Goal: Task Accomplishment & Management: Manage account settings

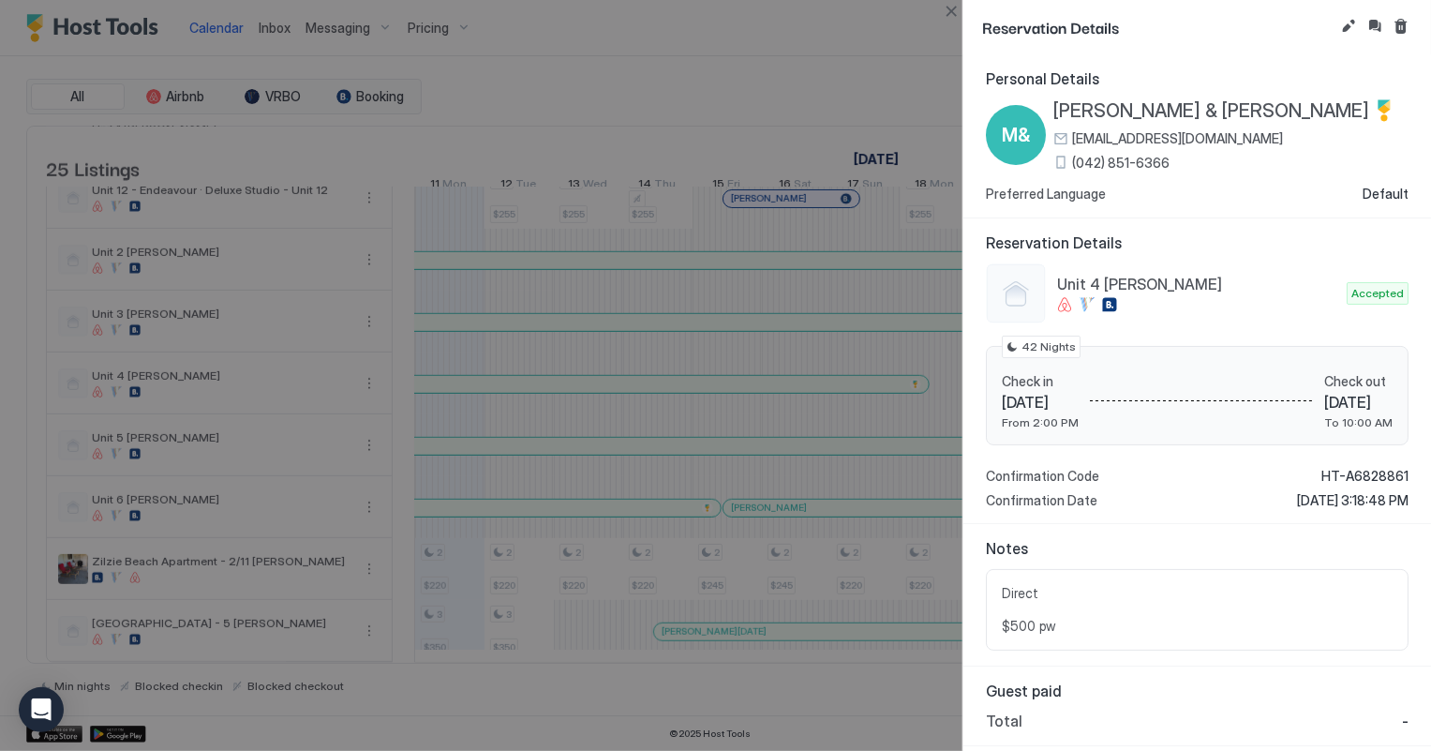
scroll to position [0, 1040]
click at [955, 7] on button "Close" at bounding box center [951, 11] width 22 height 22
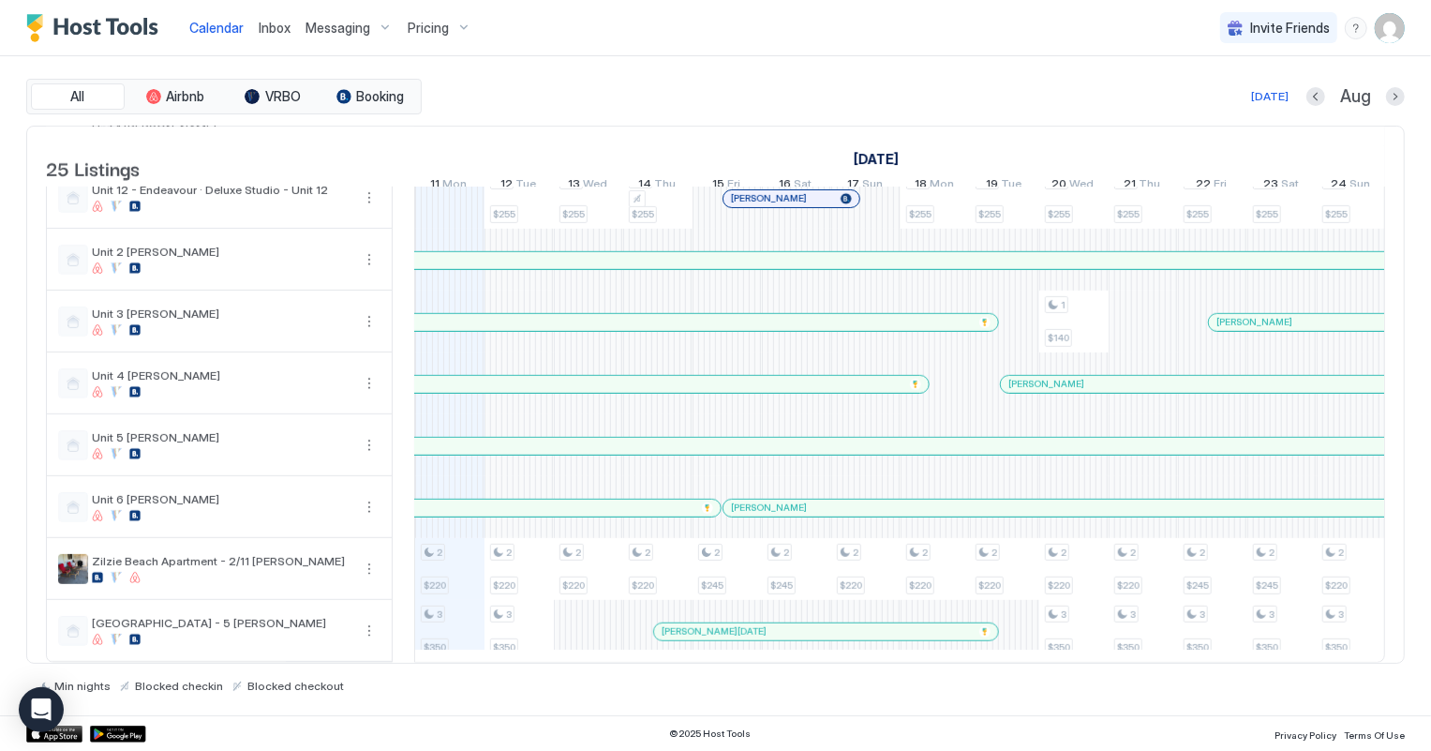
click at [259, 23] on span "Inbox" at bounding box center [275, 28] width 32 height 16
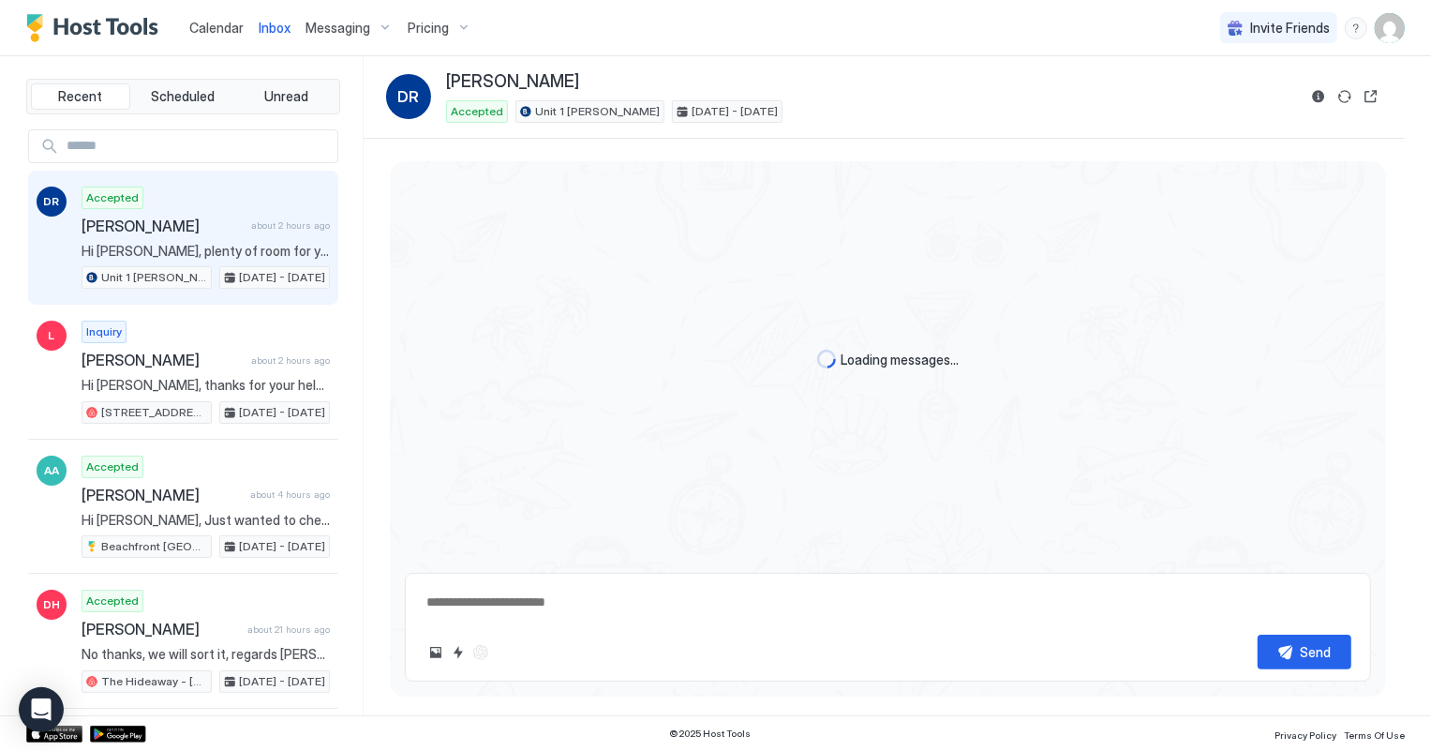
scroll to position [13, 0]
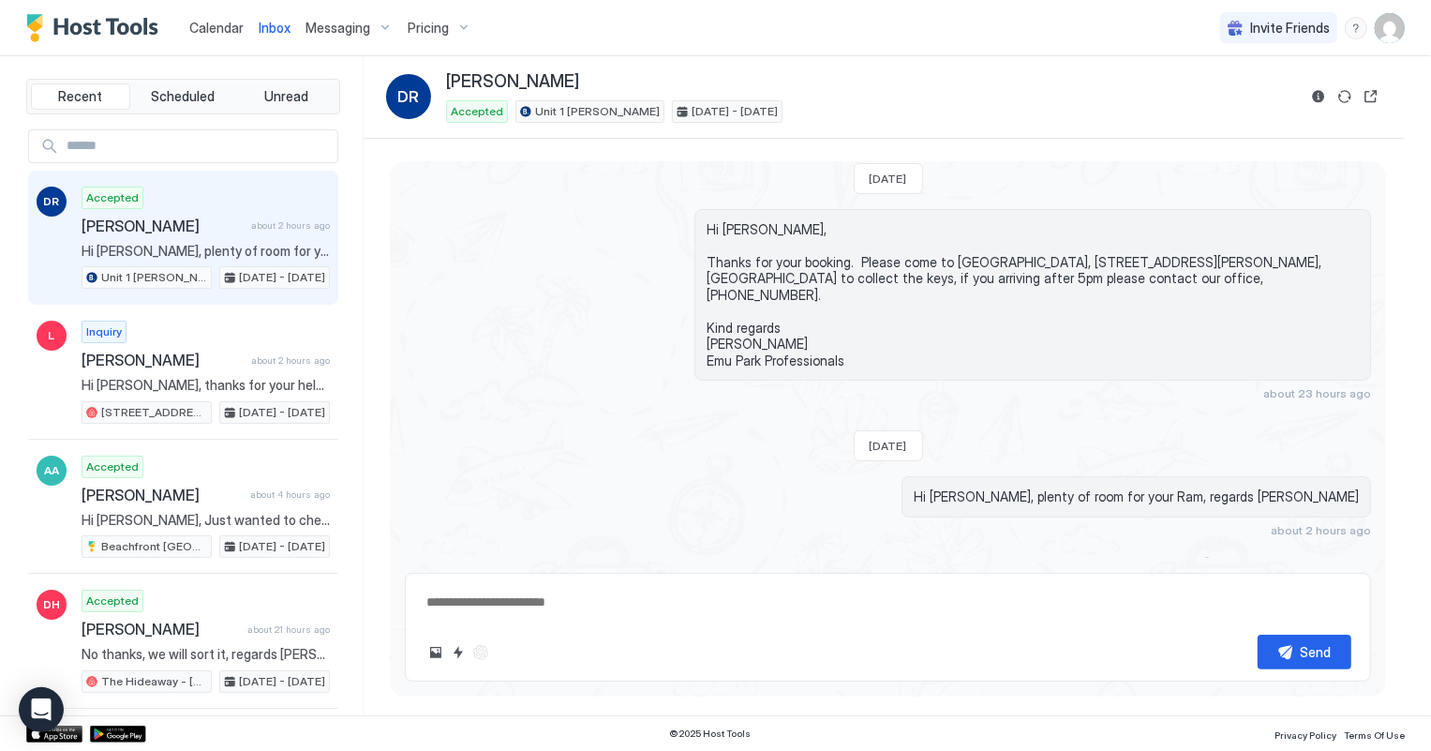
click at [209, 30] on span "Calendar" at bounding box center [216, 28] width 54 height 16
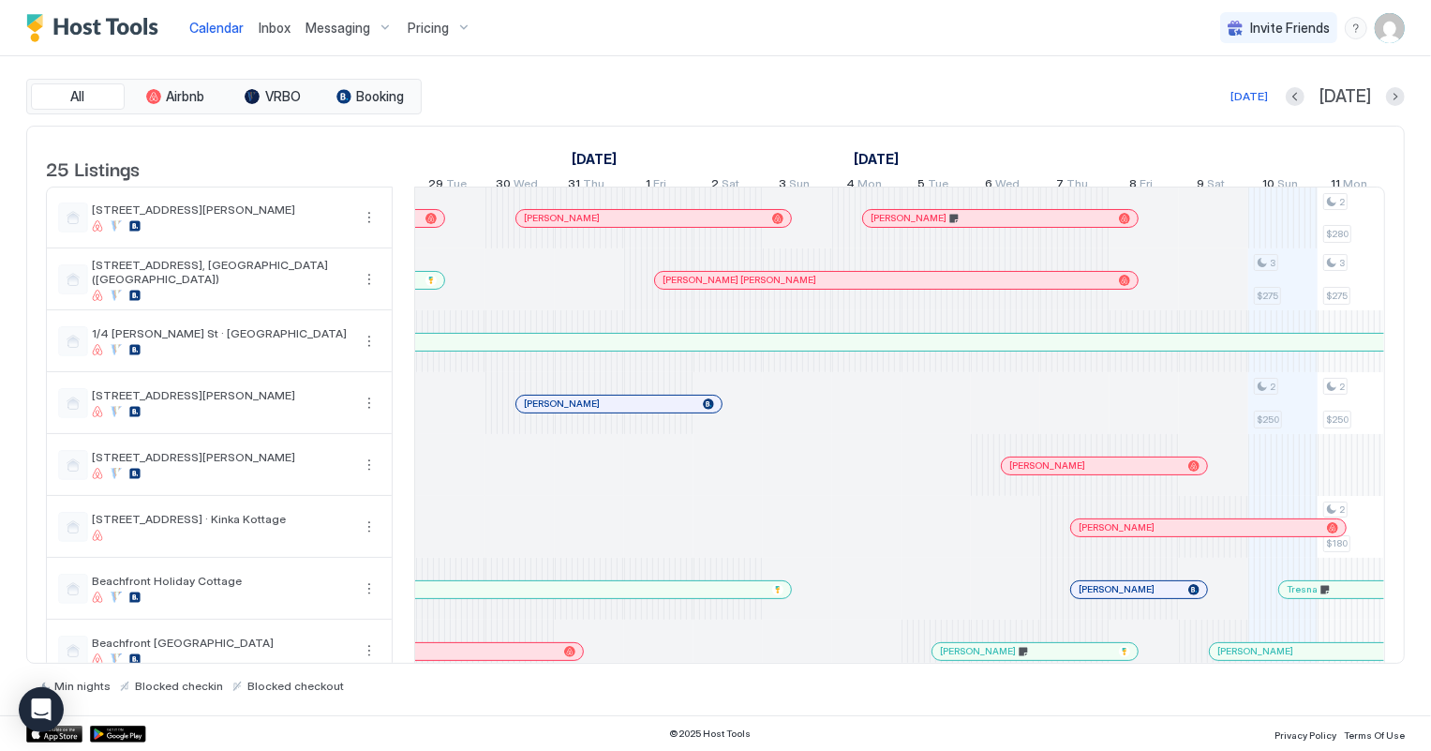
scroll to position [0, 1399]
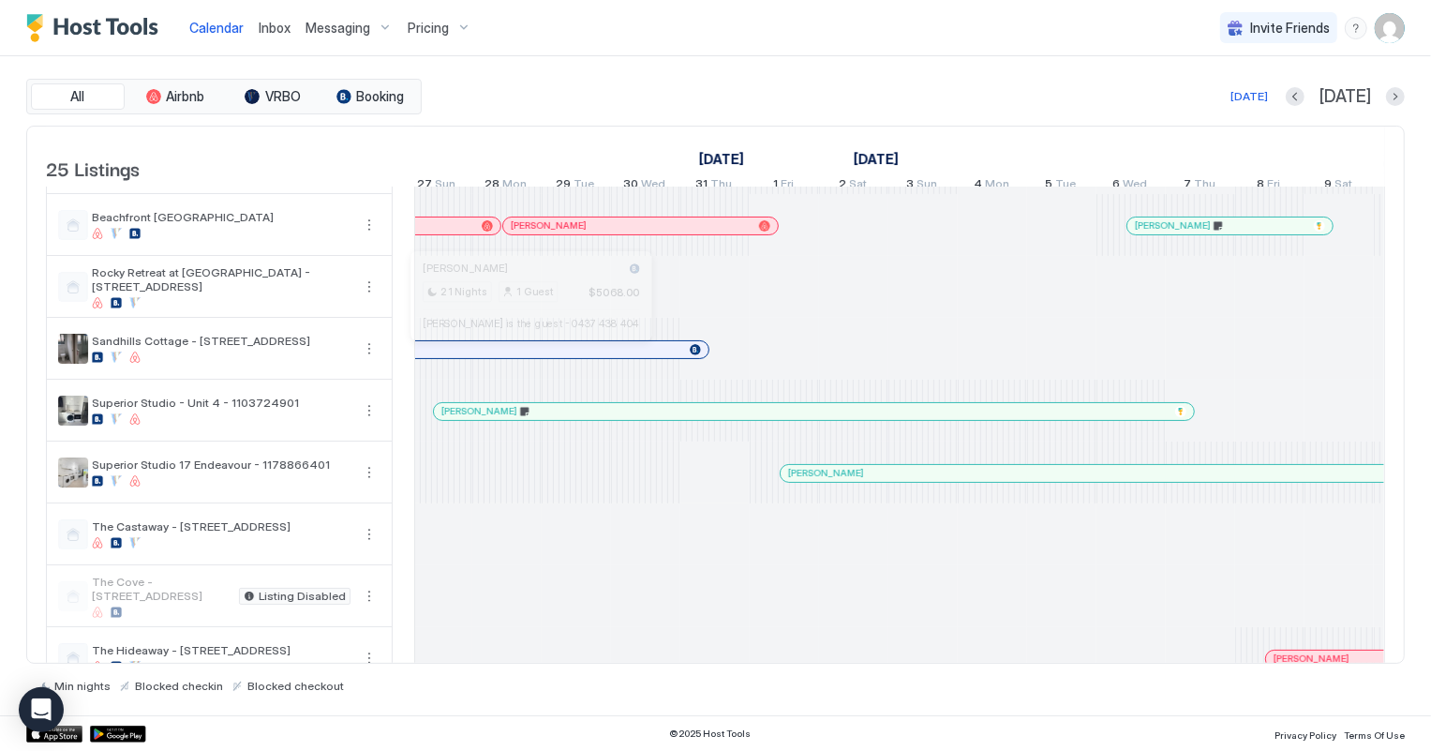
click at [523, 357] on div at bounding box center [523, 349] width 15 height 15
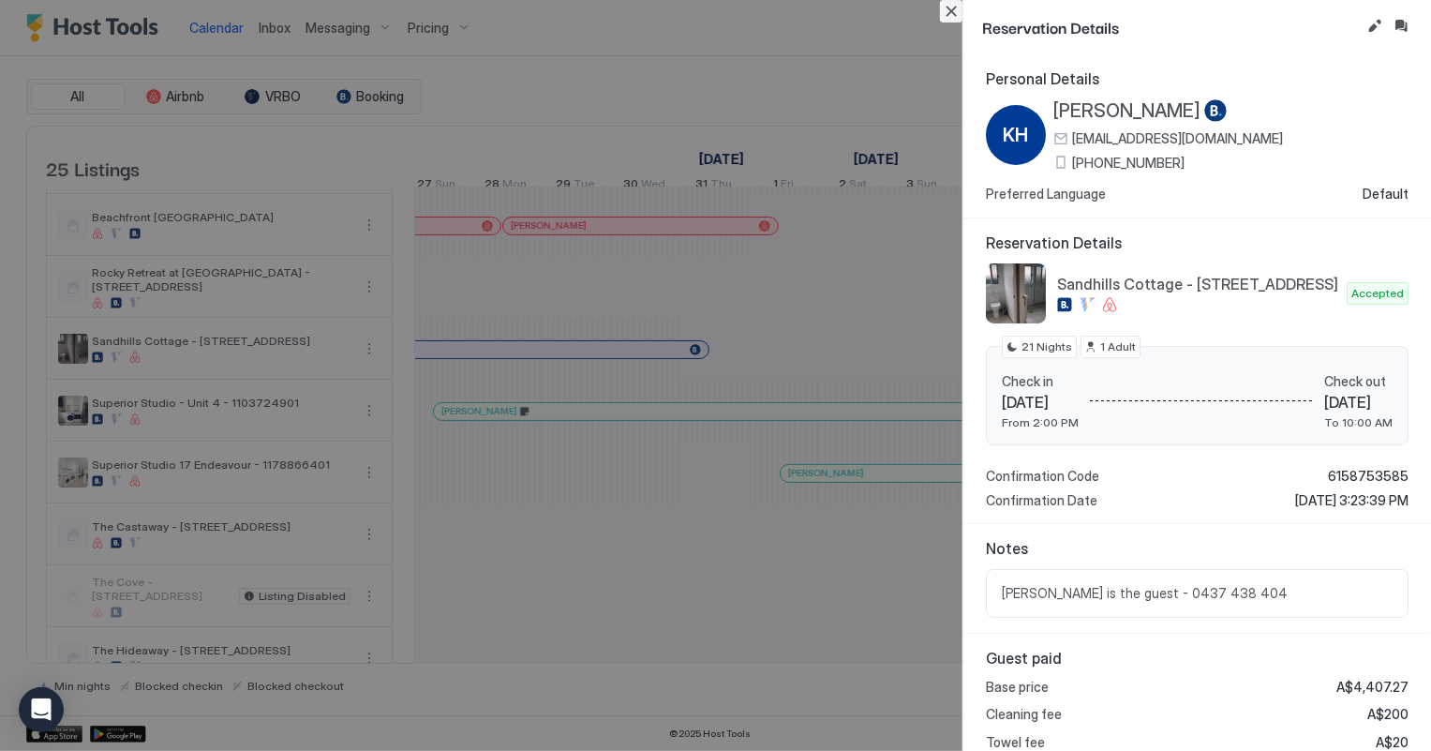
click at [953, 10] on button "Close" at bounding box center [951, 11] width 22 height 22
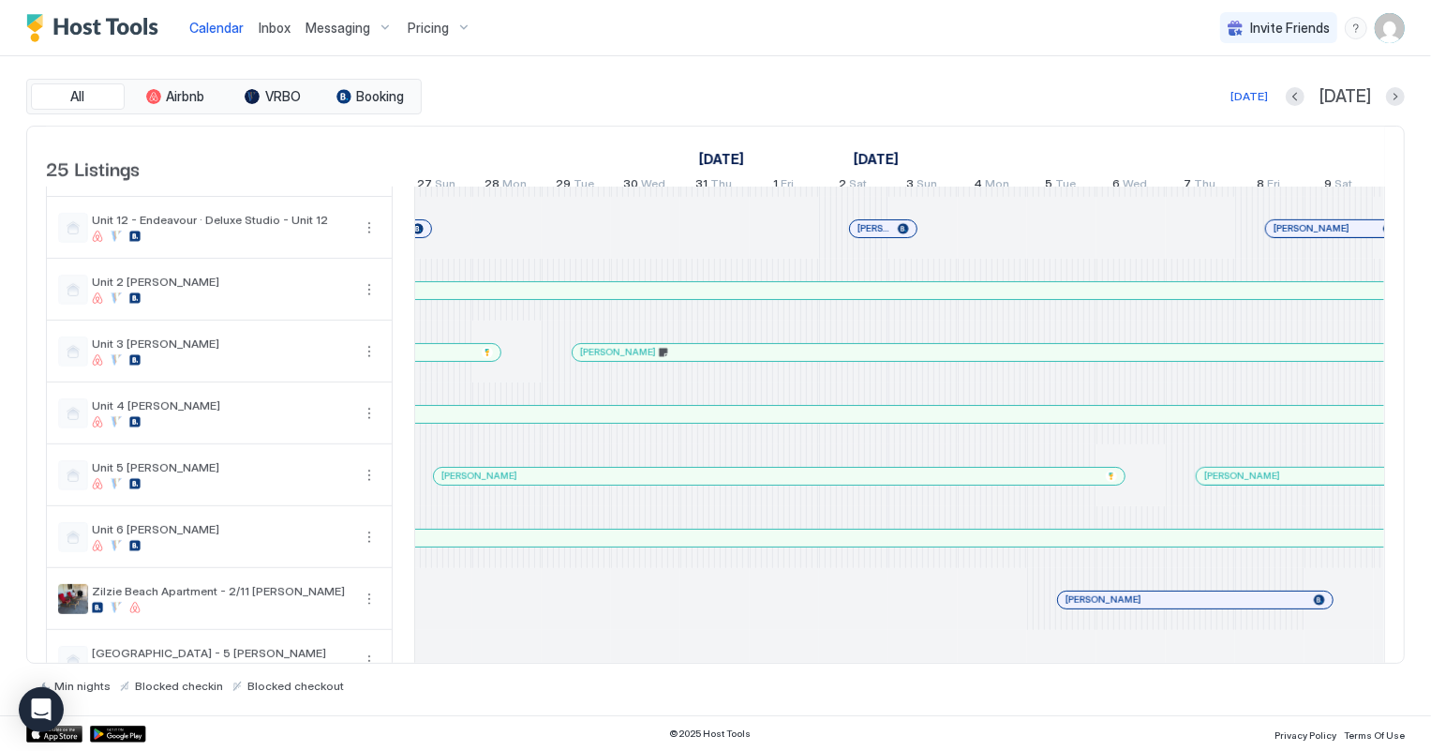
scroll to position [1094, 0]
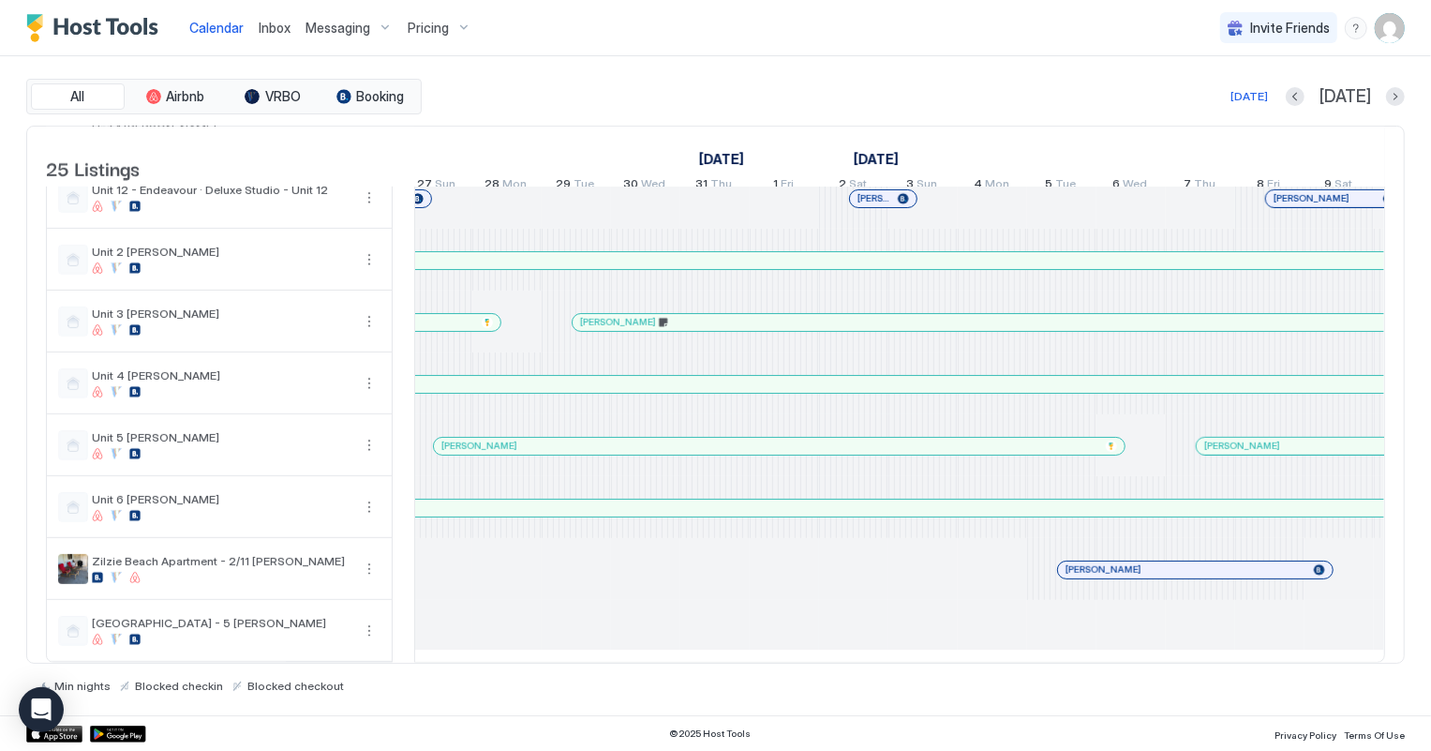
click at [560, 439] on div at bounding box center [560, 446] width 15 height 15
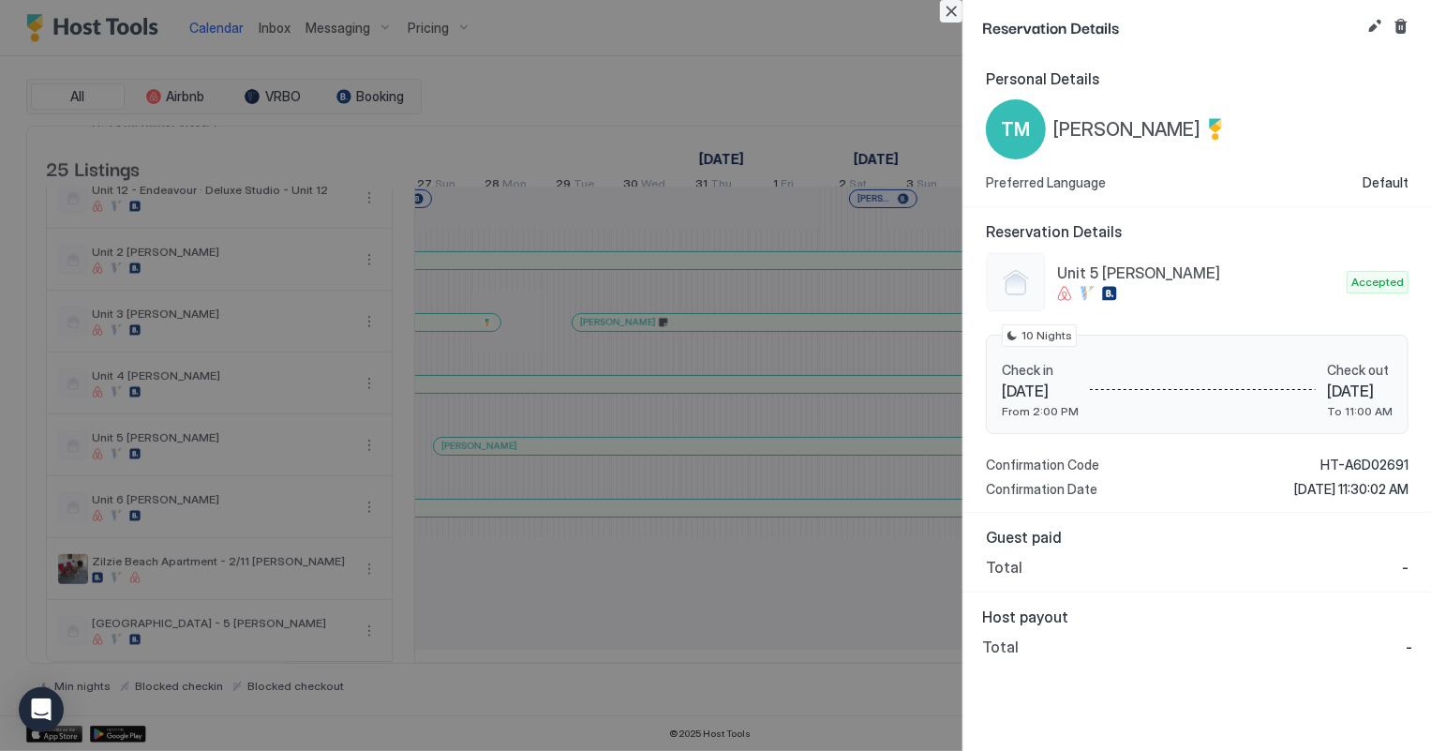
click at [957, 14] on button "Close" at bounding box center [951, 11] width 22 height 22
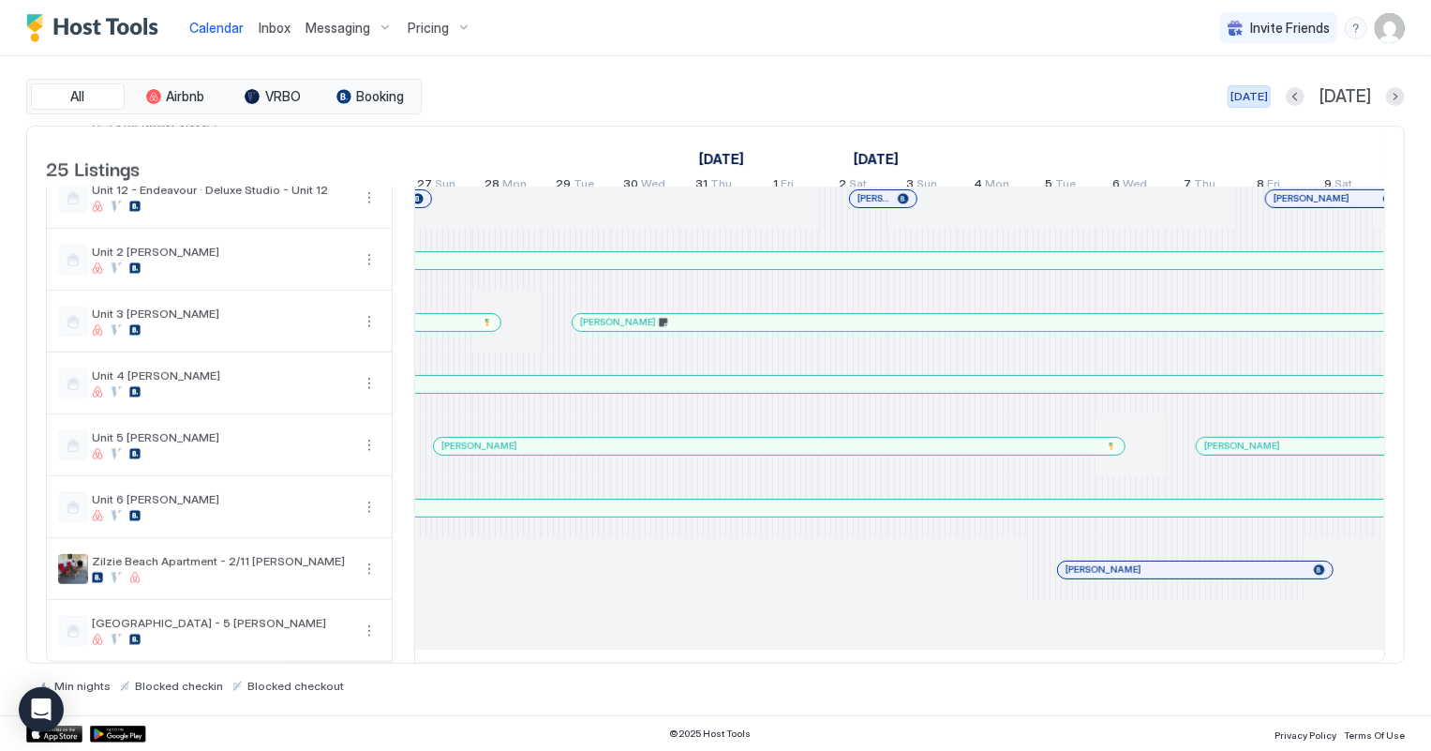
click at [1268, 99] on div "[DATE]" at bounding box center [1249, 96] width 37 height 17
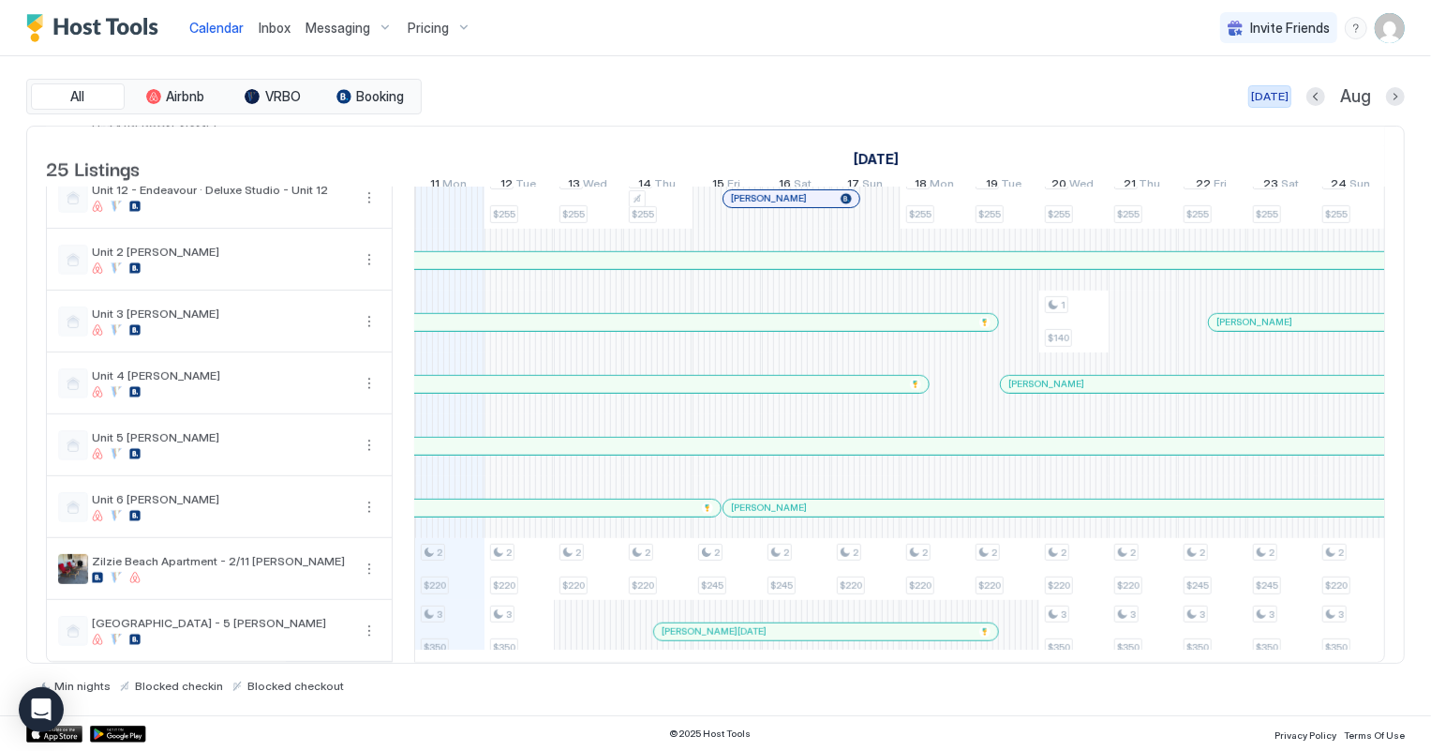
scroll to position [0, 1040]
click at [756, 439] on div at bounding box center [757, 446] width 15 height 15
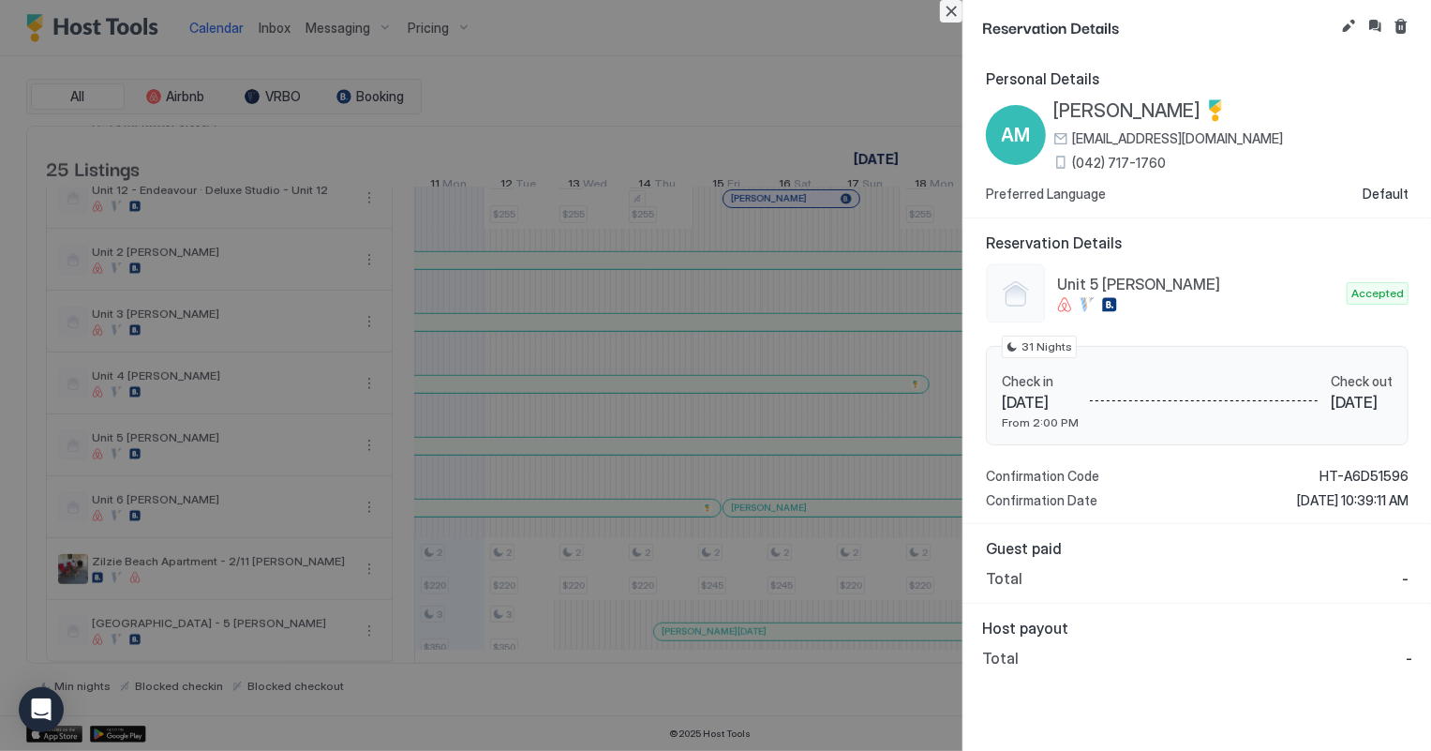
click at [954, 11] on button "Close" at bounding box center [951, 11] width 22 height 22
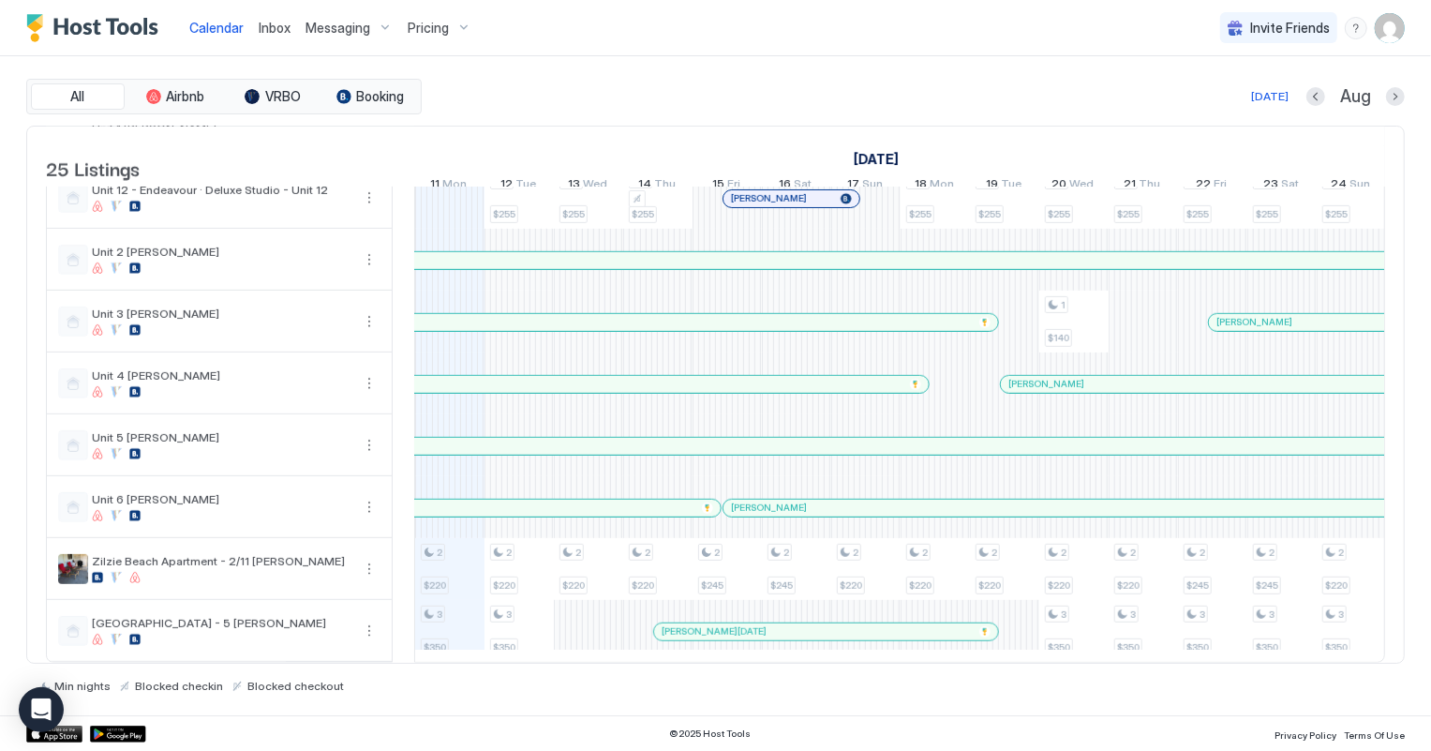
click at [267, 25] on span "Inbox" at bounding box center [275, 28] width 32 height 16
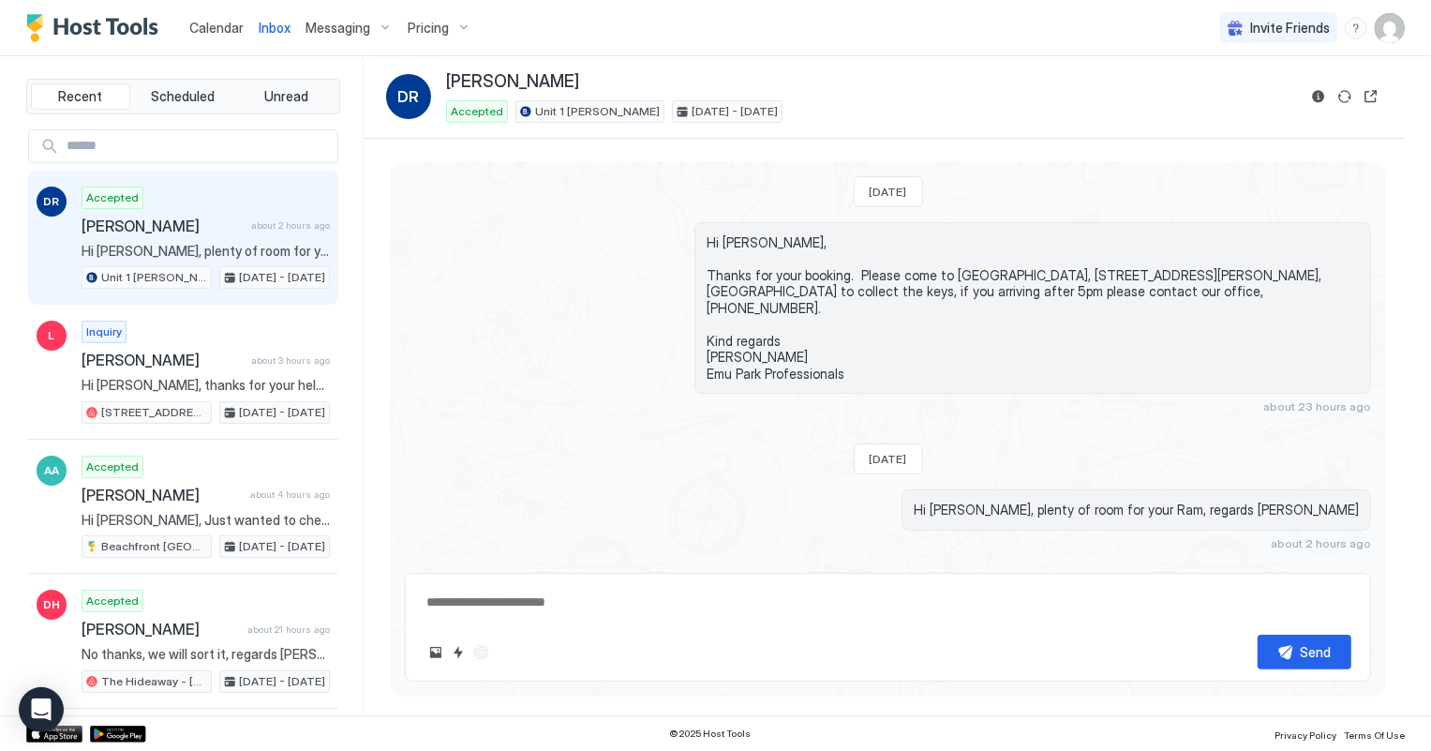
scroll to position [13, 0]
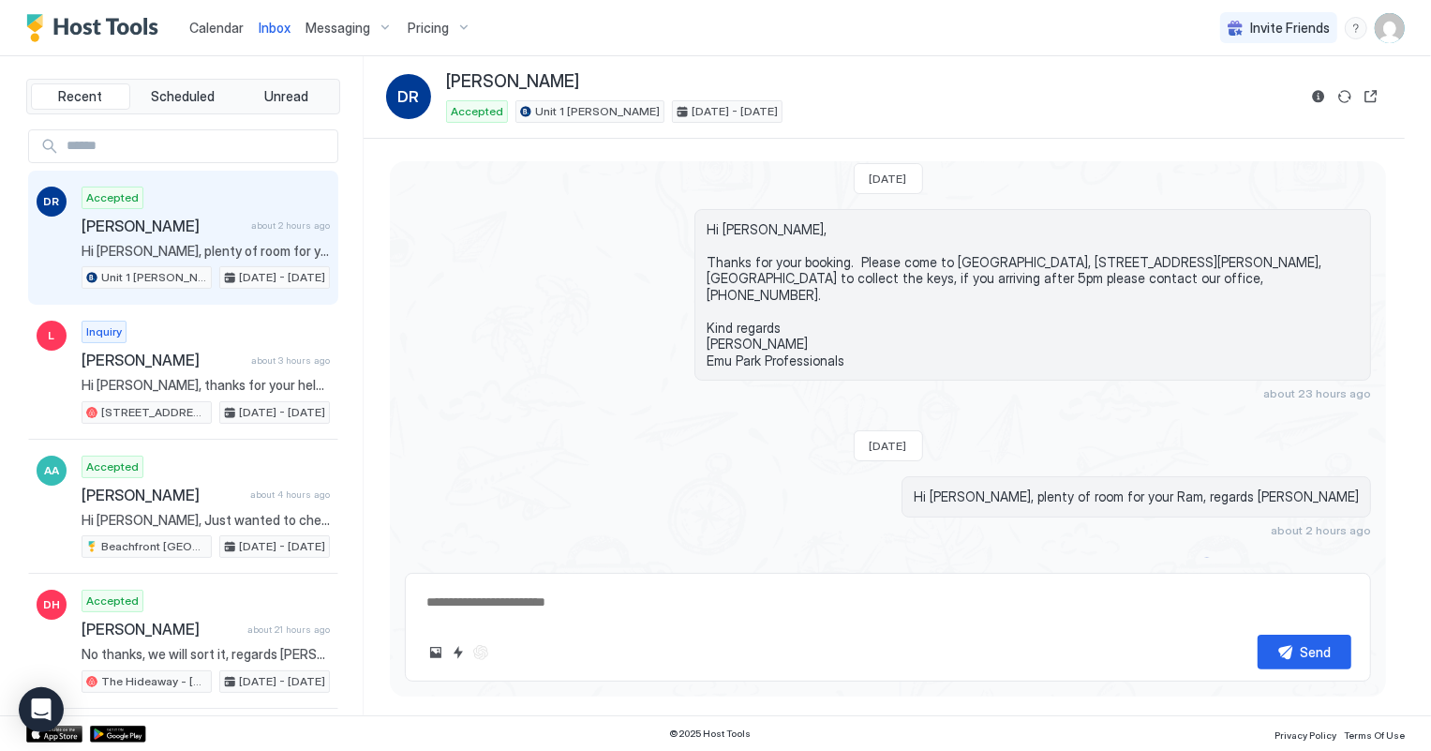
click at [222, 27] on span "Calendar" at bounding box center [216, 28] width 54 height 16
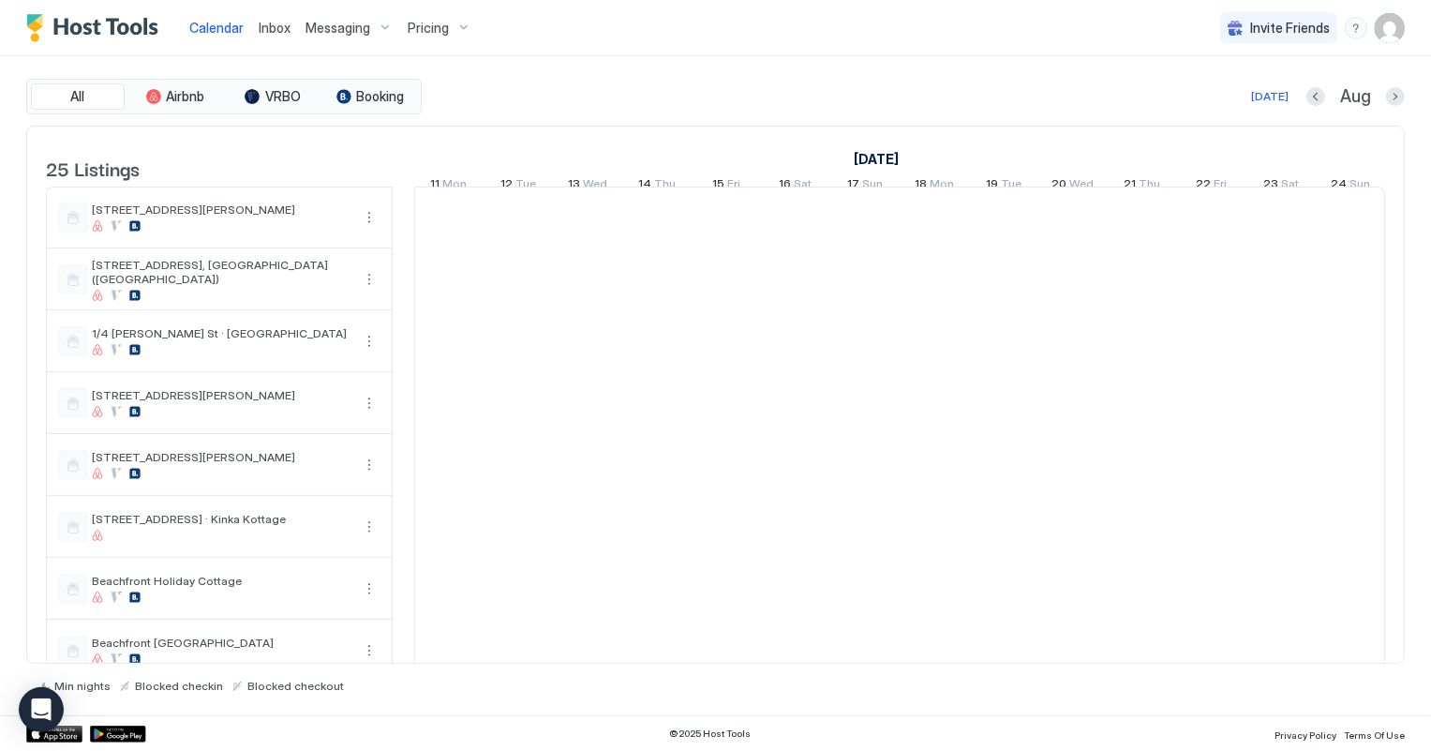
scroll to position [0, 1040]
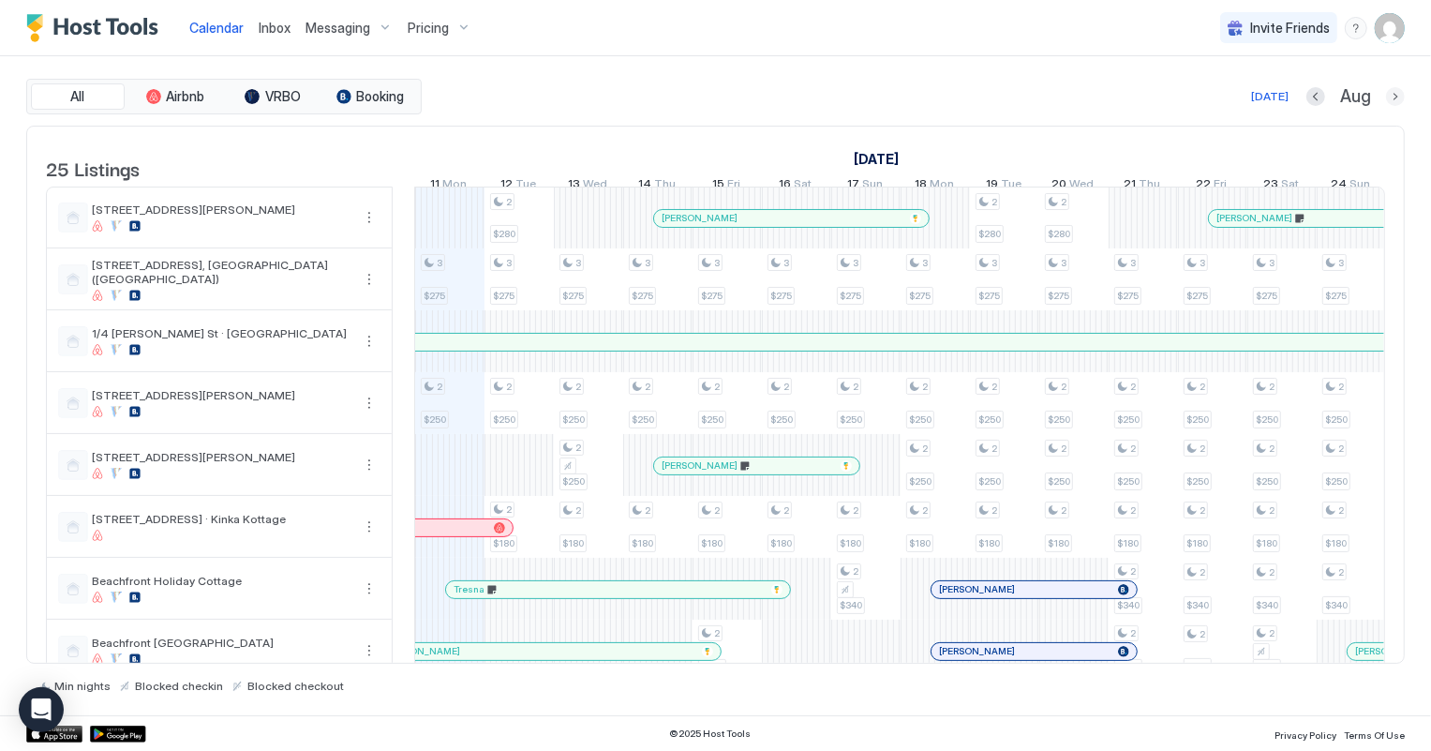
click at [1397, 93] on button "Next month" at bounding box center [1395, 96] width 19 height 19
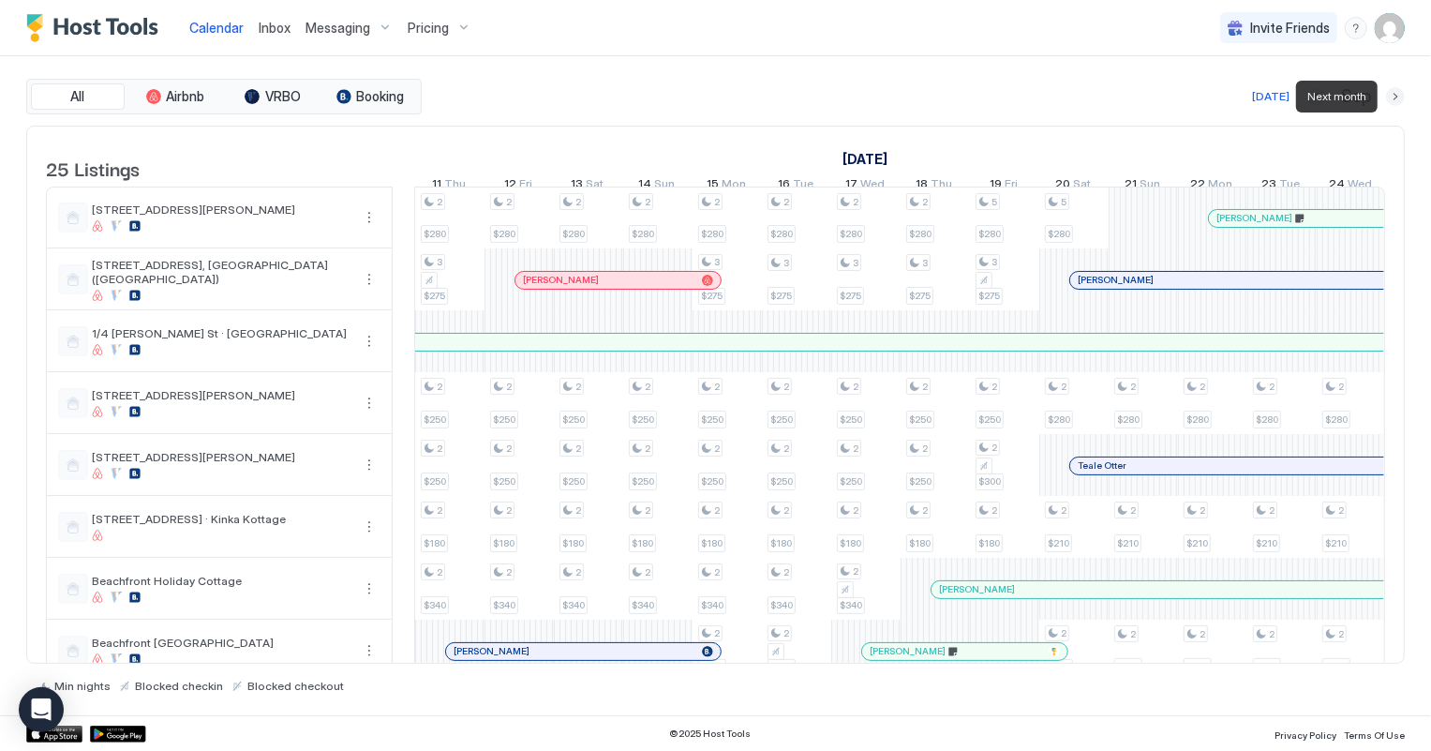
click at [1396, 94] on button "Next month" at bounding box center [1395, 96] width 19 height 19
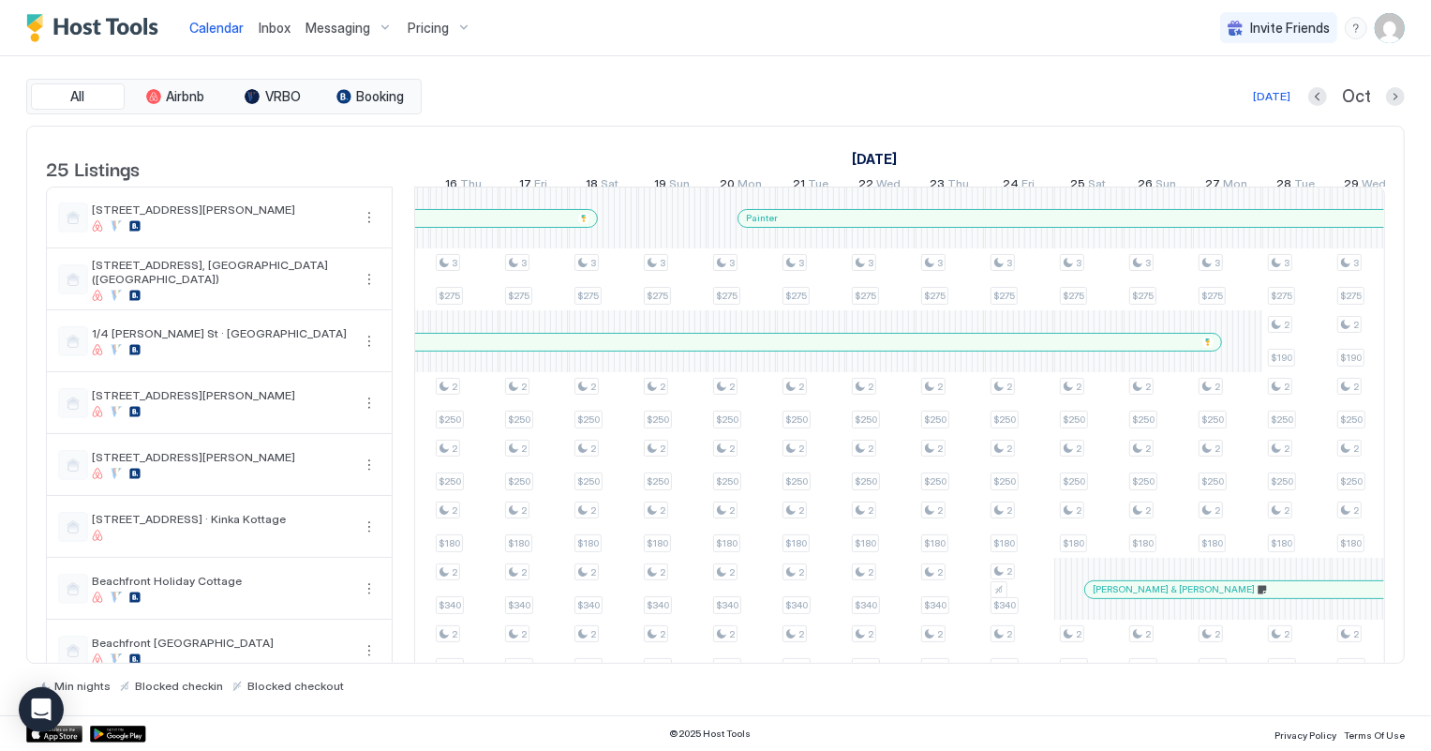
scroll to position [0, 1366]
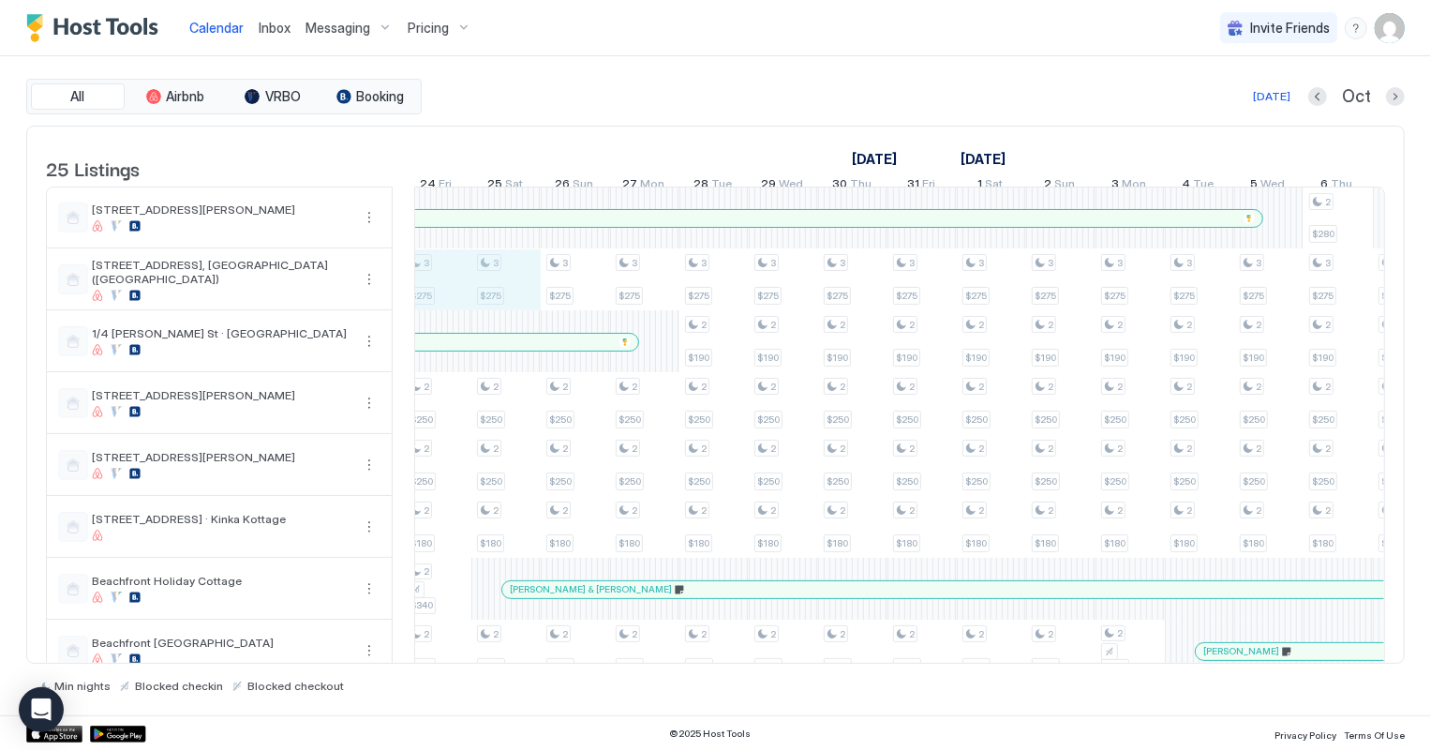
drag, startPoint x: 462, startPoint y: 291, endPoint x: 505, endPoint y: 293, distance: 43.2
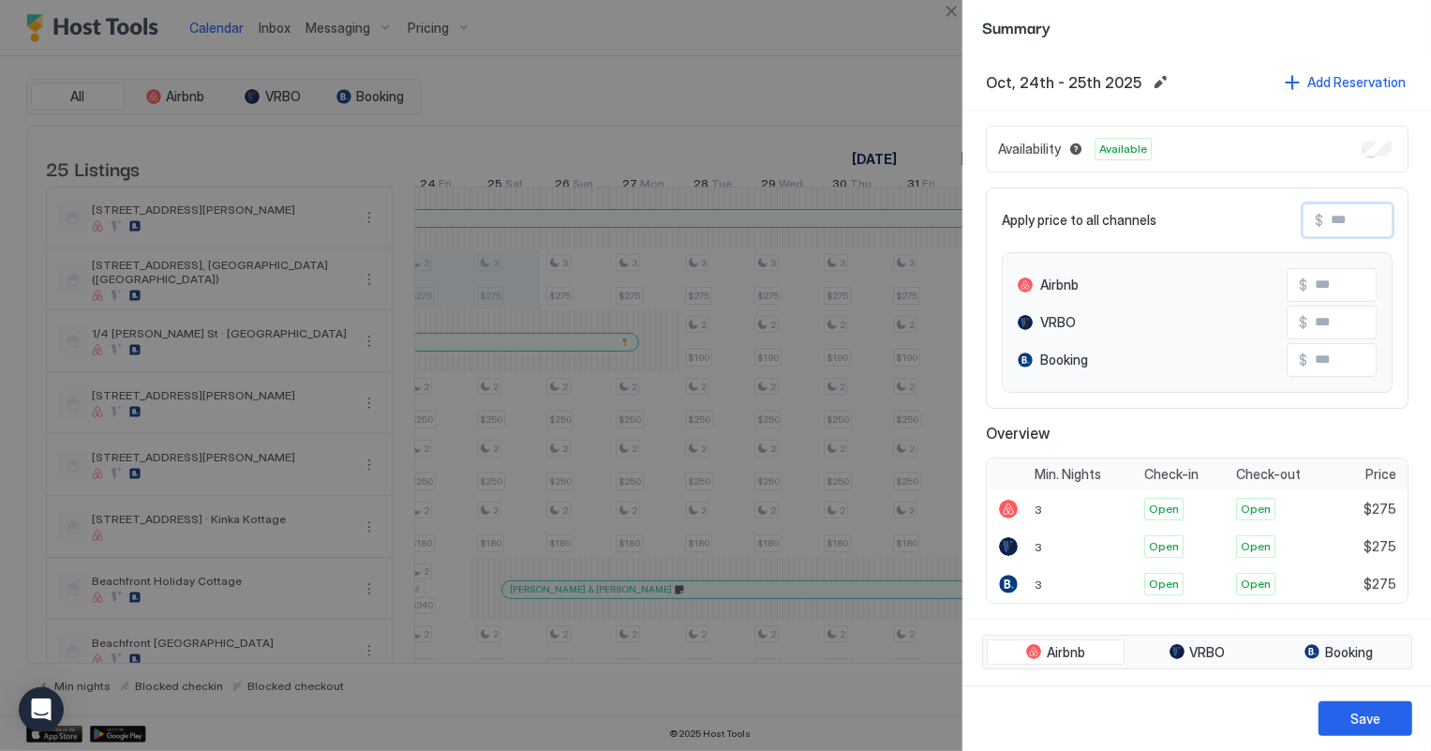
click at [1353, 214] on input "Input Field" at bounding box center [1398, 220] width 150 height 32
type input "*"
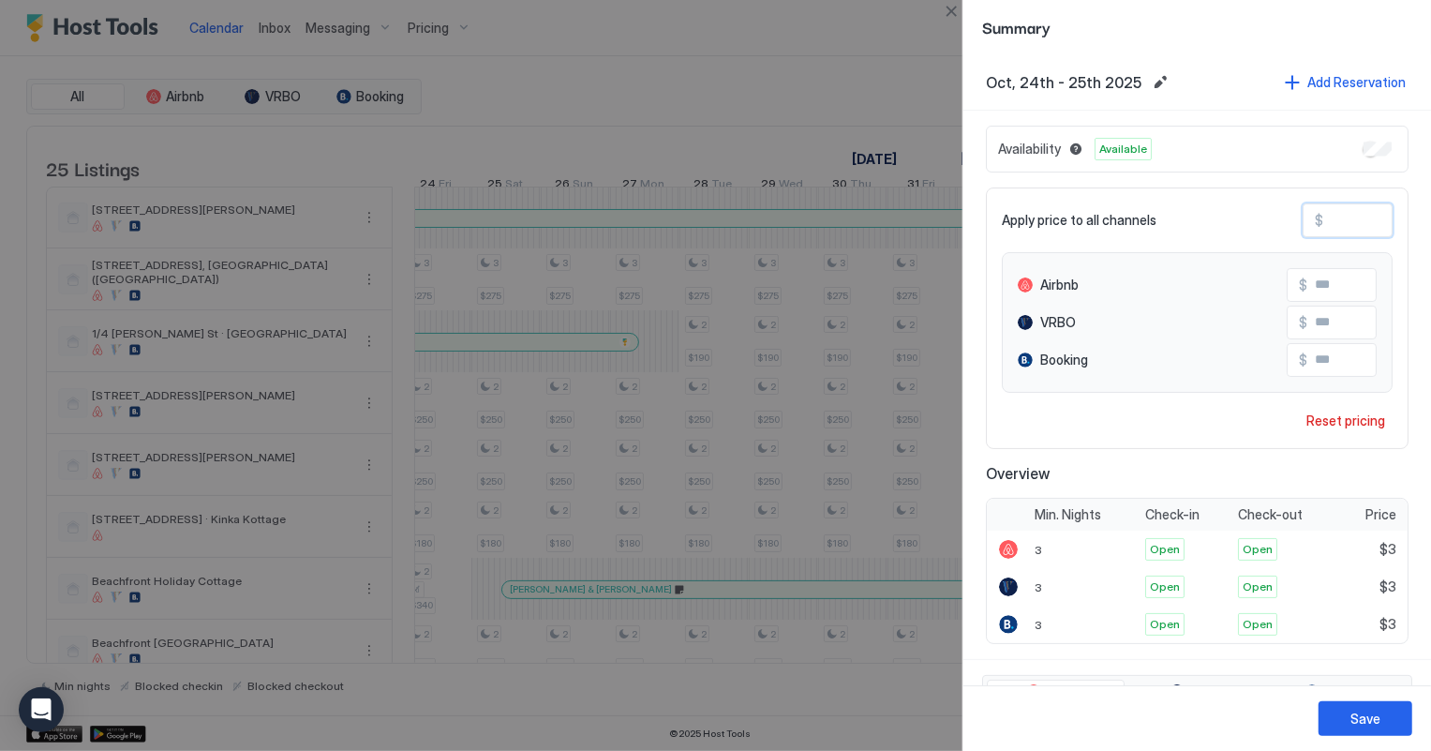
type input "**"
type input "***"
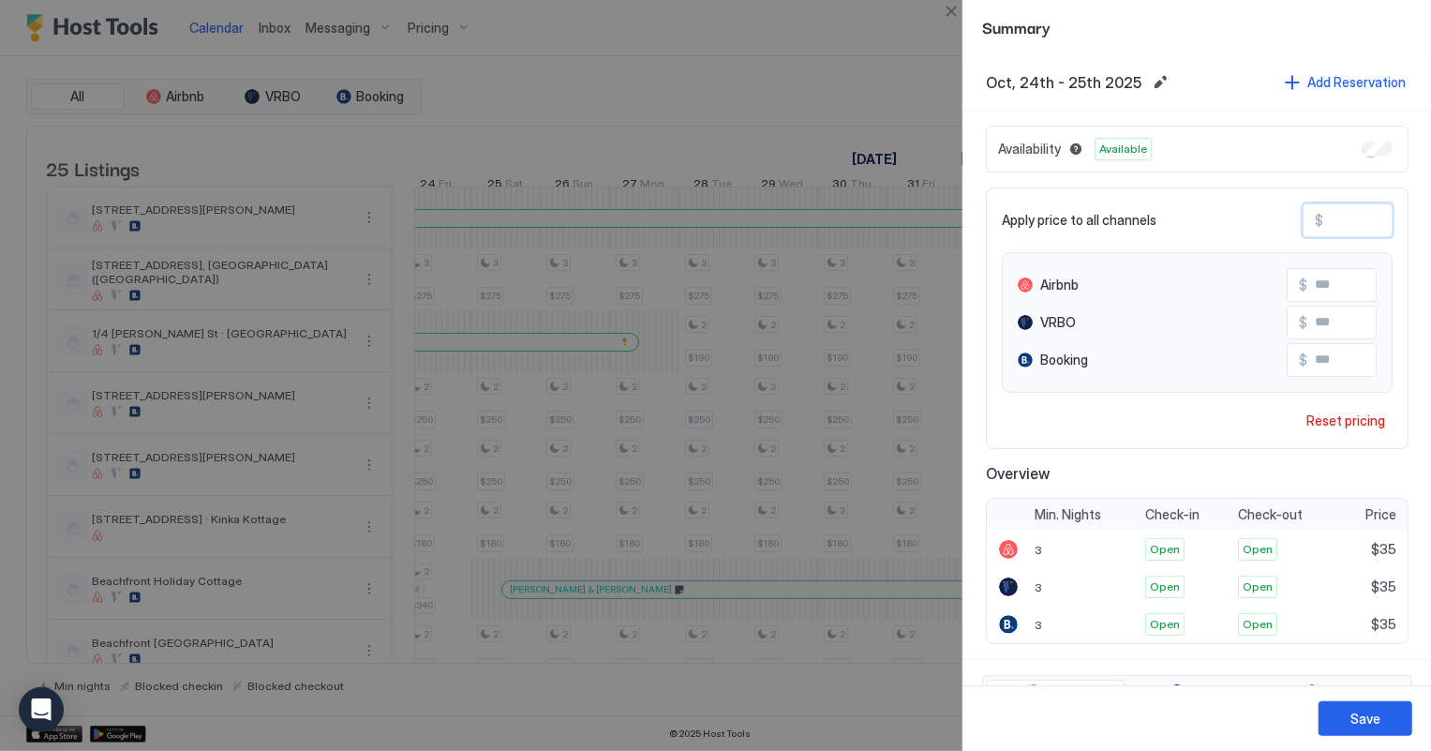
type input "***"
click at [1359, 722] on div "Save" at bounding box center [1366, 719] width 30 height 20
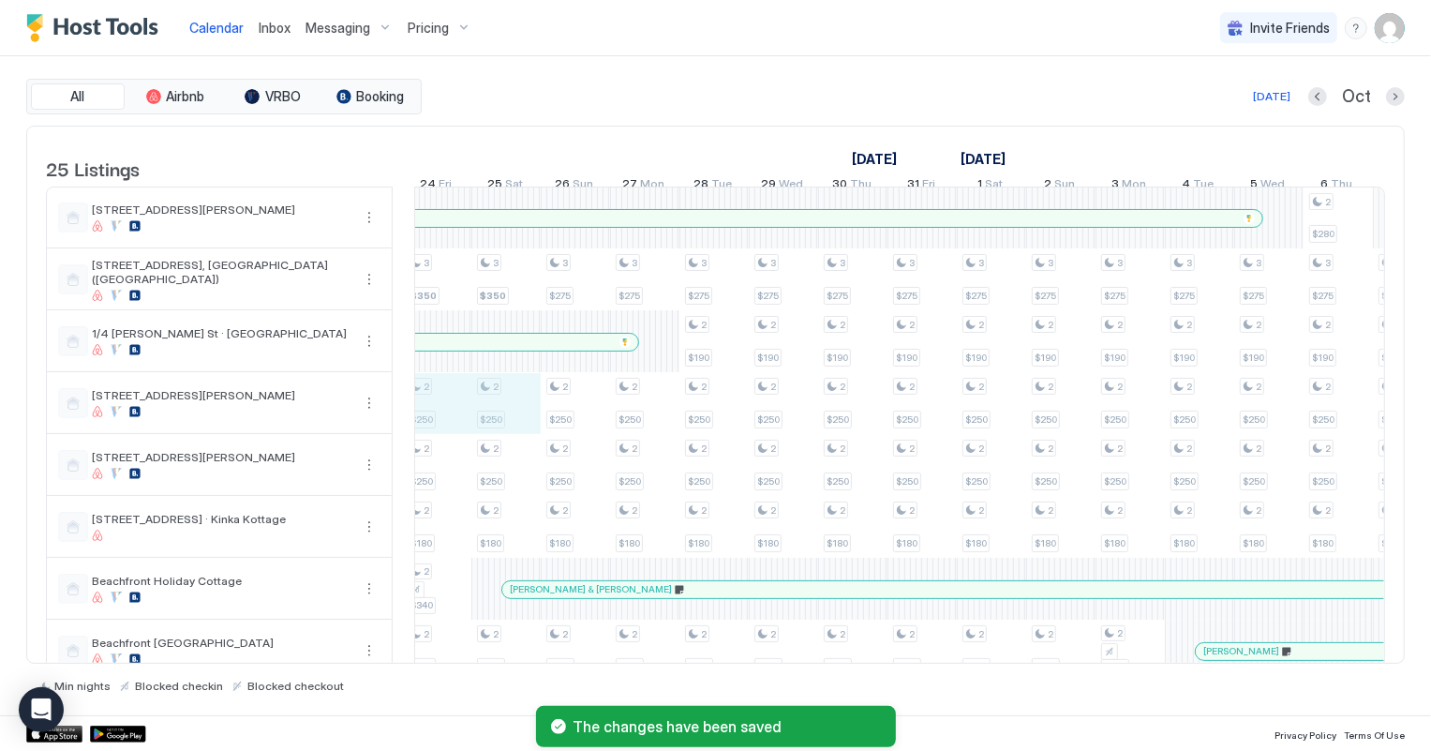
drag, startPoint x: 441, startPoint y: 426, endPoint x: 506, endPoint y: 430, distance: 64.8
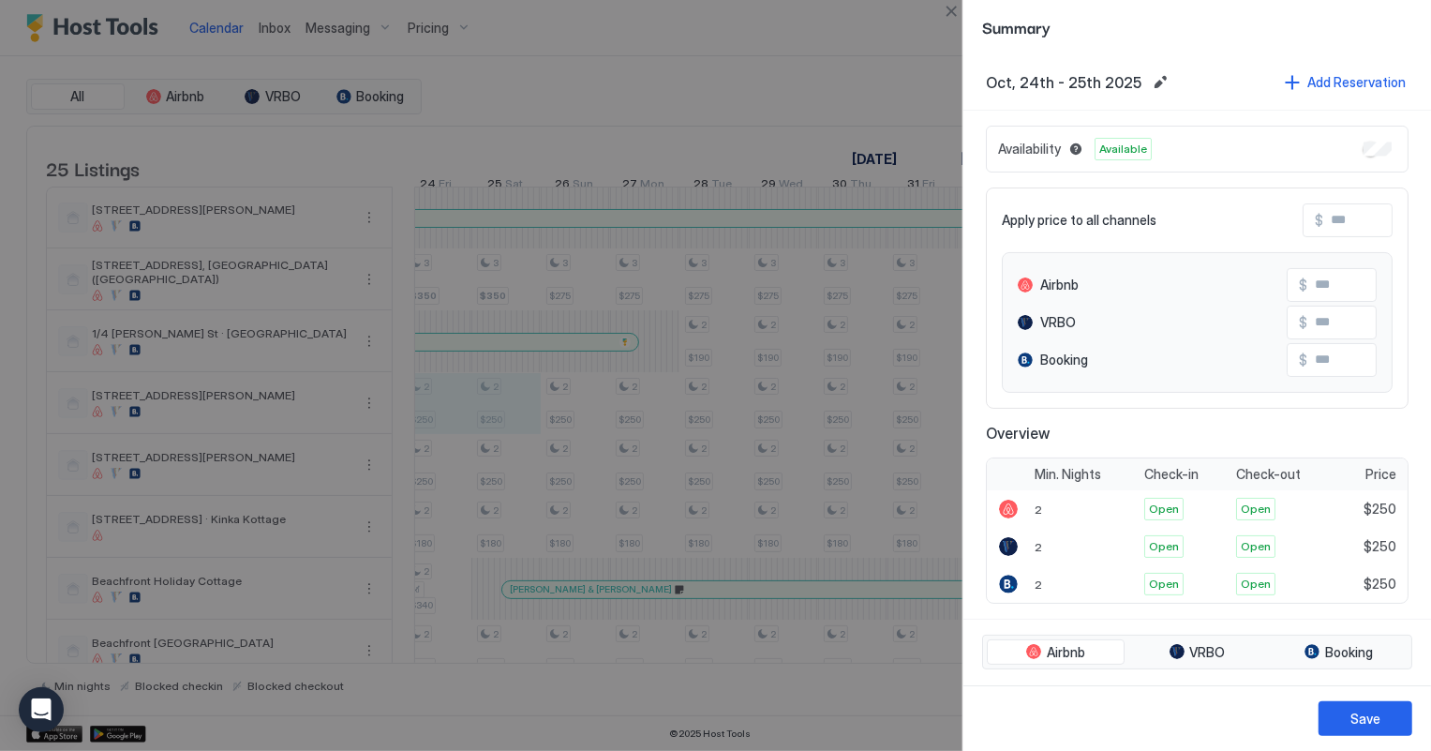
click at [1352, 214] on input "Input Field" at bounding box center [1398, 220] width 150 height 32
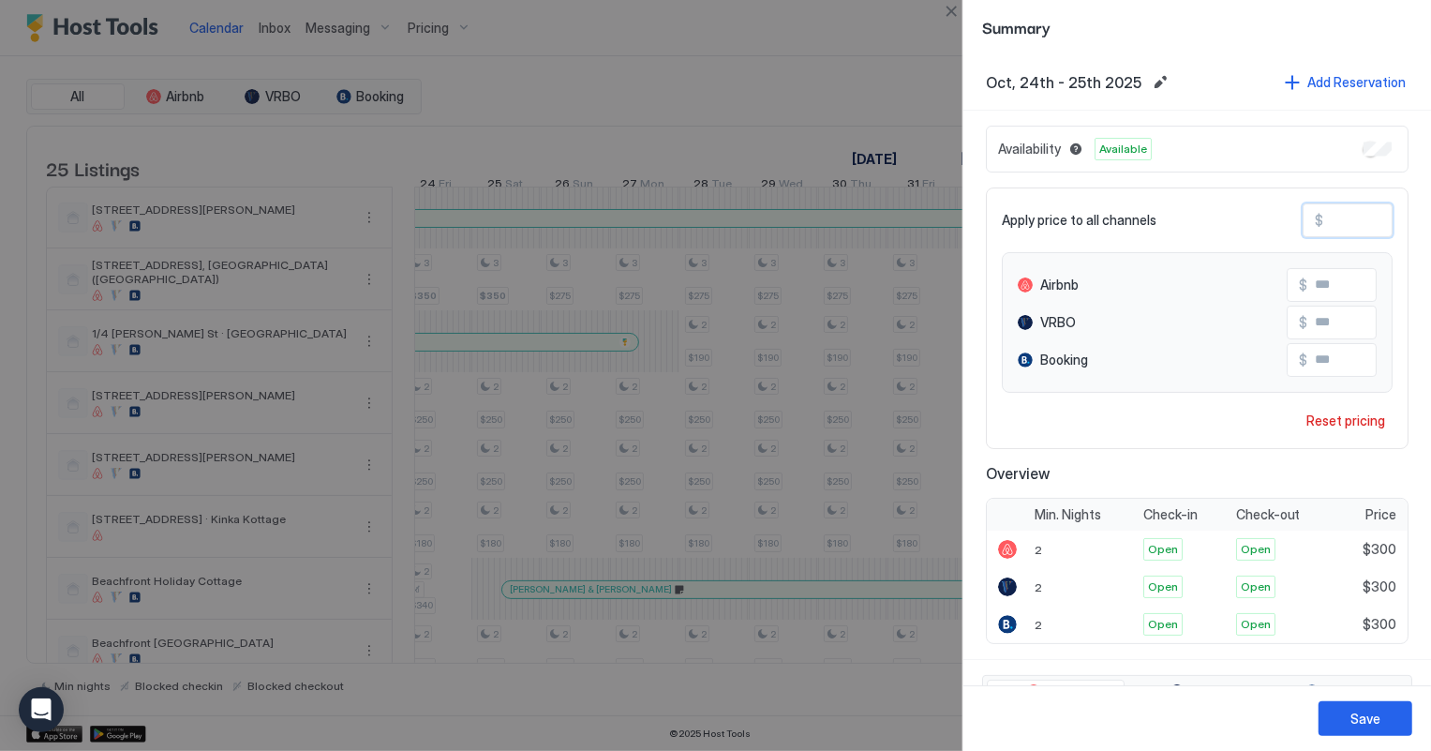
type input "***"
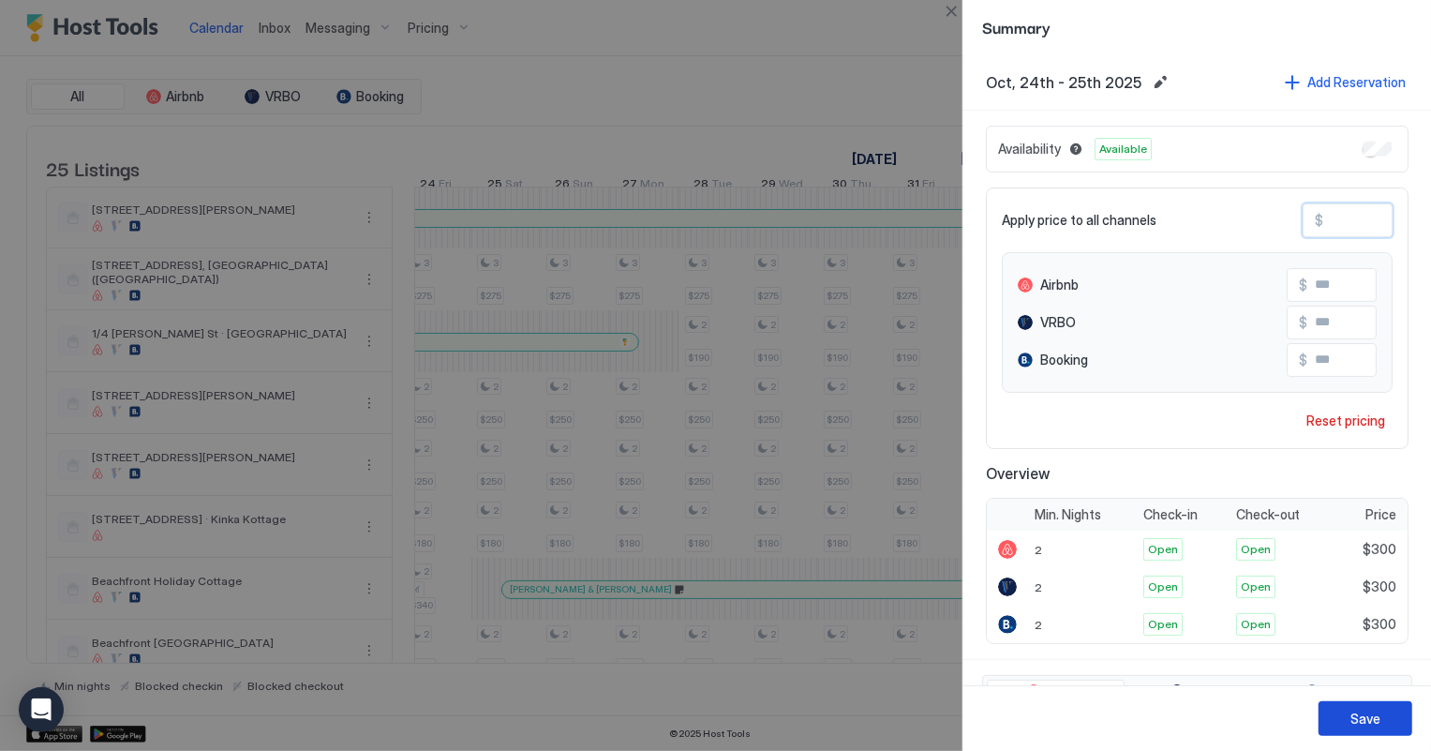
click at [1379, 716] on div "Save" at bounding box center [1366, 719] width 30 height 20
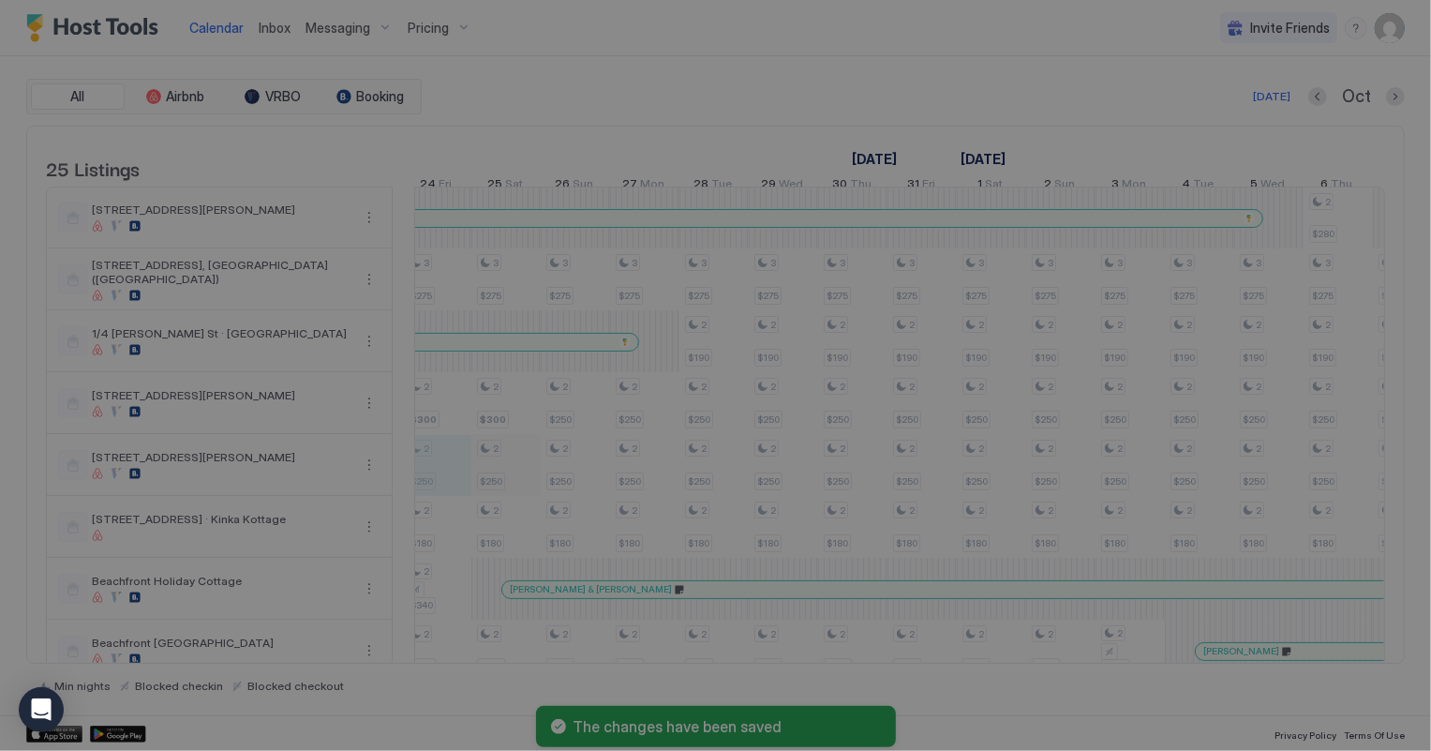
click at [525, 479] on div at bounding box center [715, 375] width 1431 height 751
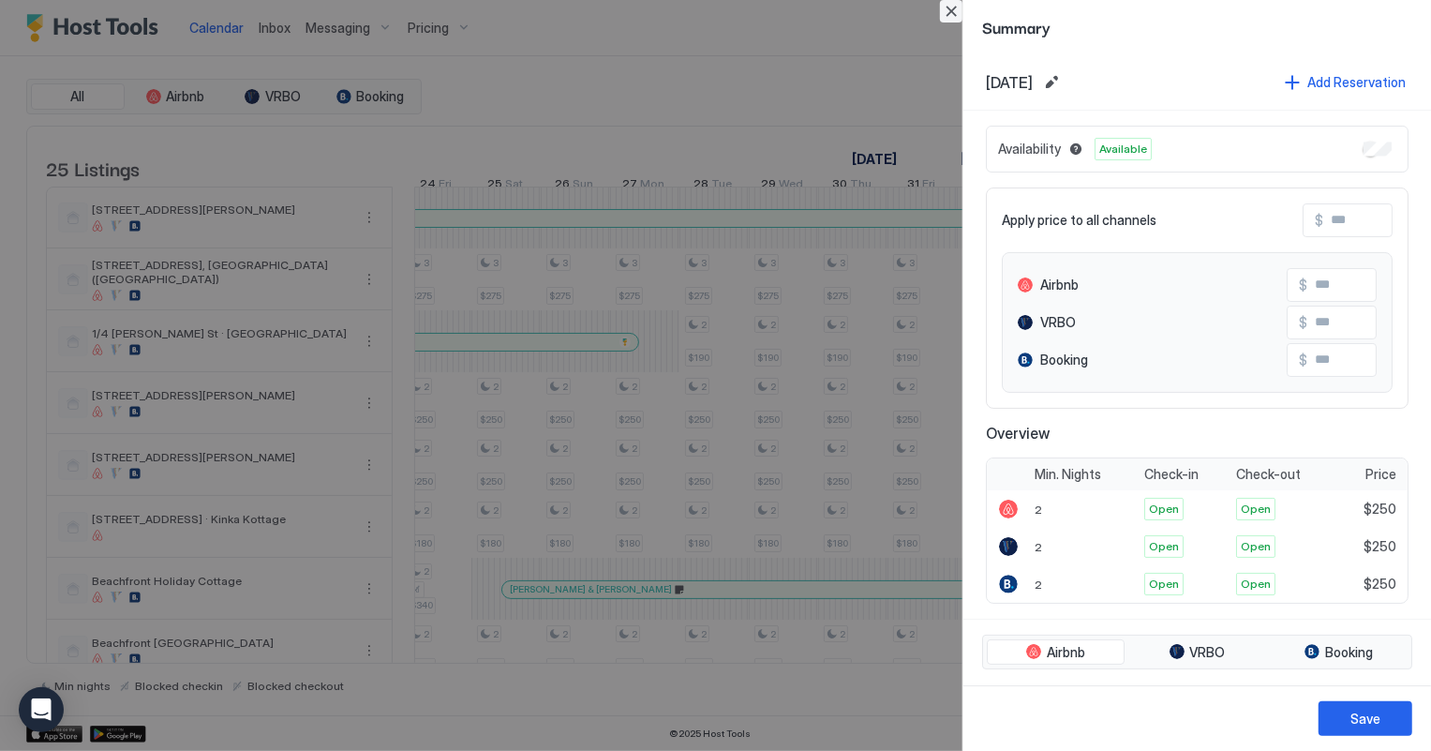
click at [950, 8] on button "Close" at bounding box center [951, 11] width 22 height 22
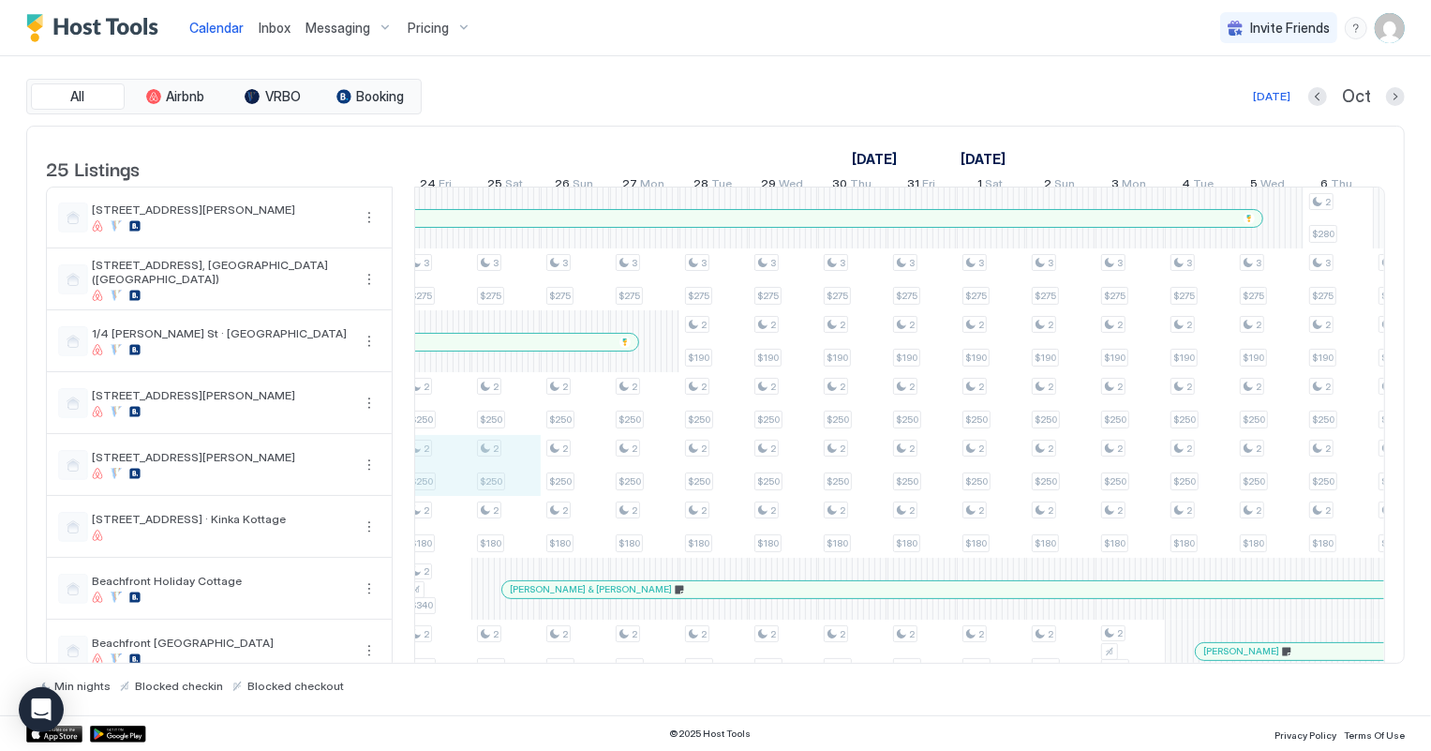
drag, startPoint x: 426, startPoint y: 470, endPoint x: 493, endPoint y: 474, distance: 66.7
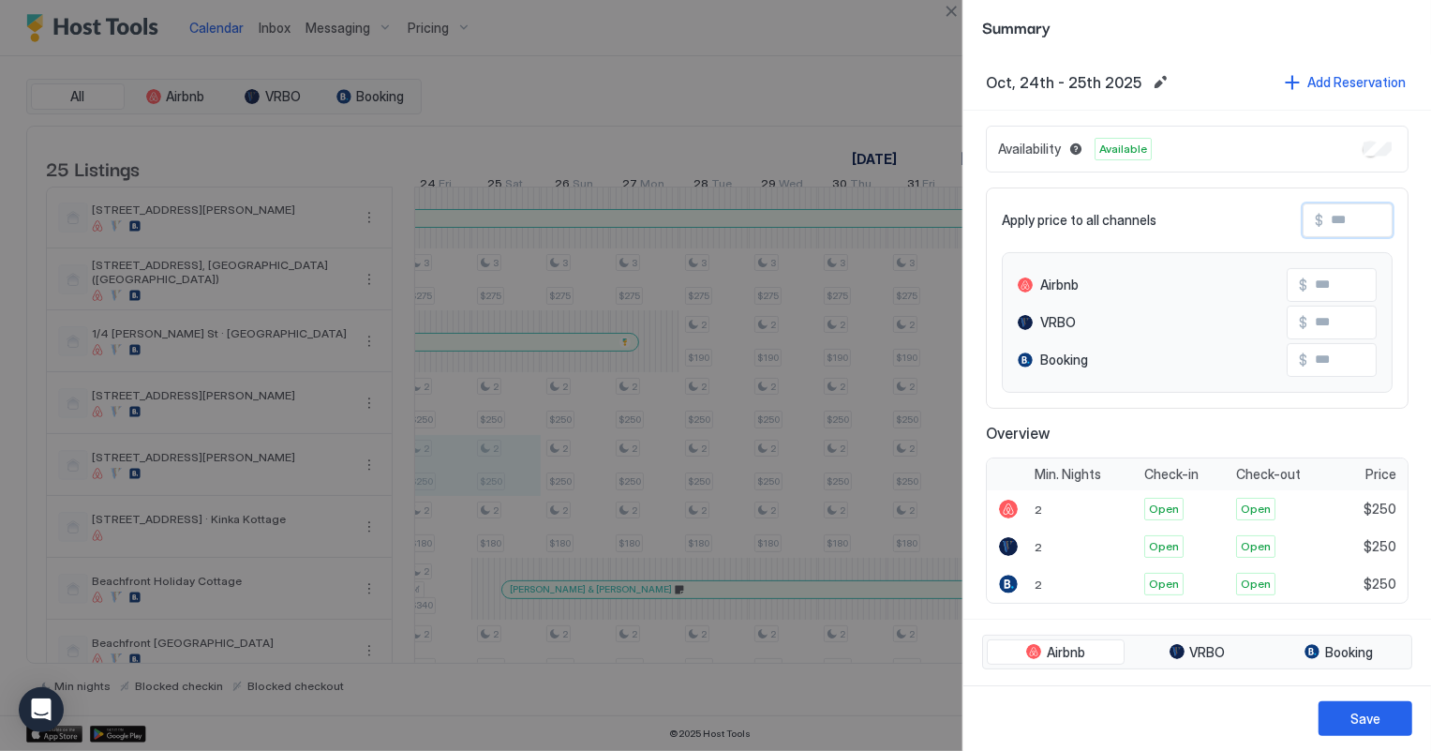
click at [1323, 223] on input "Input Field" at bounding box center [1398, 220] width 150 height 32
type input "*"
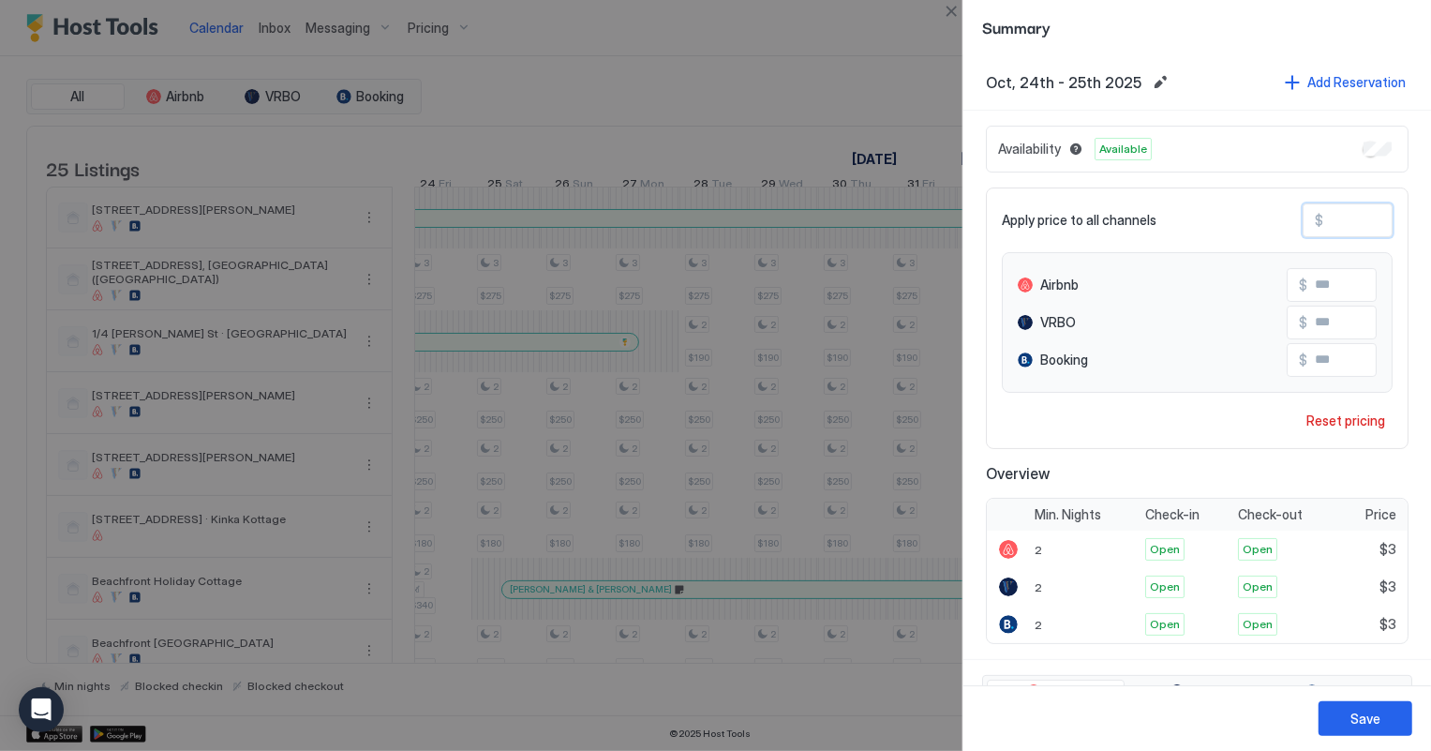
type input "**"
type input "***"
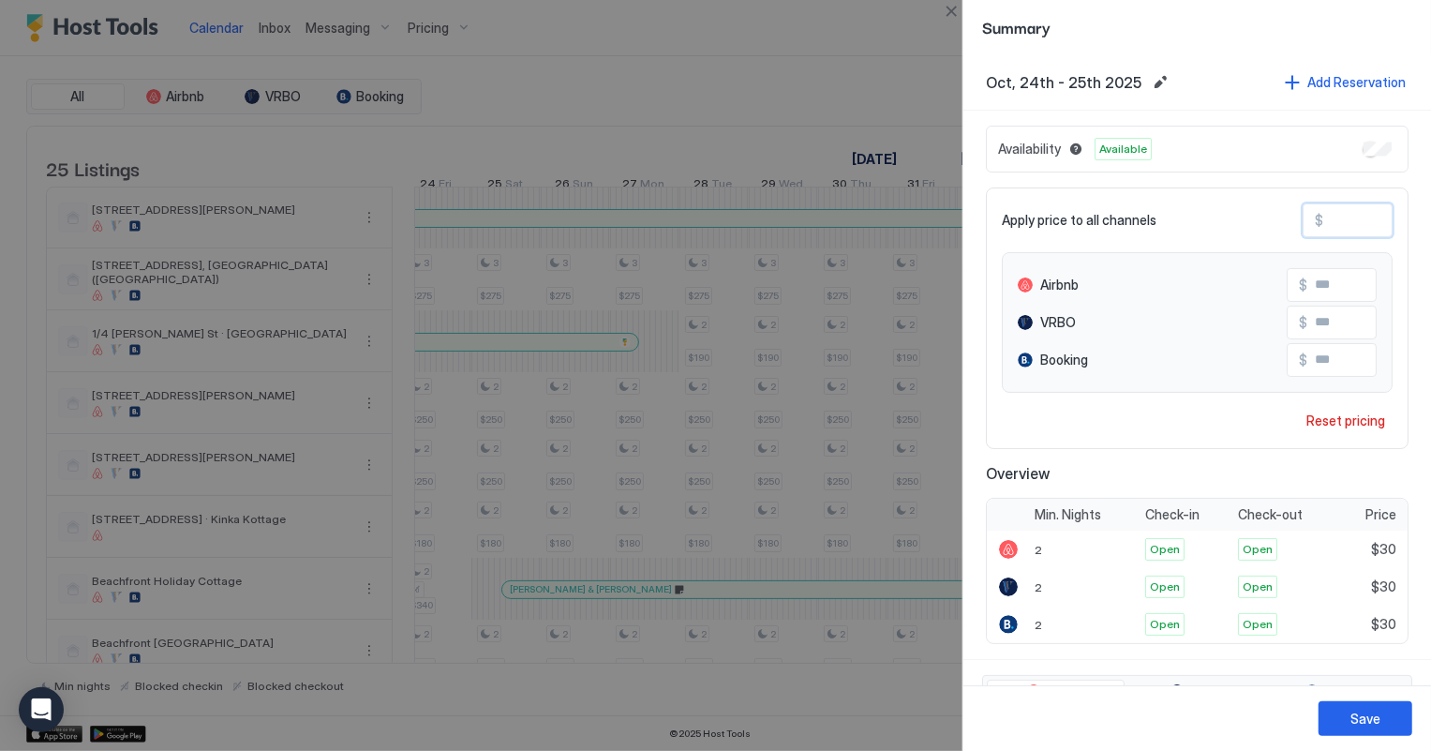
type input "***"
click at [1404, 706] on button "Save" at bounding box center [1366, 718] width 94 height 35
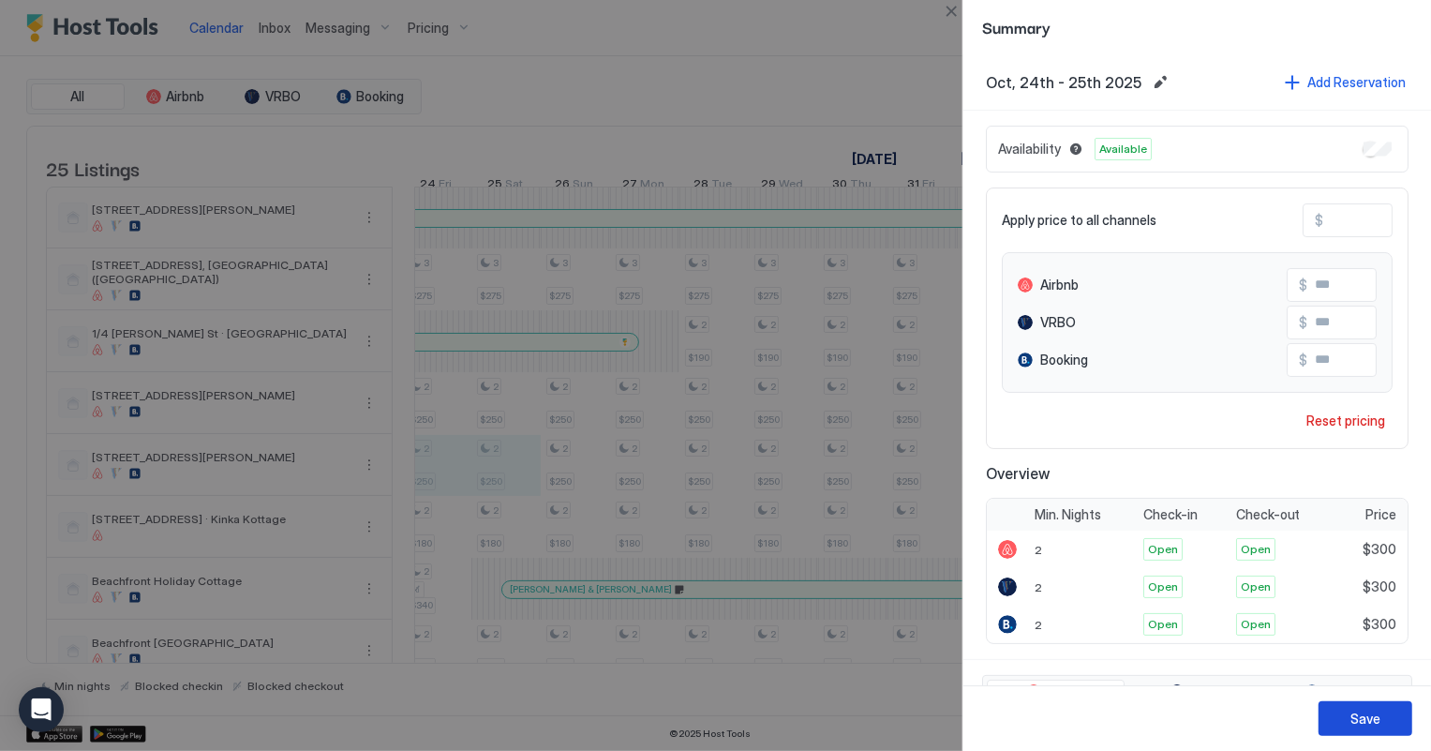
click at [1373, 711] on div "Save" at bounding box center [1366, 719] width 30 height 20
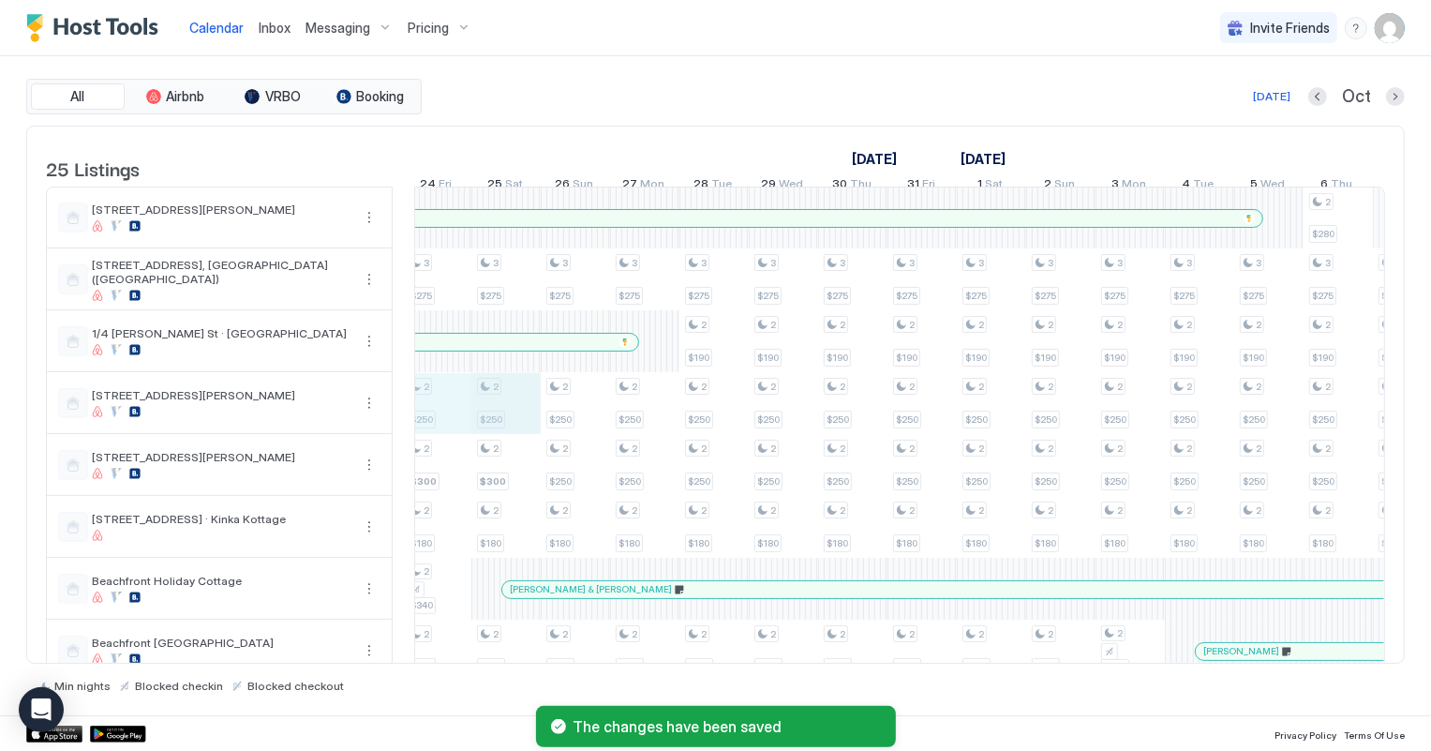
drag, startPoint x: 434, startPoint y: 418, endPoint x: 478, endPoint y: 420, distance: 44.1
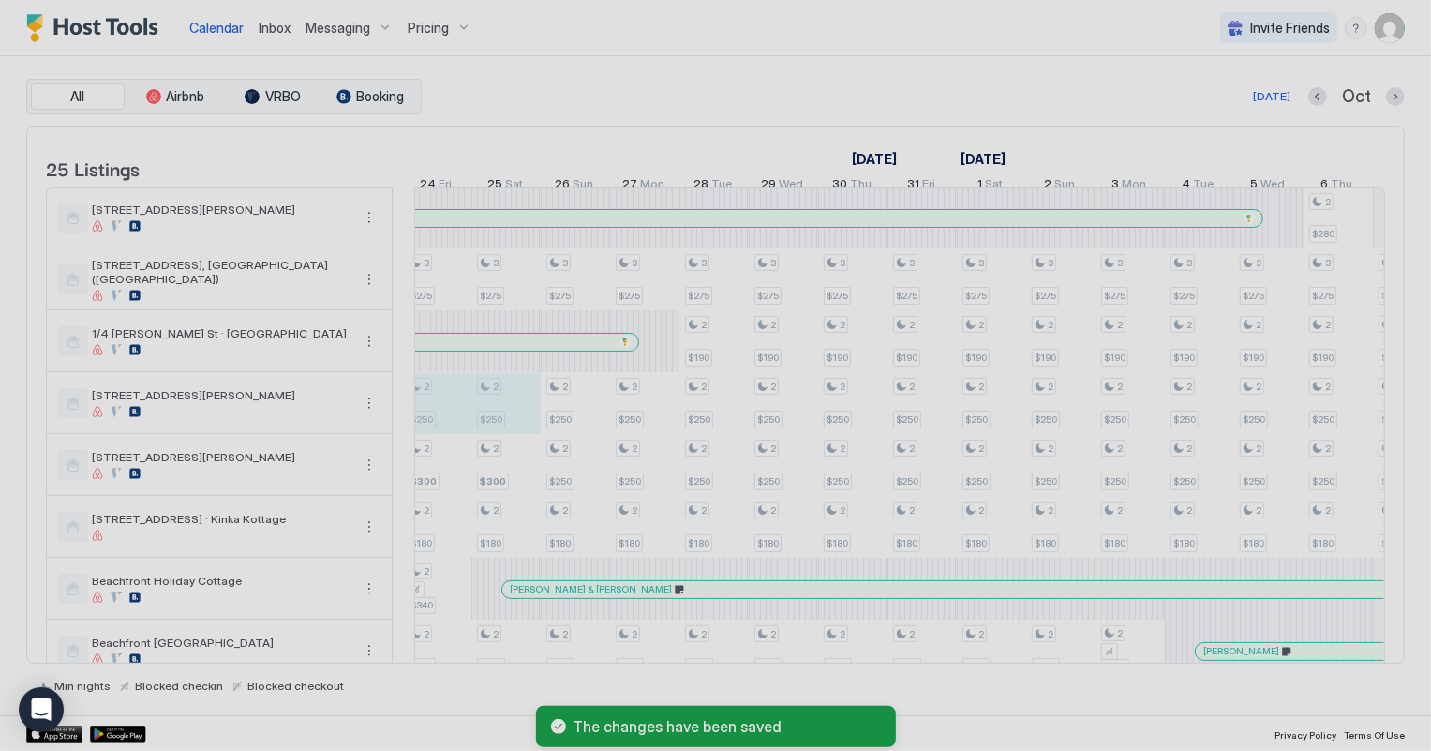
type input "***"
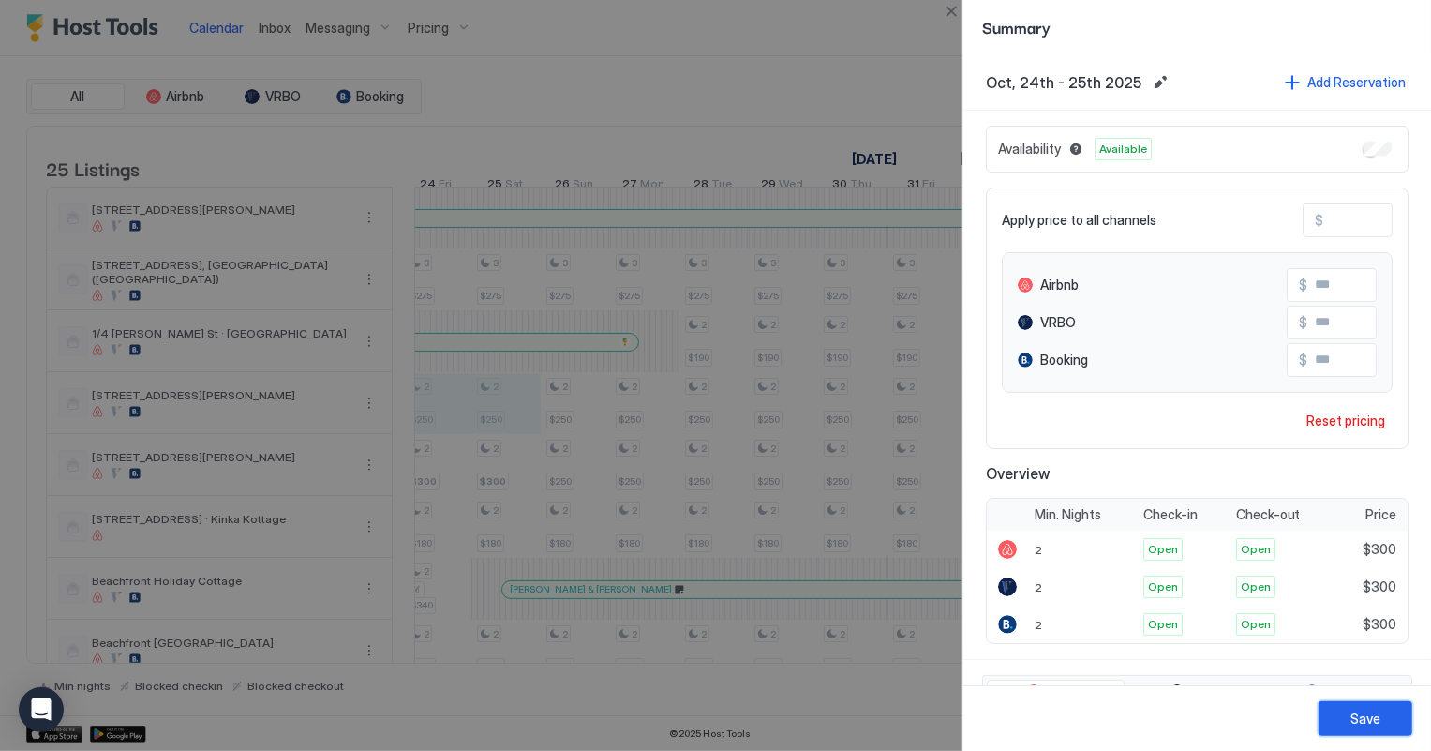
click at [1367, 709] on div "Save" at bounding box center [1366, 719] width 30 height 20
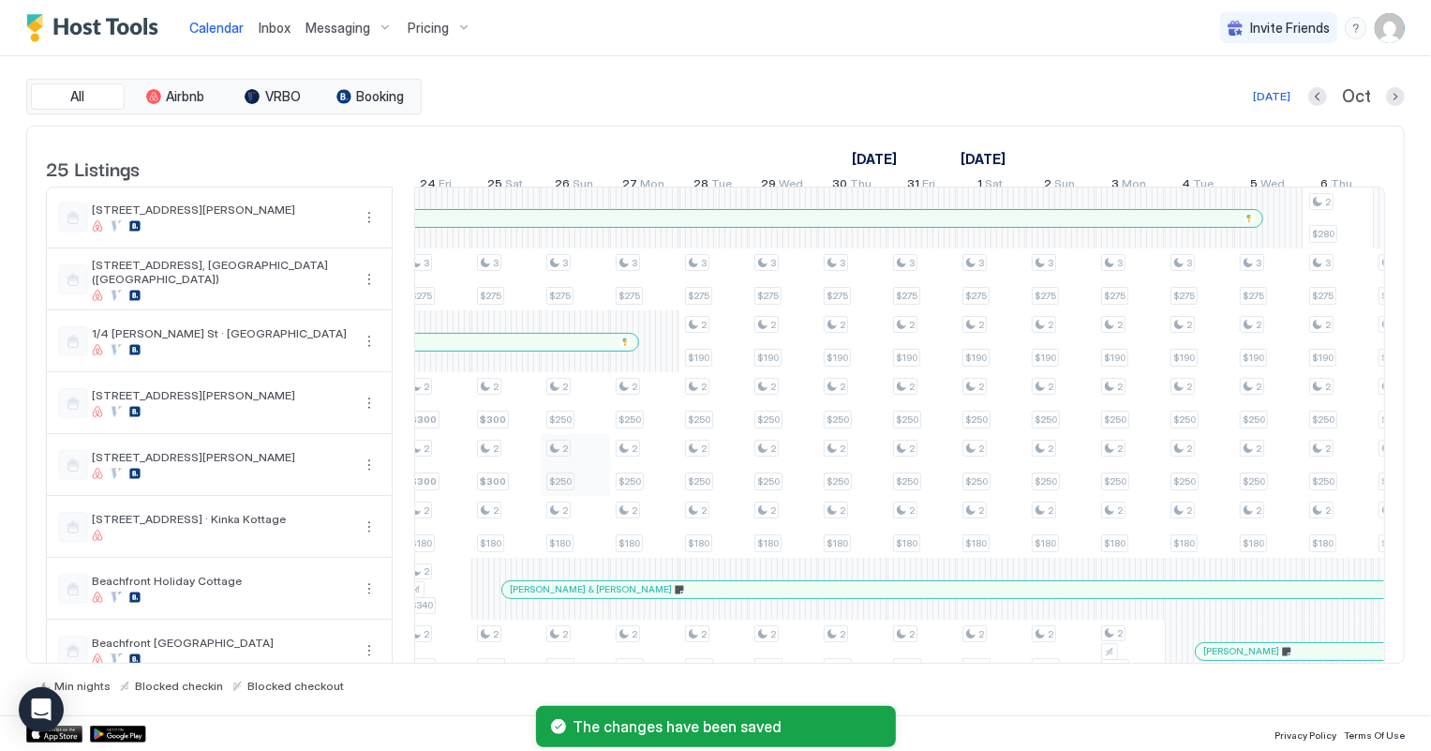
scroll to position [84, 0]
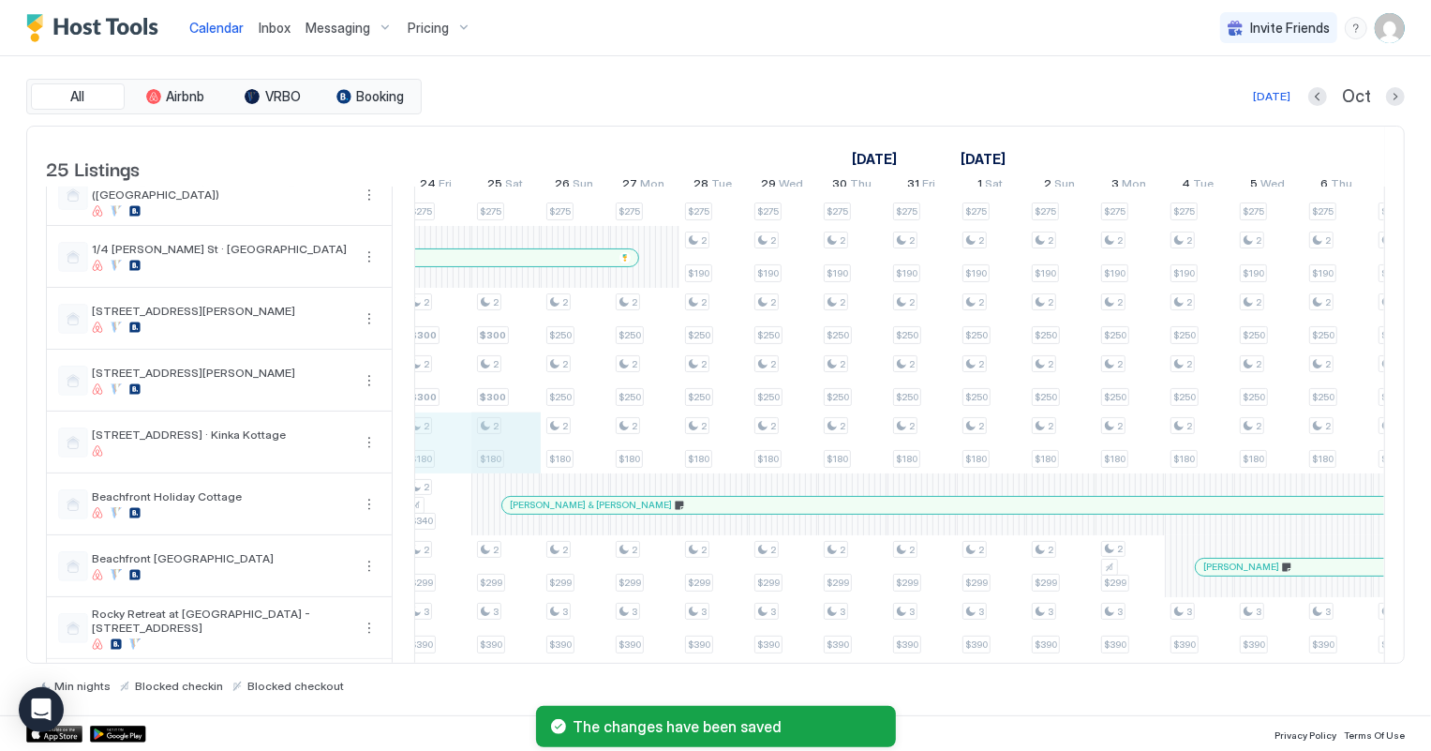
drag, startPoint x: 449, startPoint y: 448, endPoint x: 493, endPoint y: 453, distance: 44.3
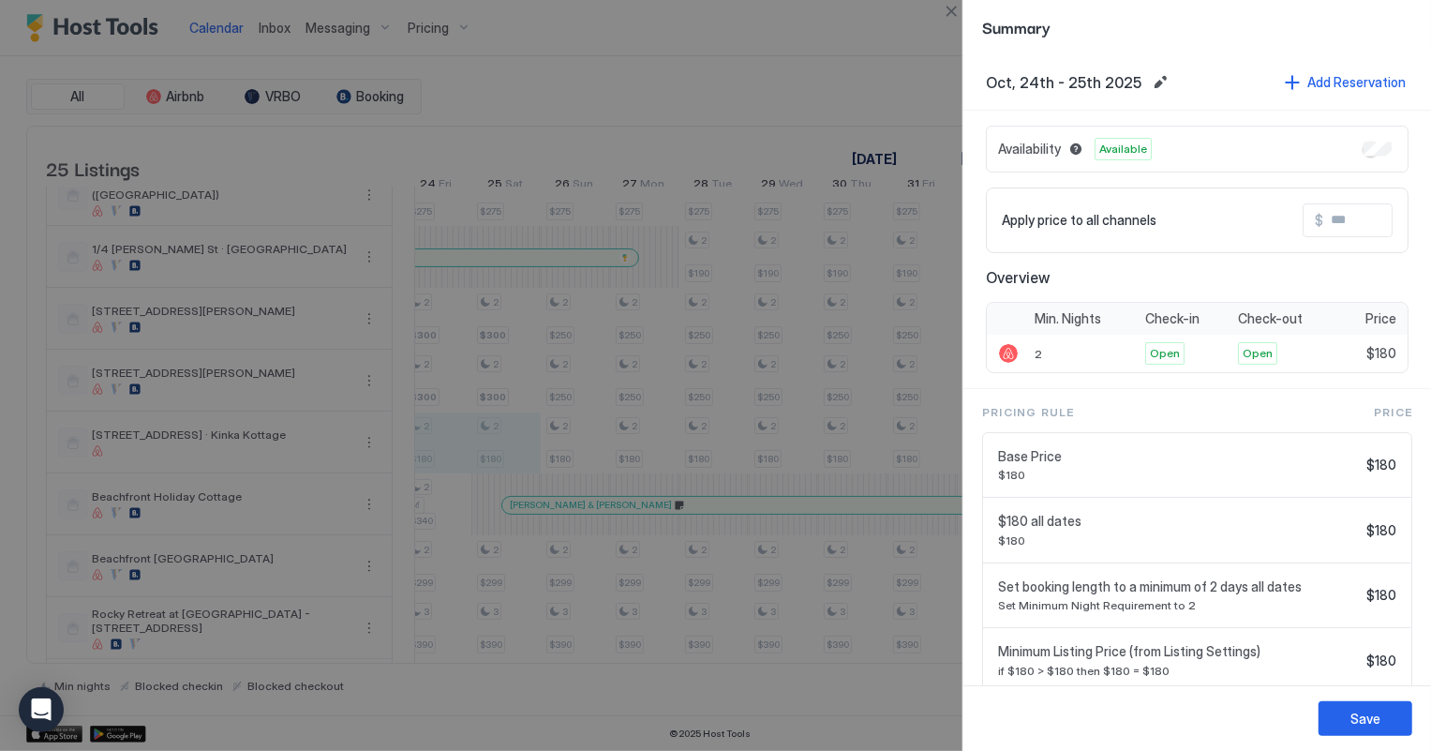
click at [1352, 213] on input "Input Field" at bounding box center [1398, 220] width 150 height 32
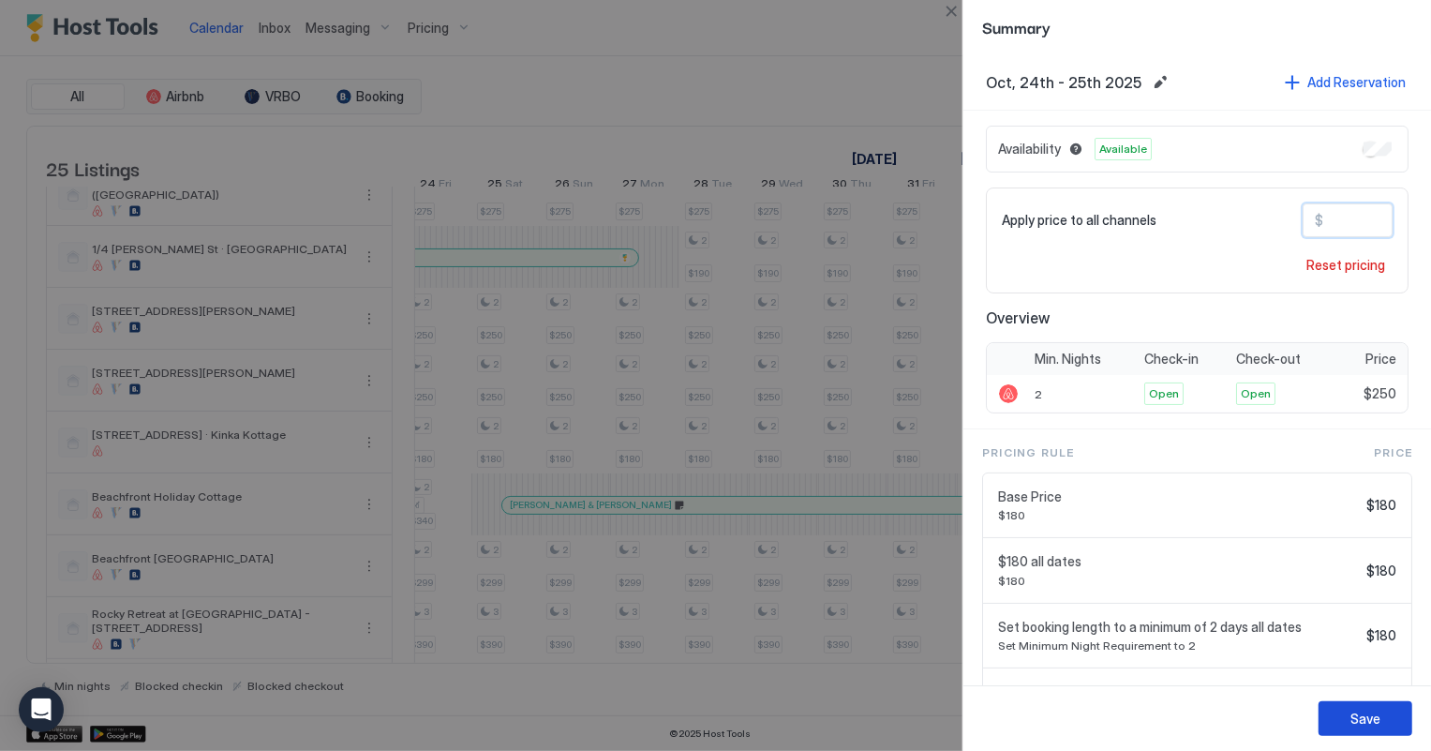
type input "***"
click at [1375, 722] on div "Save" at bounding box center [1366, 719] width 30 height 20
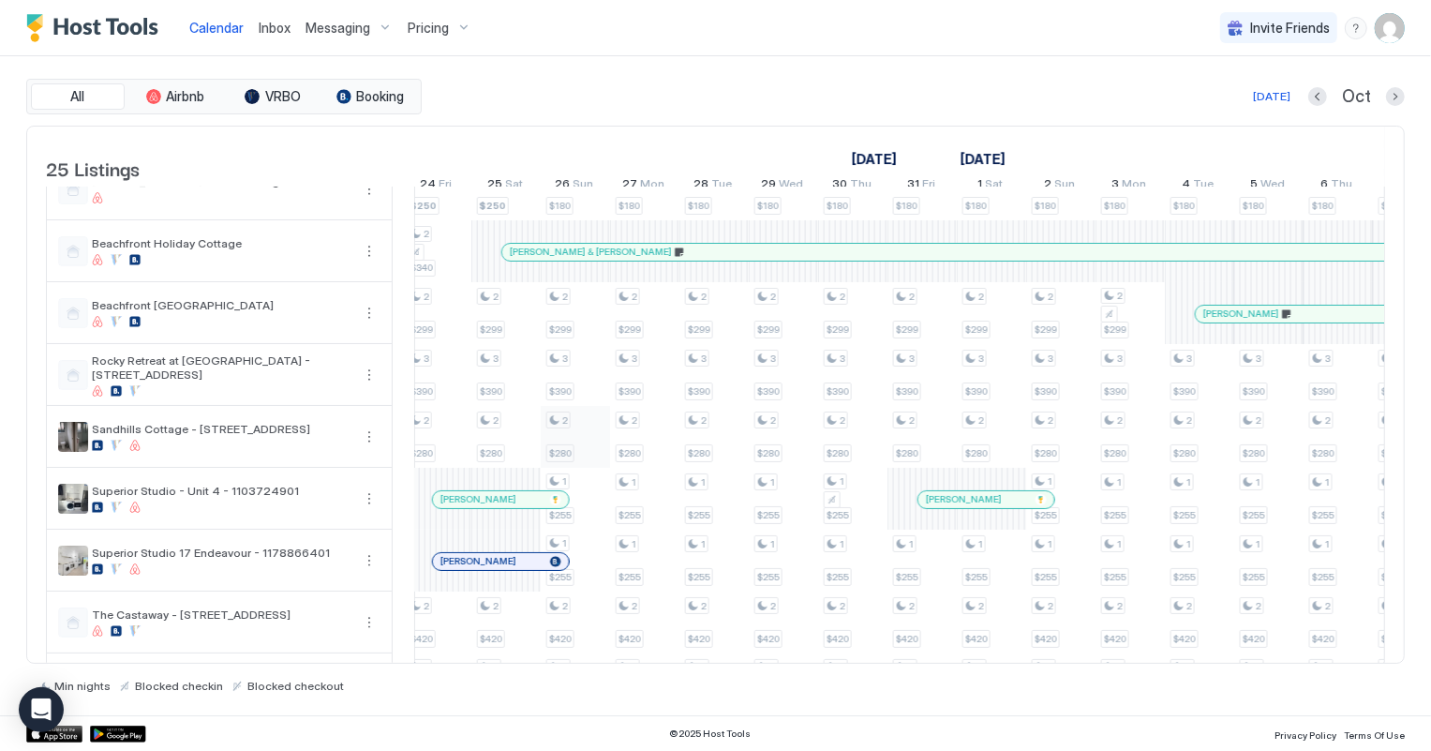
scroll to position [340, 0]
click at [1027, 504] on div at bounding box center [1028, 496] width 15 height 15
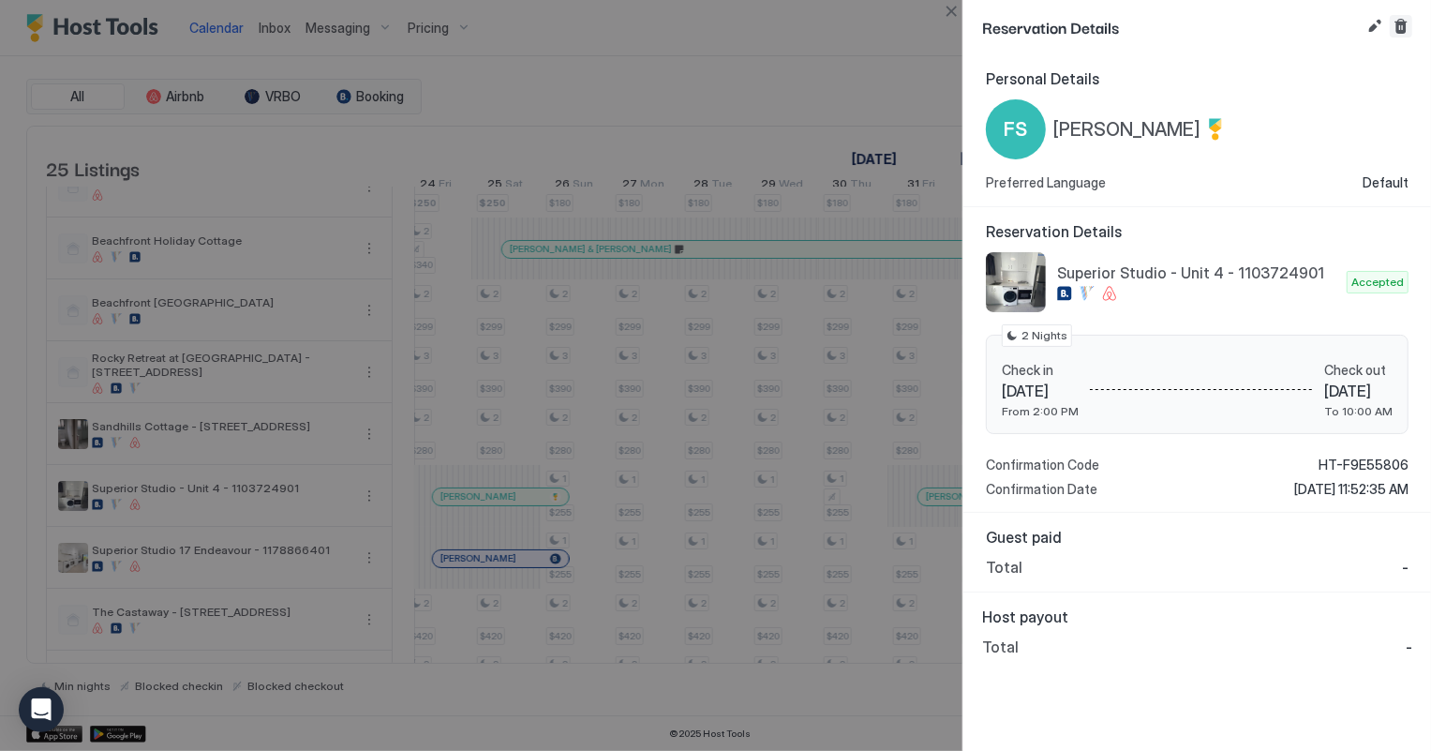
click at [1400, 31] on button "Cancel reservation" at bounding box center [1401, 26] width 22 height 22
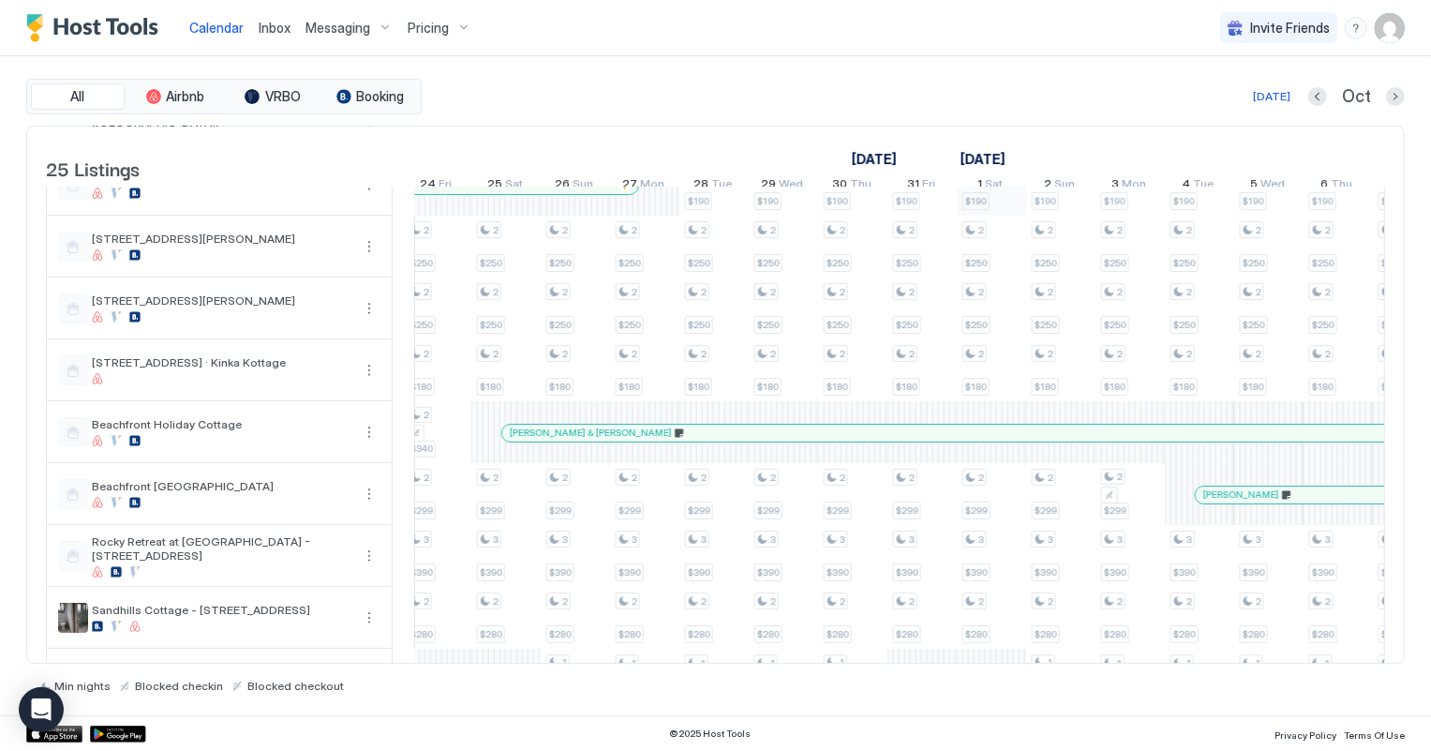
scroll to position [0, 0]
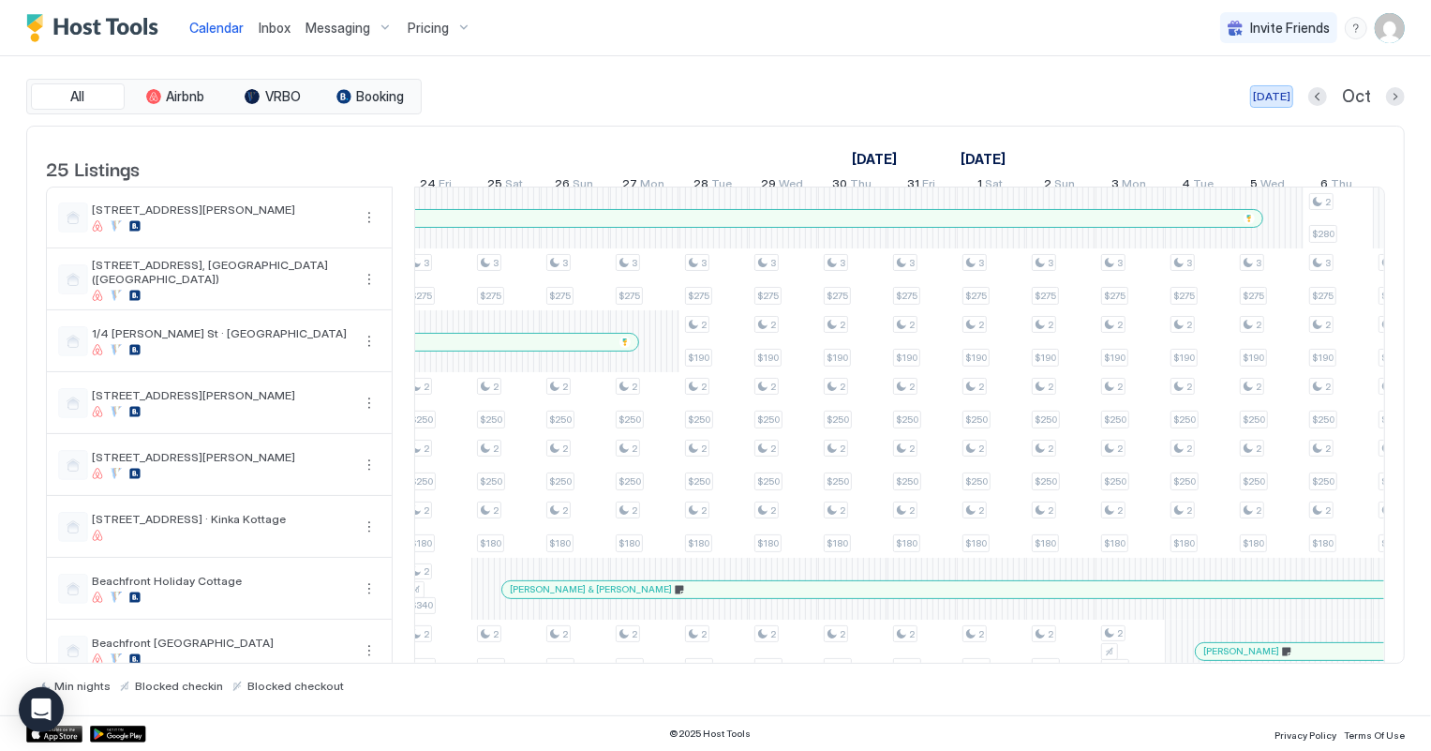
click at [1272, 92] on div "[DATE]" at bounding box center [1271, 96] width 37 height 17
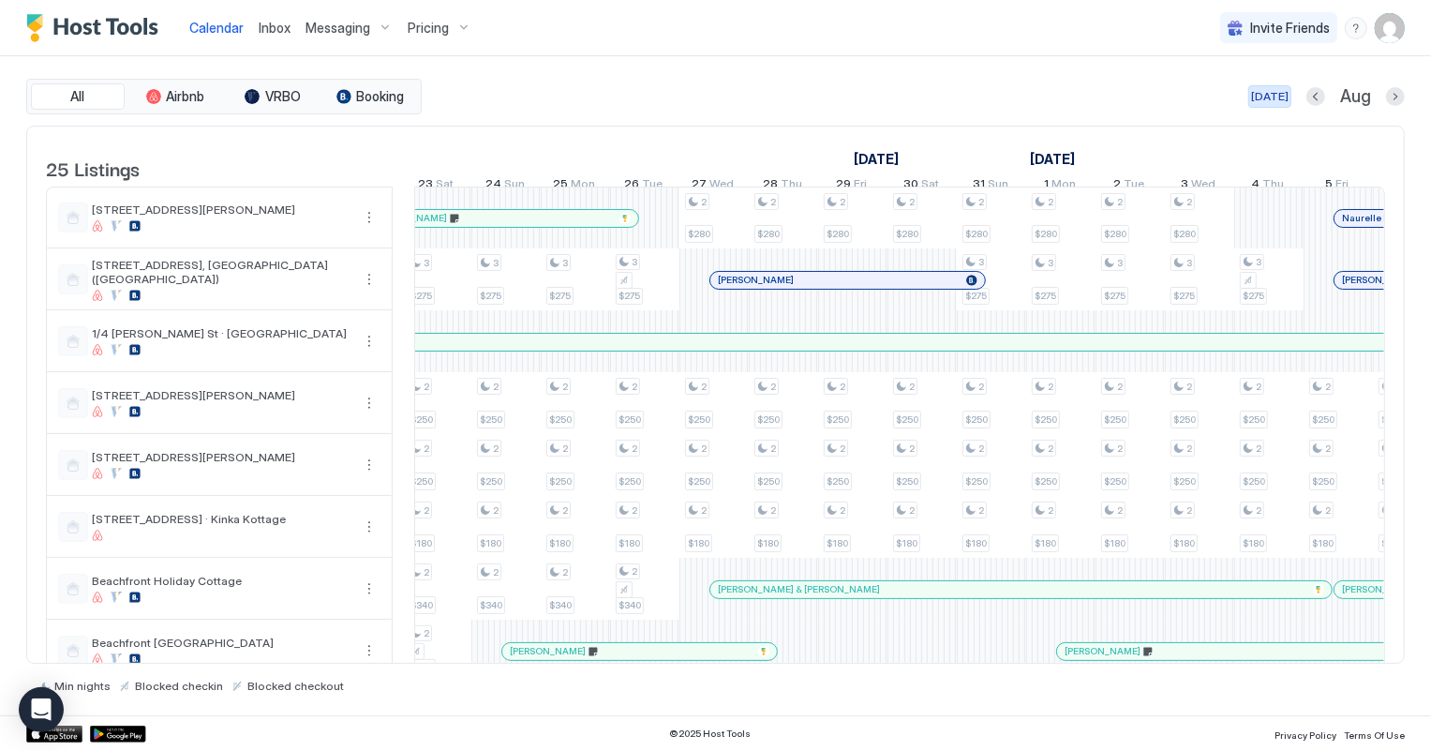
scroll to position [0, 1040]
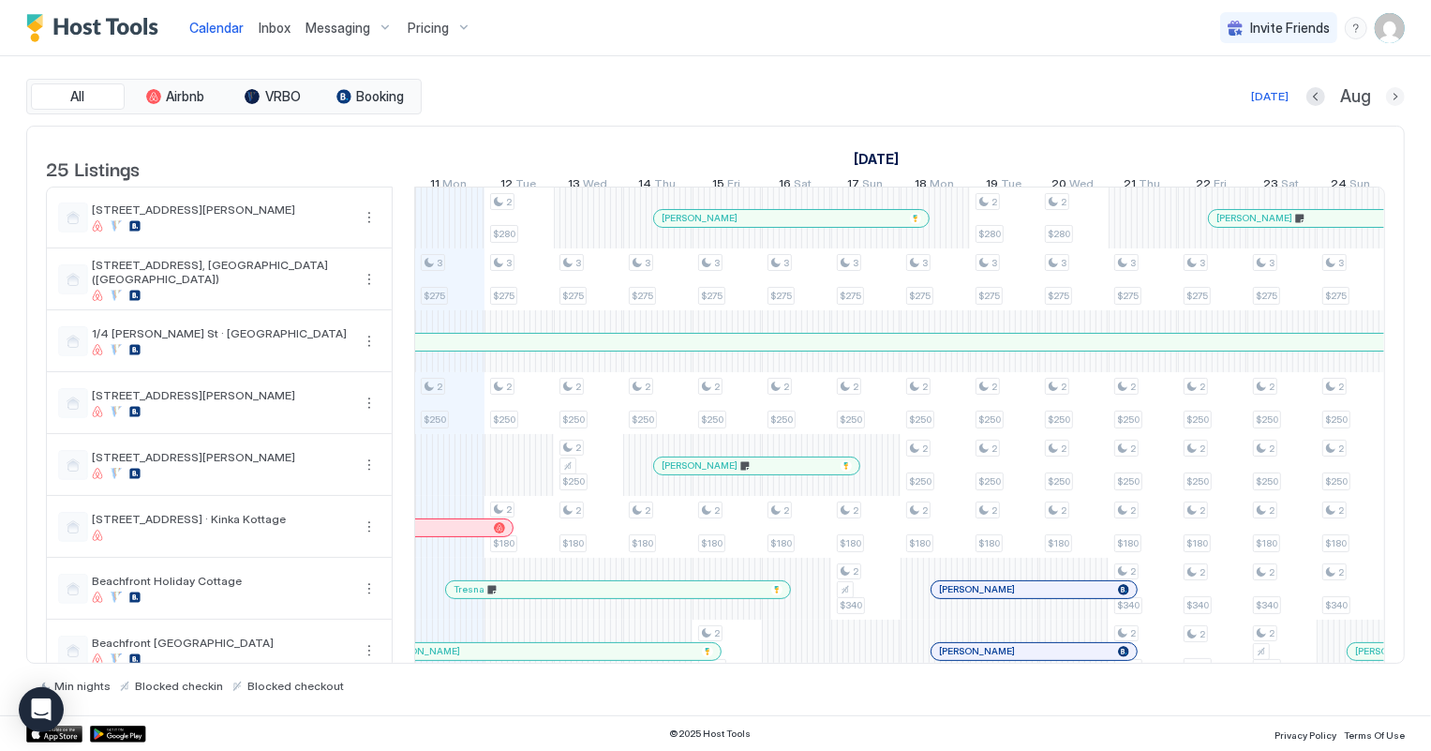
click at [1401, 93] on button "Next month" at bounding box center [1395, 96] width 19 height 19
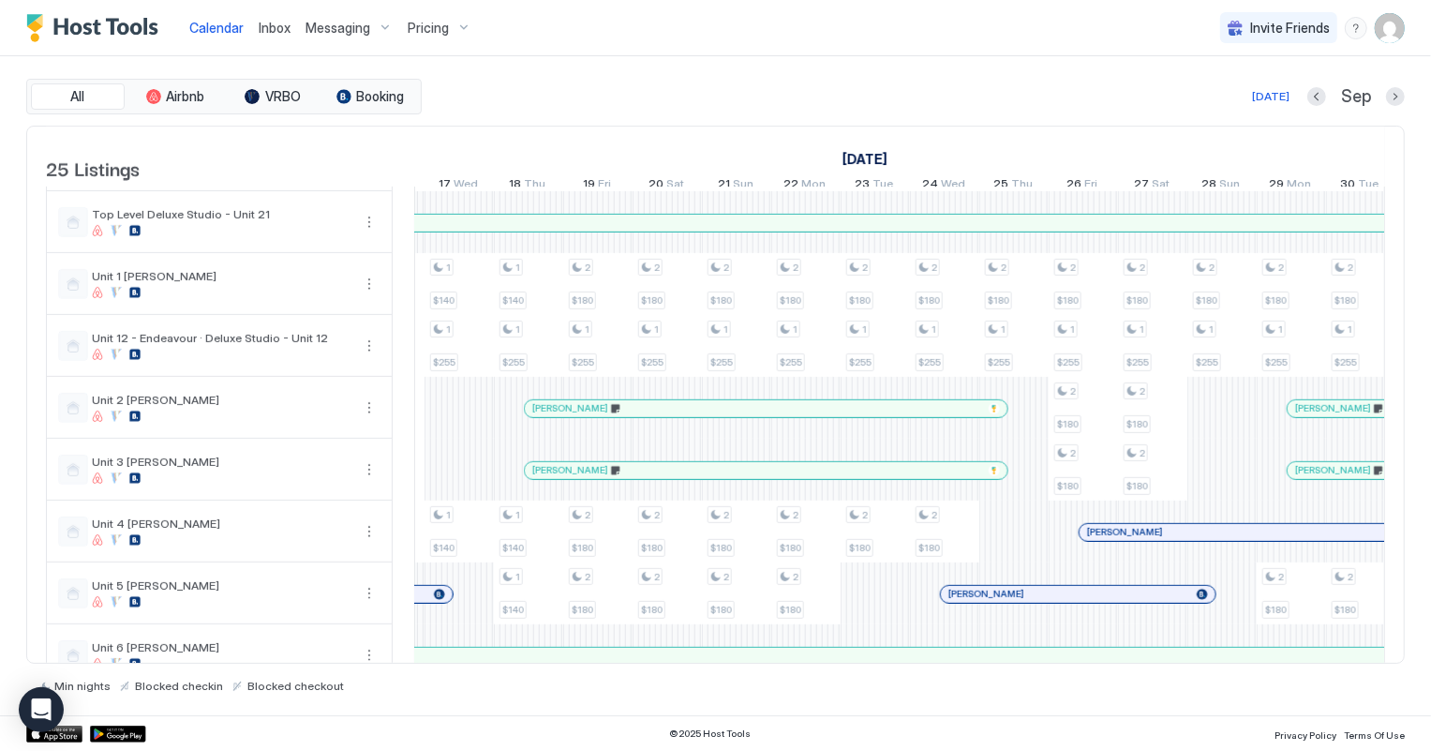
scroll to position [0, 1656]
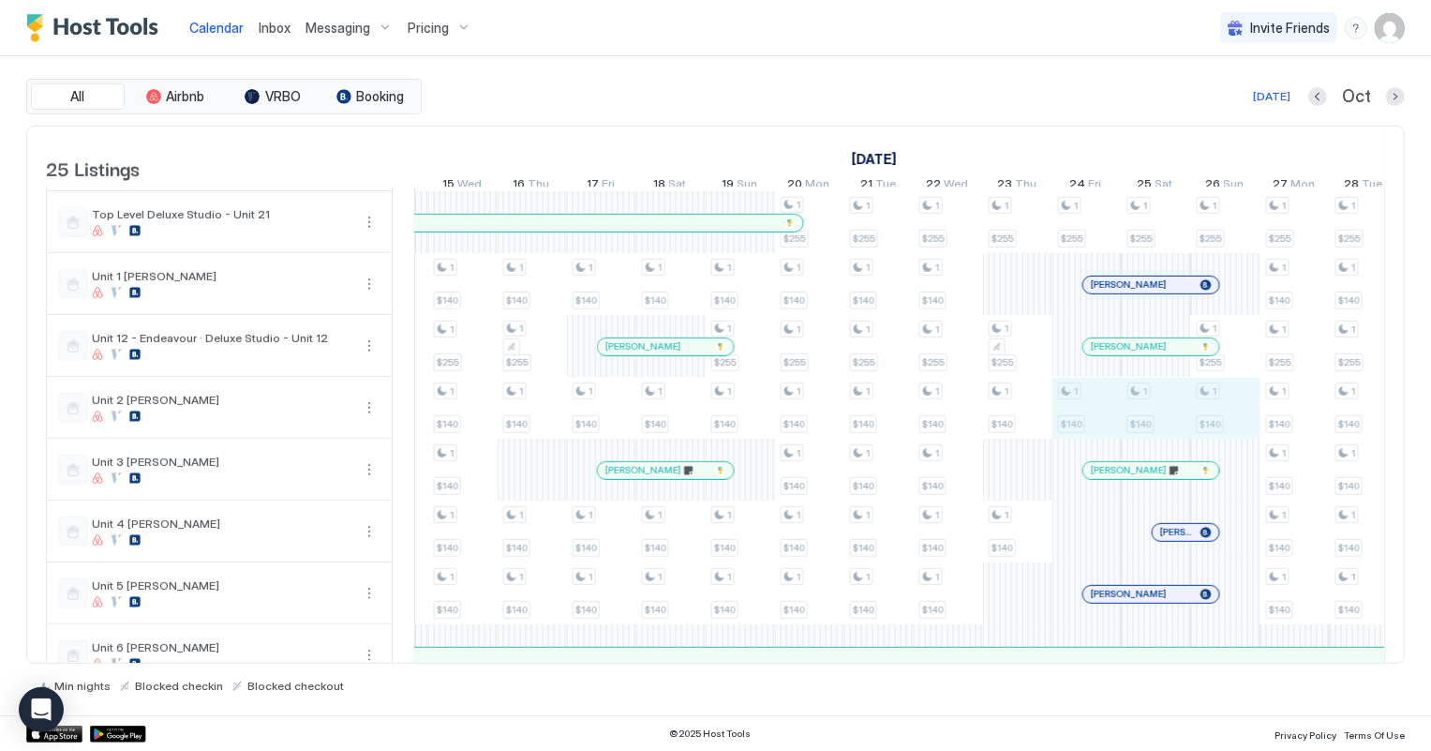
drag, startPoint x: 1103, startPoint y: 425, endPoint x: 1237, endPoint y: 424, distance: 134.0
click at [1237, 424] on div "2 $280 3 $275 2 $250 2 $250 2 $180 2 $340 2 $299 3 $390 2 $280 1 $255 1 $255 2 …" at bounding box center [289, 36] width 3745 height 1545
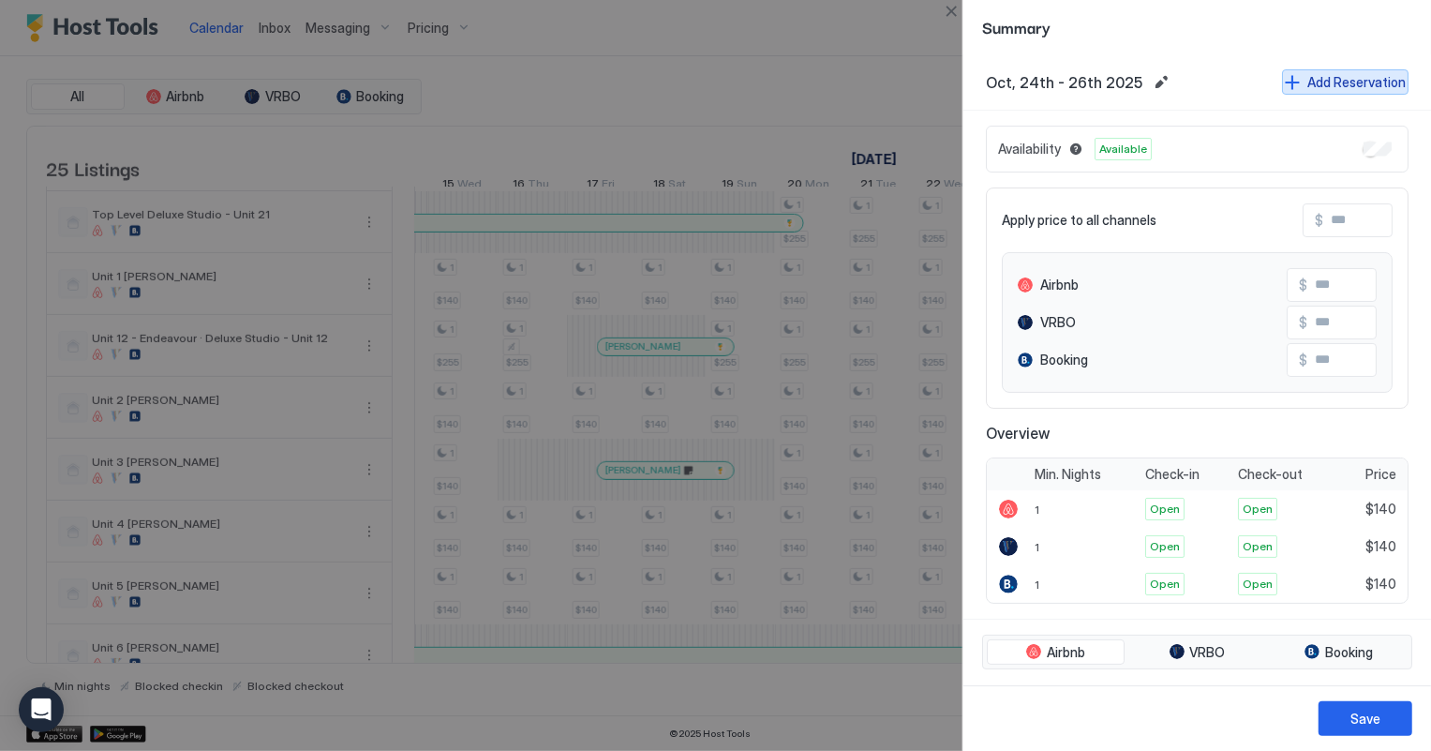
click at [1324, 74] on div "Add Reservation" at bounding box center [1356, 82] width 98 height 20
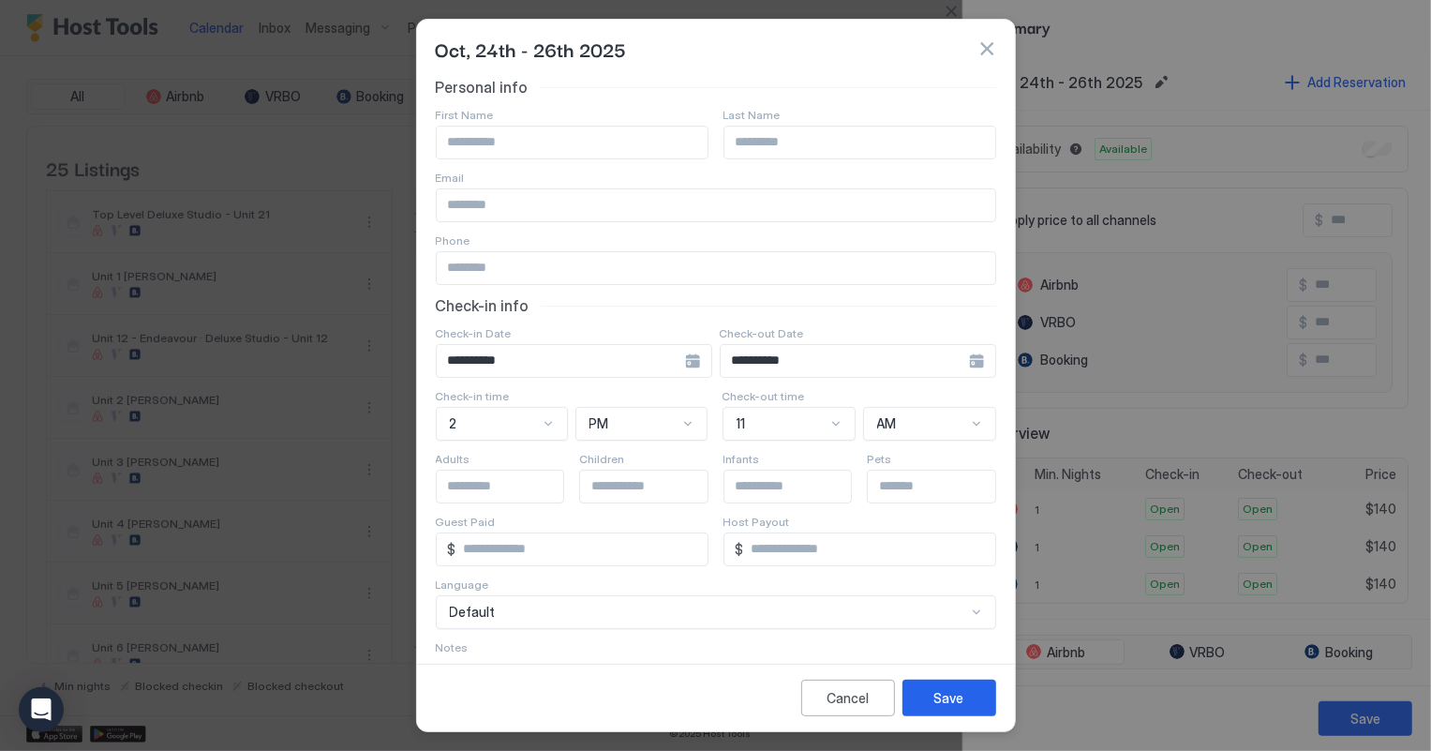
click at [530, 139] on input "Input Field" at bounding box center [572, 143] width 271 height 32
type input "*****"
click at [777, 136] on input "Input Field" at bounding box center [859, 143] width 271 height 32
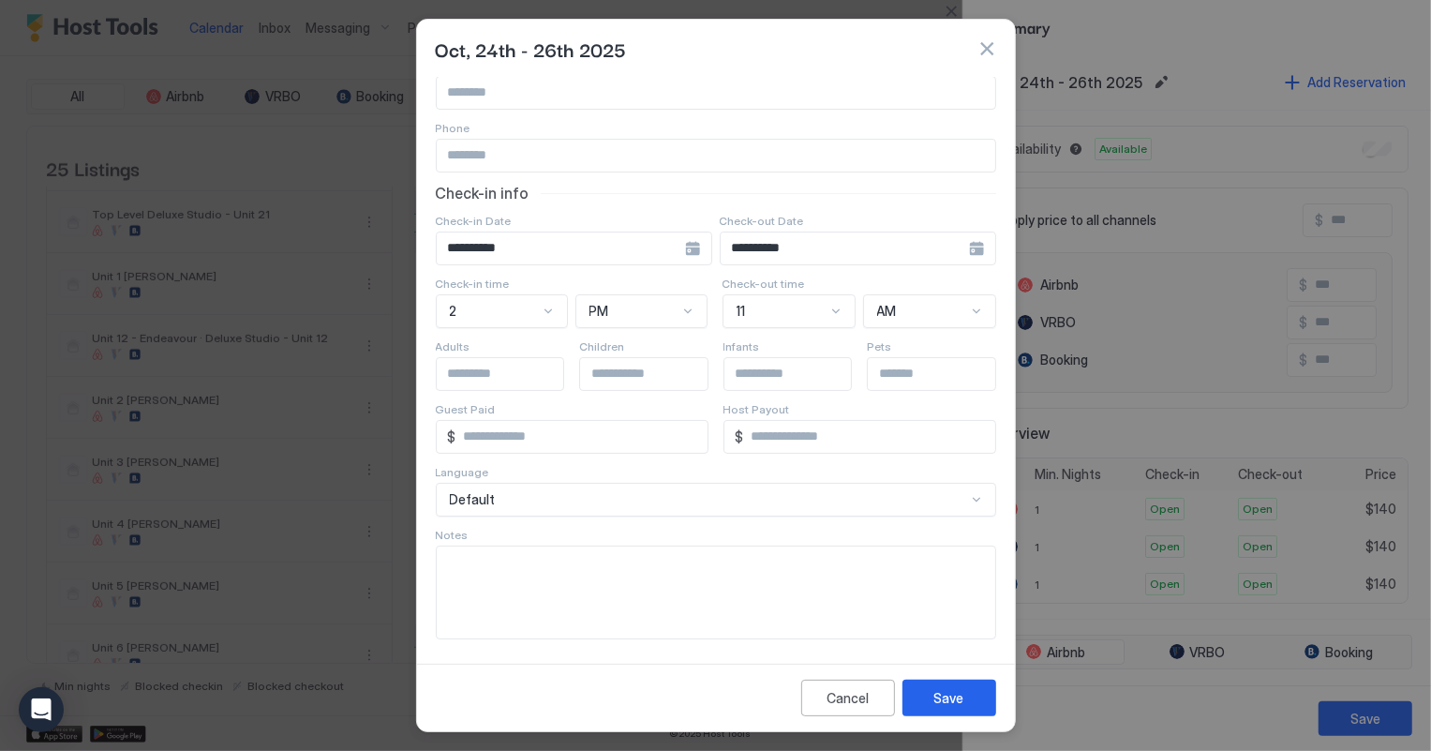
type input "******"
click at [525, 590] on textarea "Input Field" at bounding box center [716, 592] width 559 height 92
type textarea "**********"
click at [947, 688] on div "Save" at bounding box center [949, 698] width 30 height 20
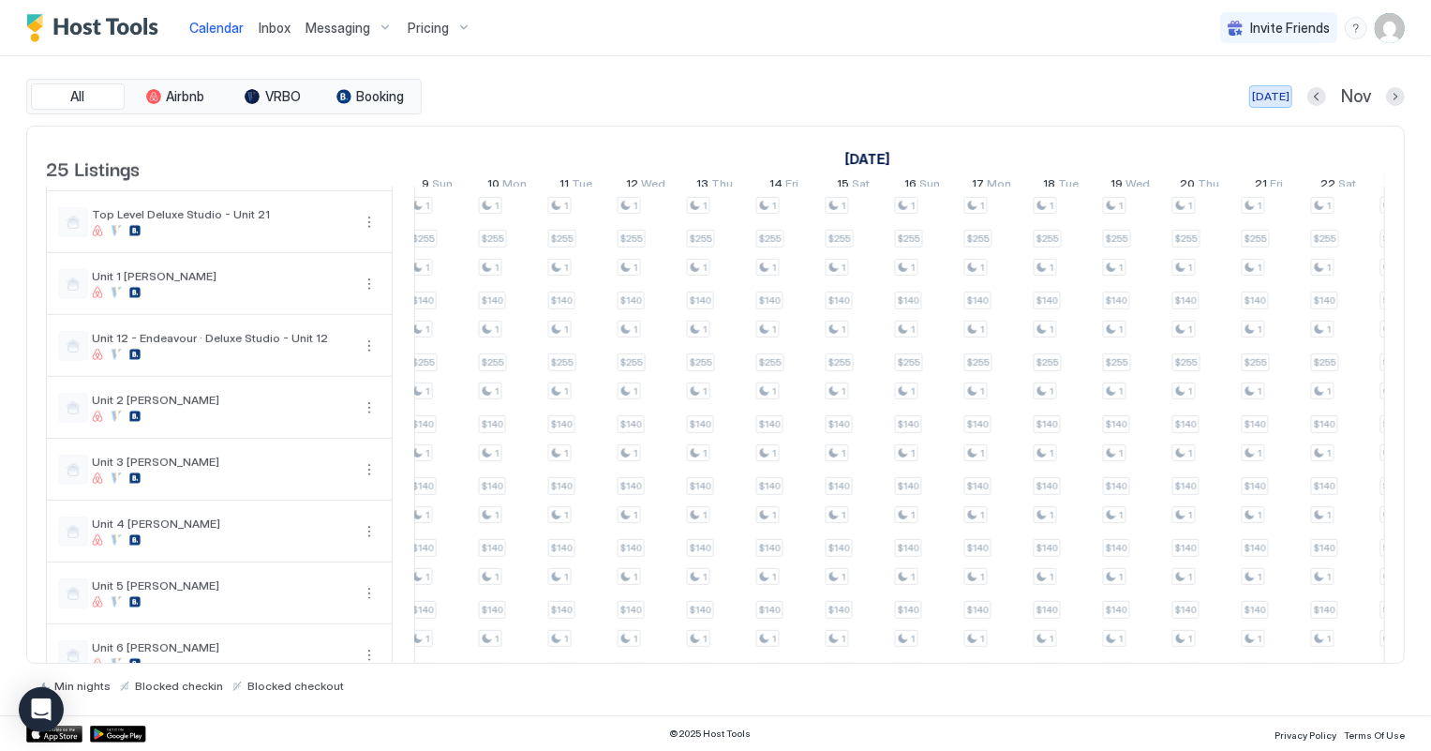
click at [1278, 88] on div "[DATE]" at bounding box center [1270, 96] width 37 height 17
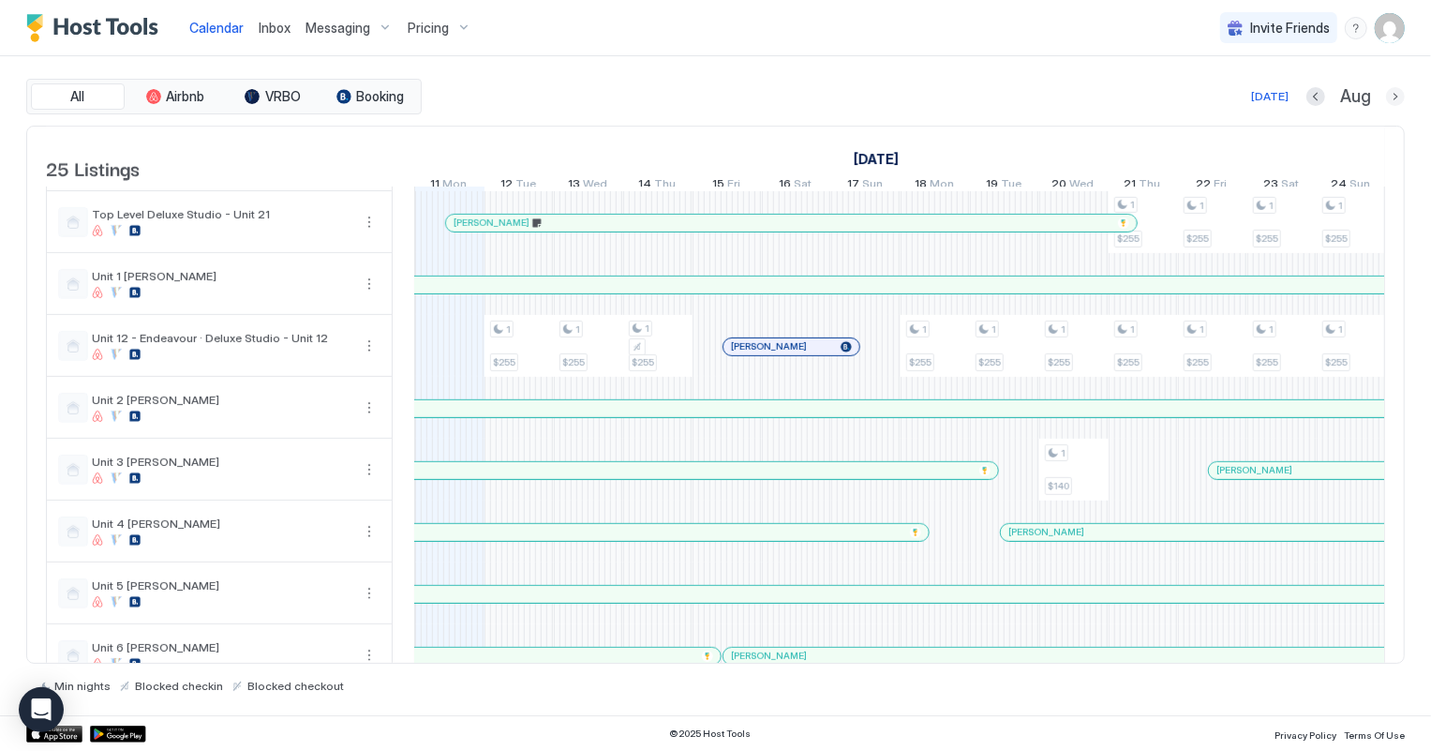
click at [1396, 96] on button "Next month" at bounding box center [1395, 96] width 19 height 19
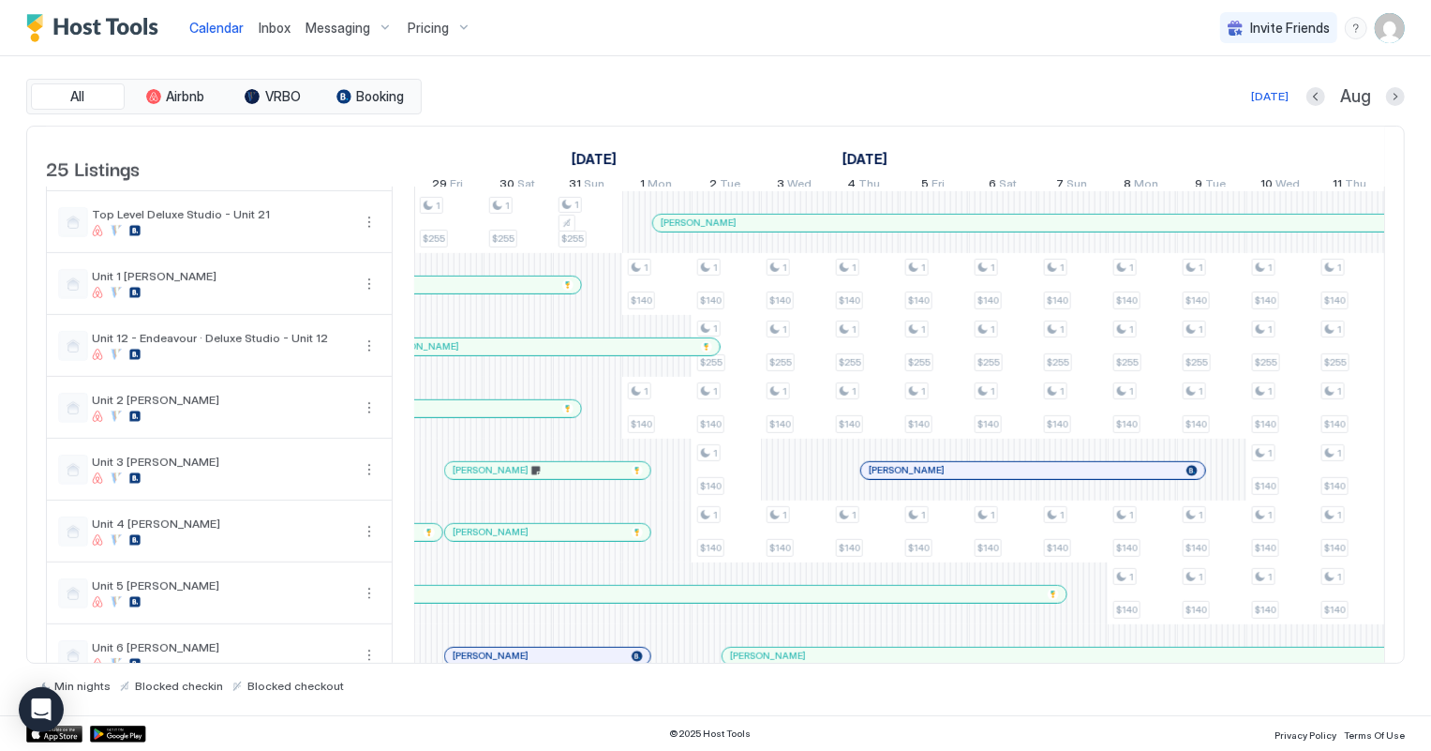
scroll to position [0, 1527]
drag, startPoint x: 1271, startPoint y: 95, endPoint x: 763, endPoint y: 384, distance: 584.7
click at [1271, 94] on div "[DATE]" at bounding box center [1269, 96] width 37 height 17
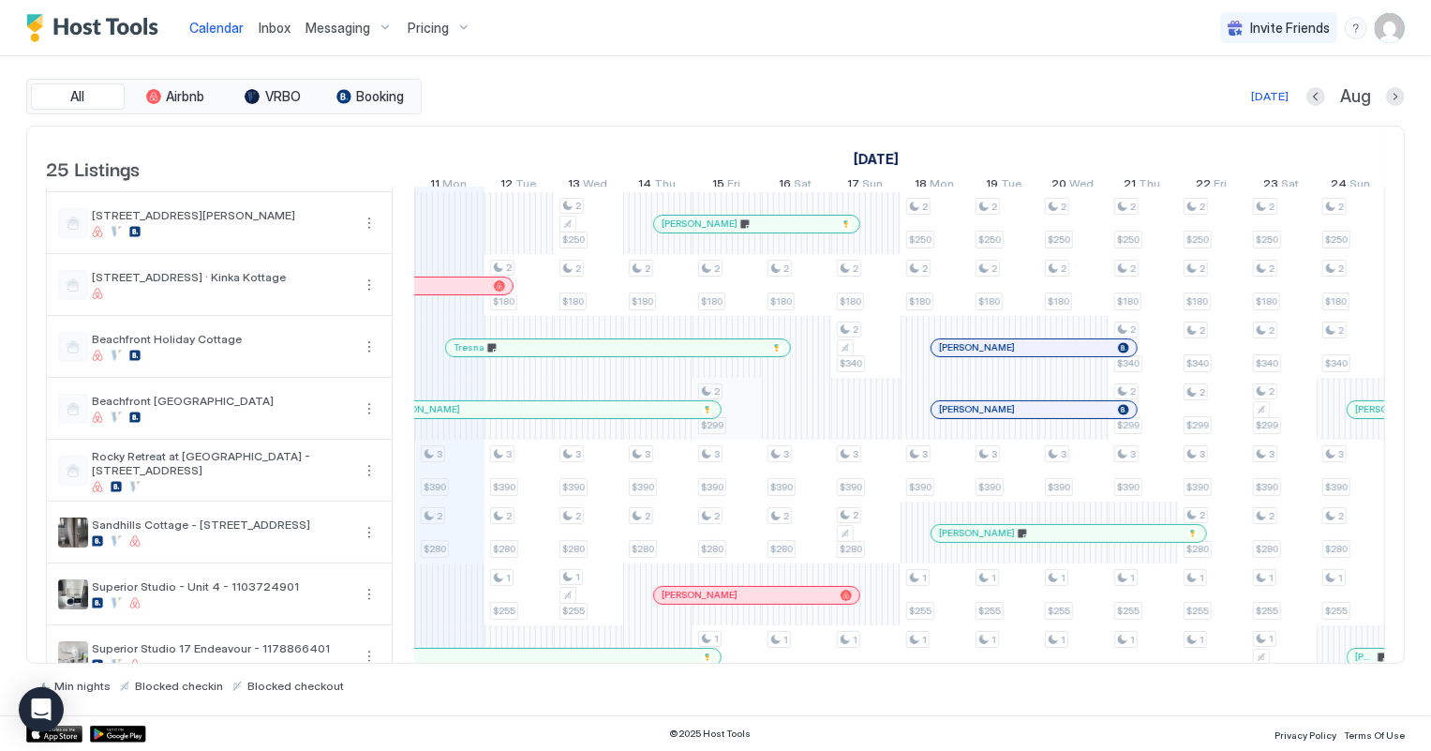
scroll to position [0, 0]
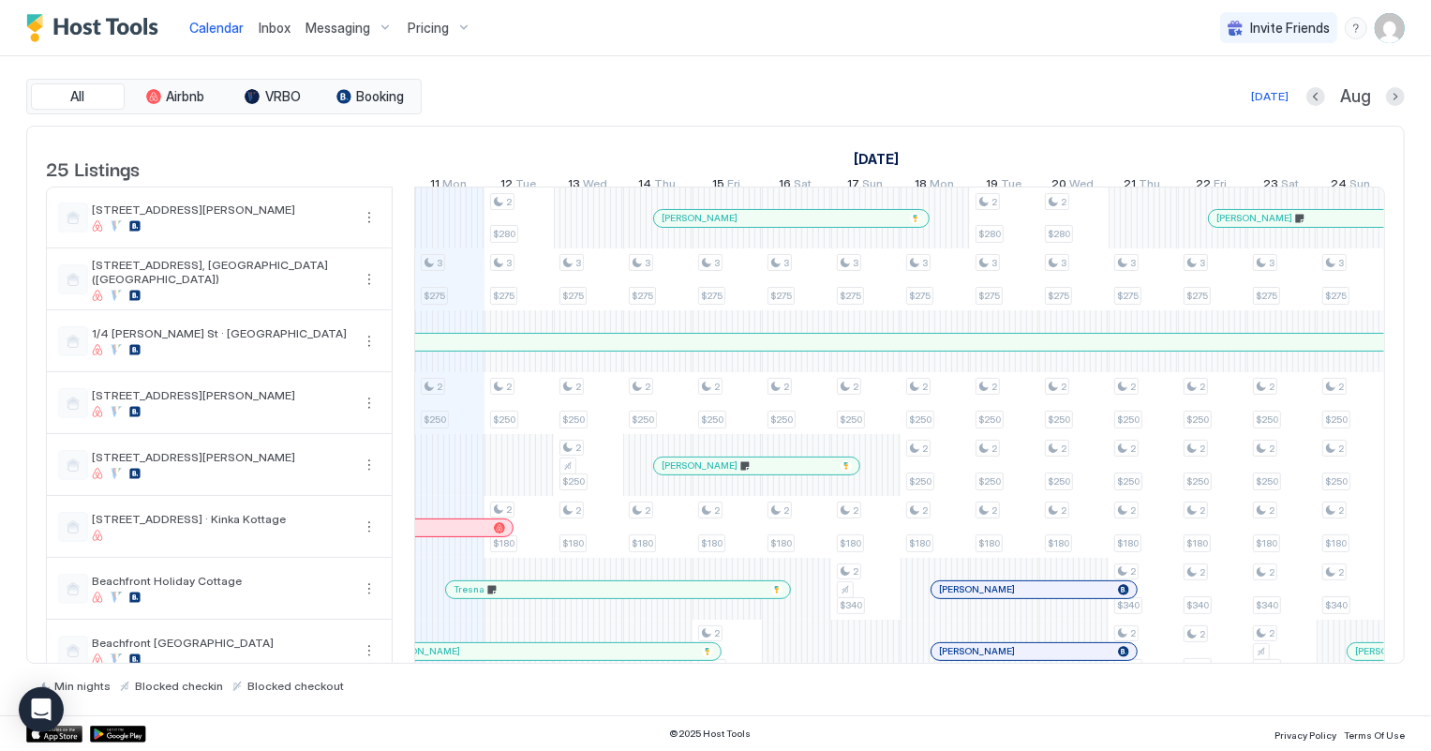
click at [279, 23] on span "Inbox" at bounding box center [275, 28] width 32 height 16
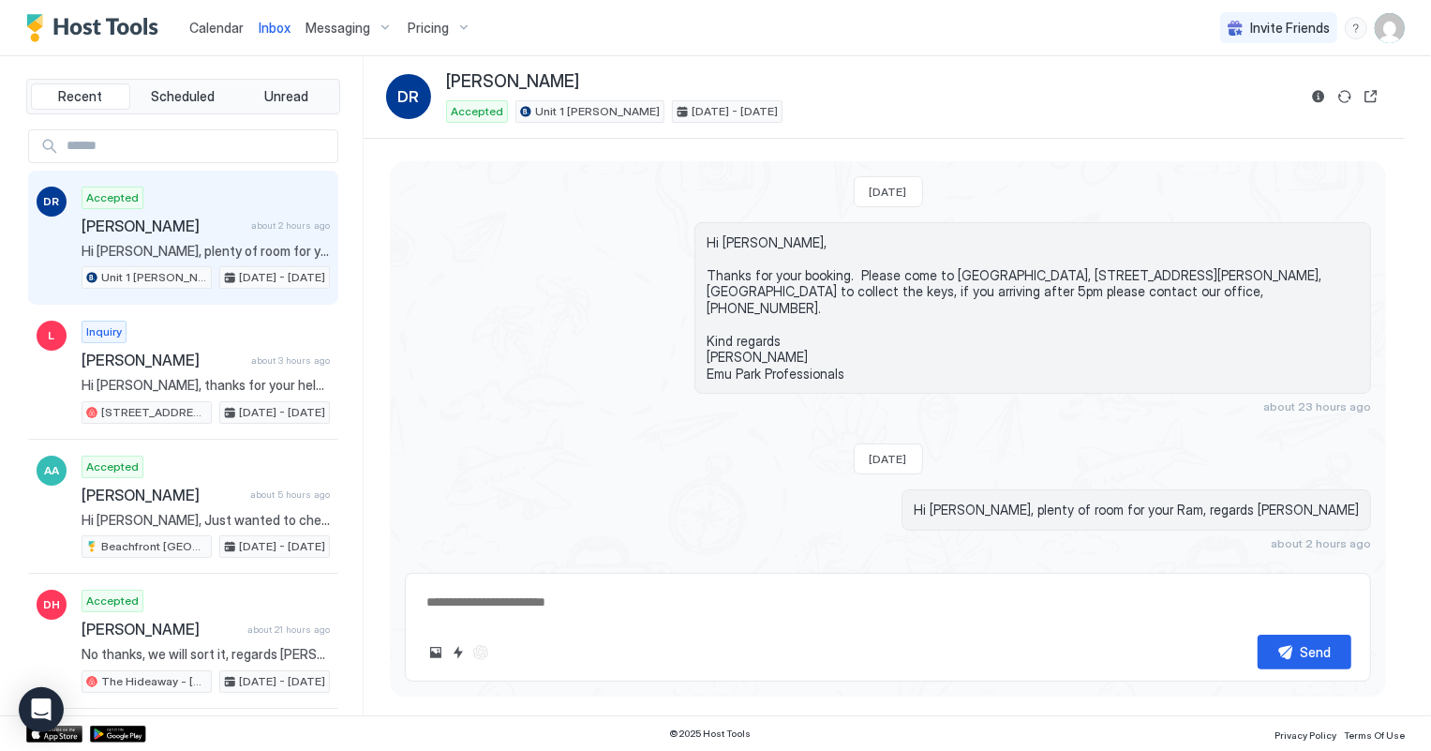
scroll to position [13, 0]
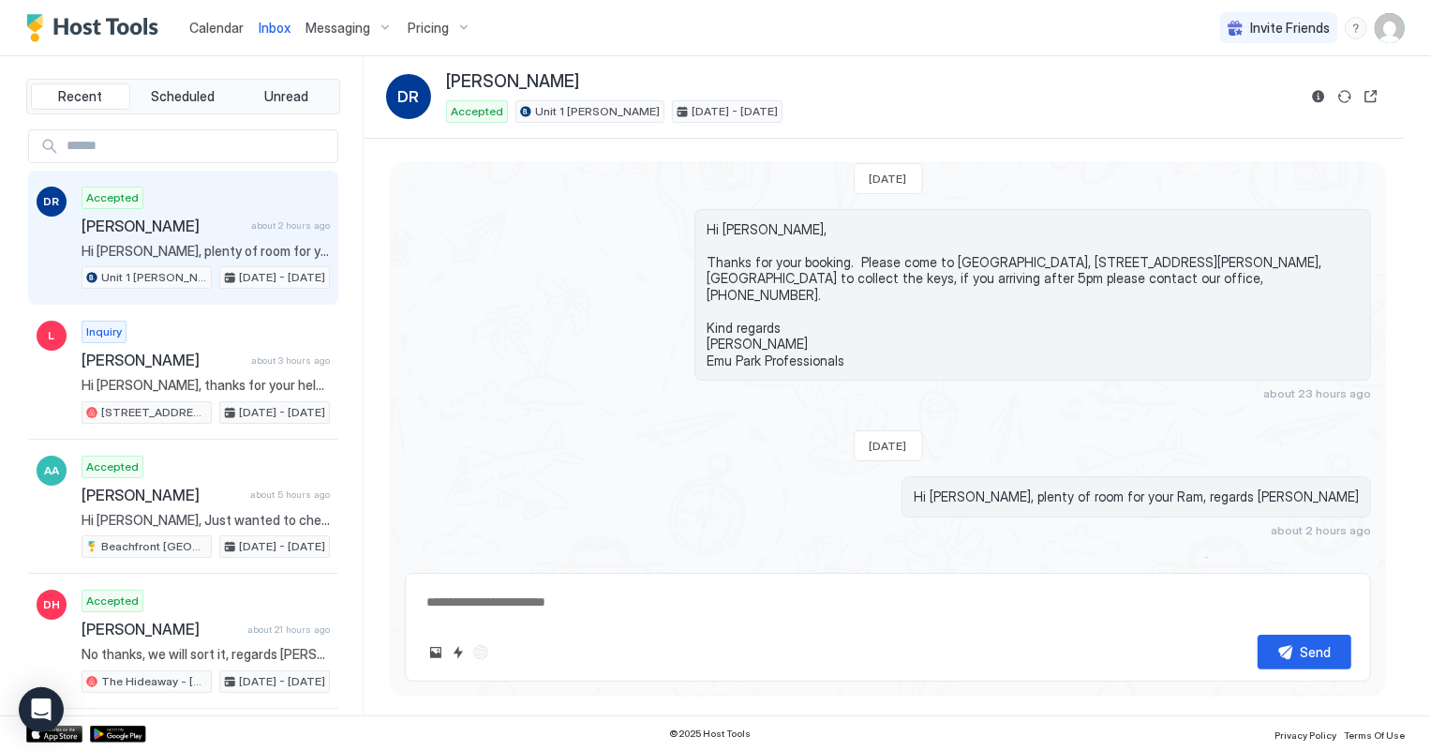
click at [208, 28] on span "Calendar" at bounding box center [216, 28] width 54 height 16
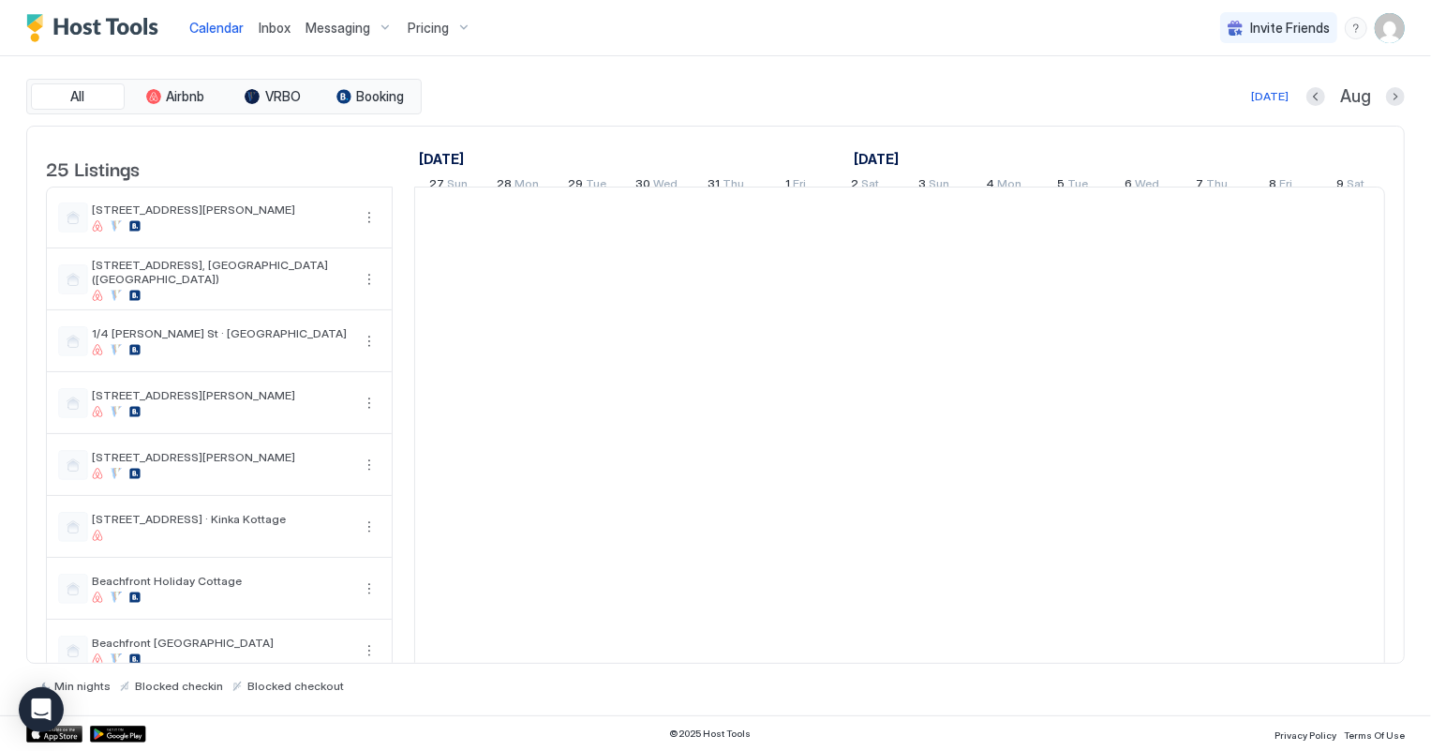
scroll to position [0, 1040]
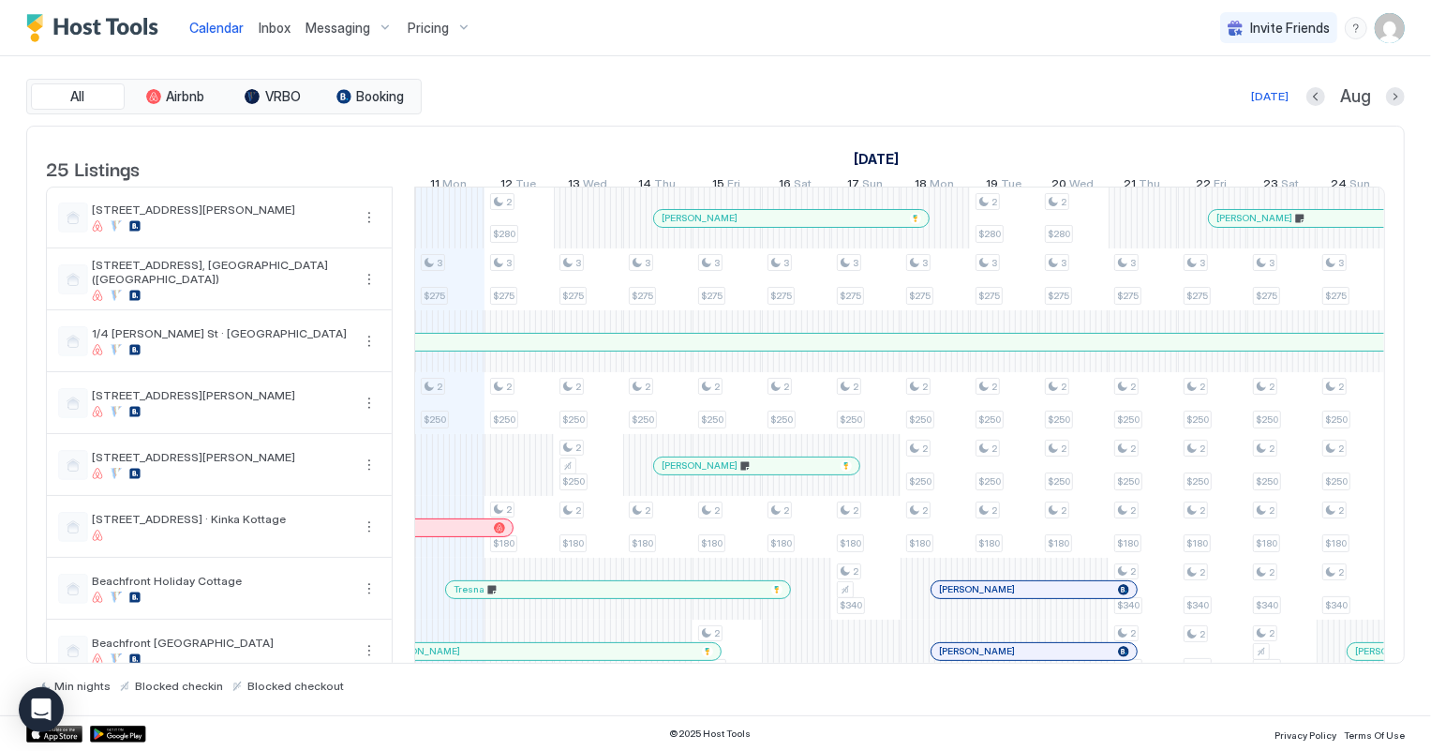
click at [278, 27] on span "Inbox" at bounding box center [275, 28] width 32 height 16
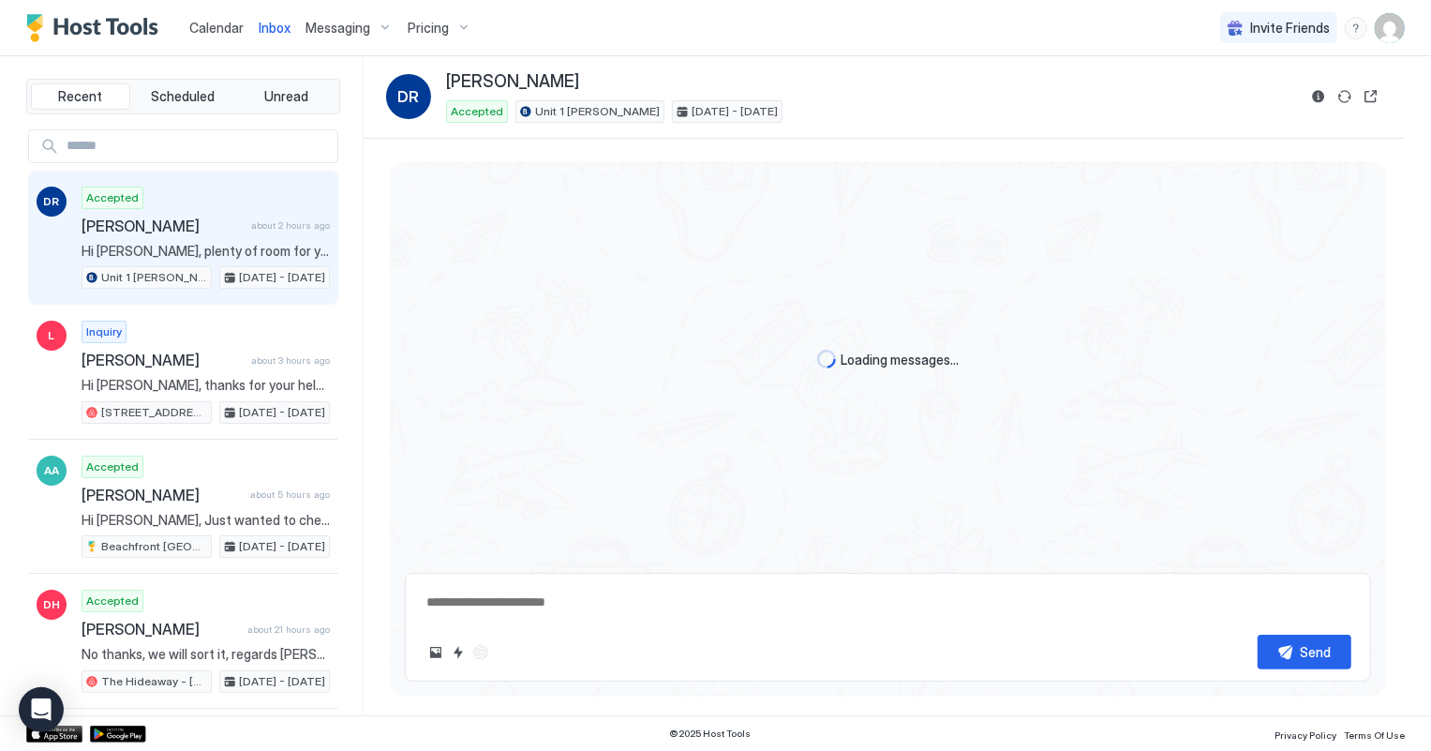
scroll to position [13, 0]
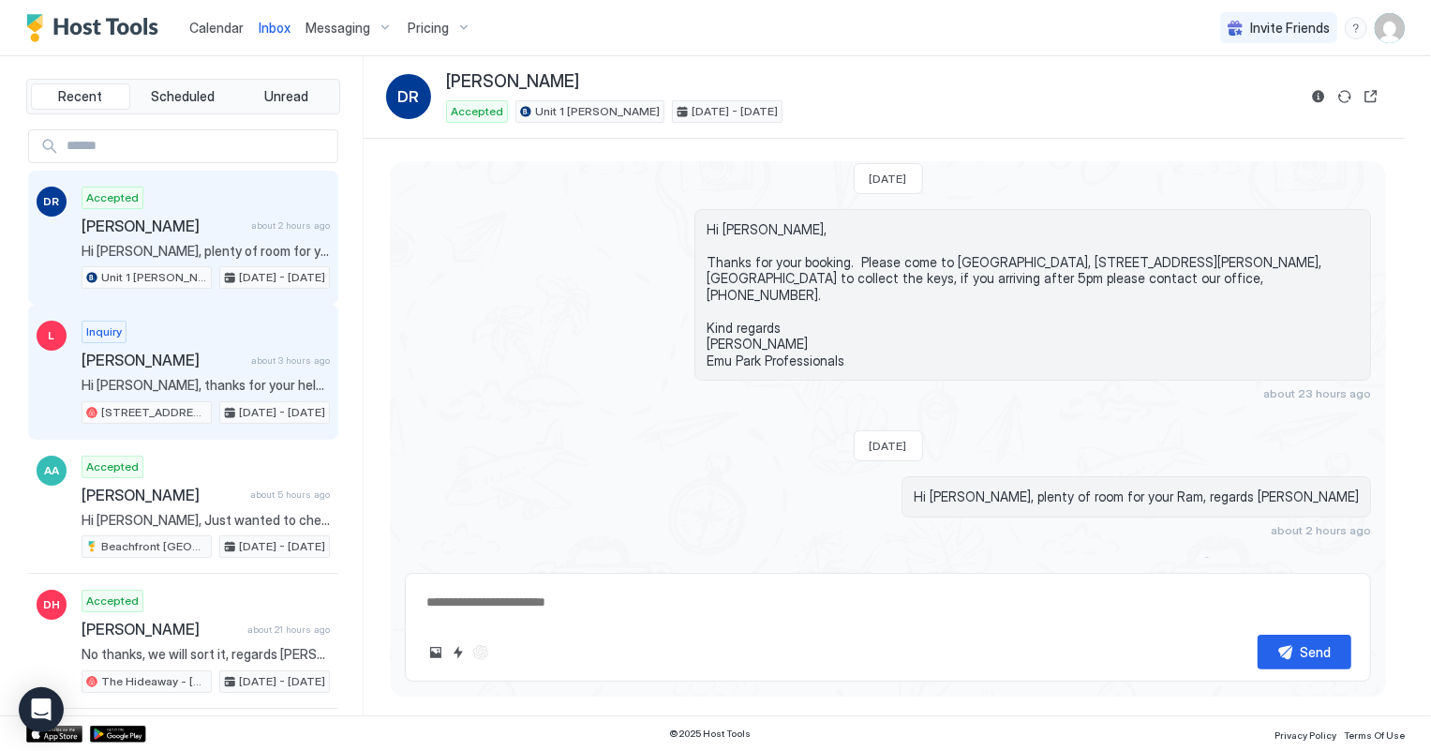
click at [202, 346] on div "Inquiry Lisa about 3 hours ago Hi Shelly, thanks for your help, we are booking …" at bounding box center [206, 372] width 248 height 103
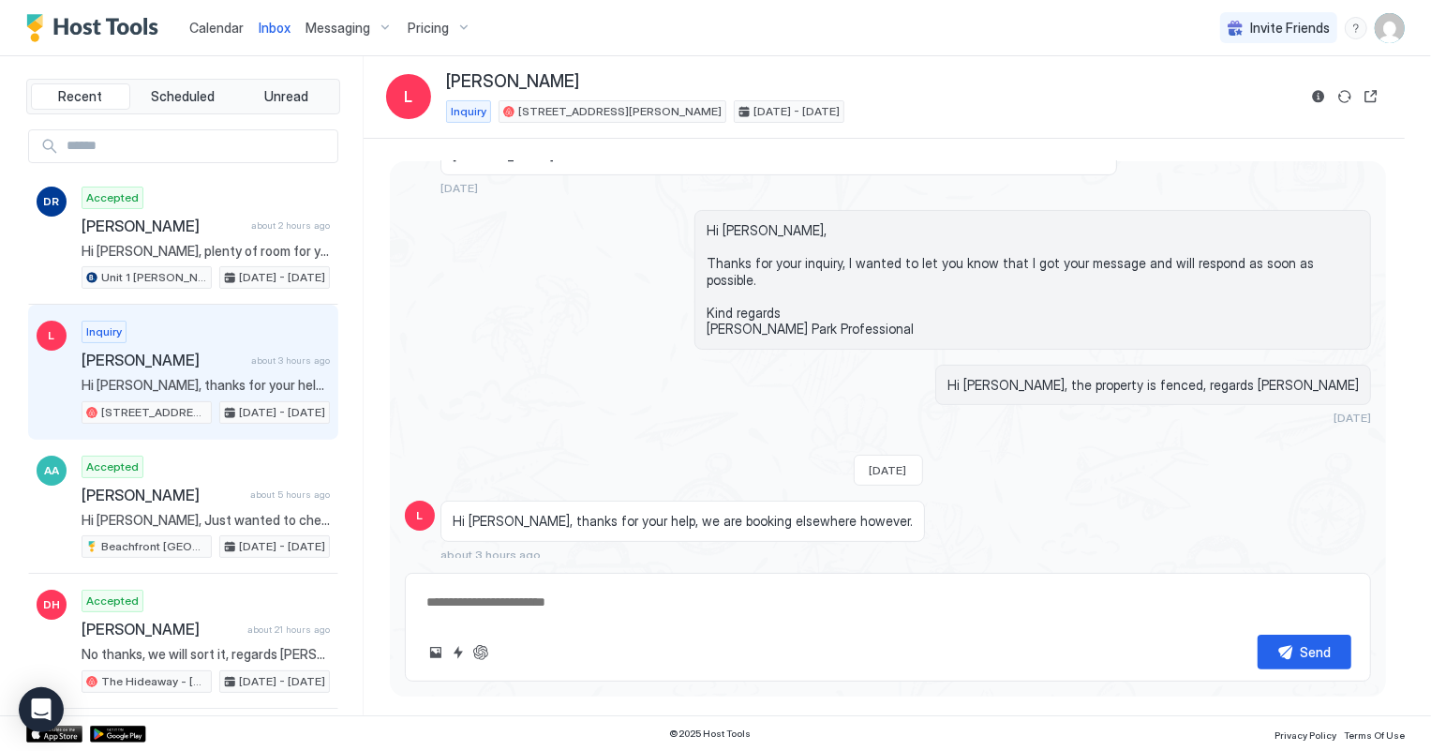
scroll to position [187, 0]
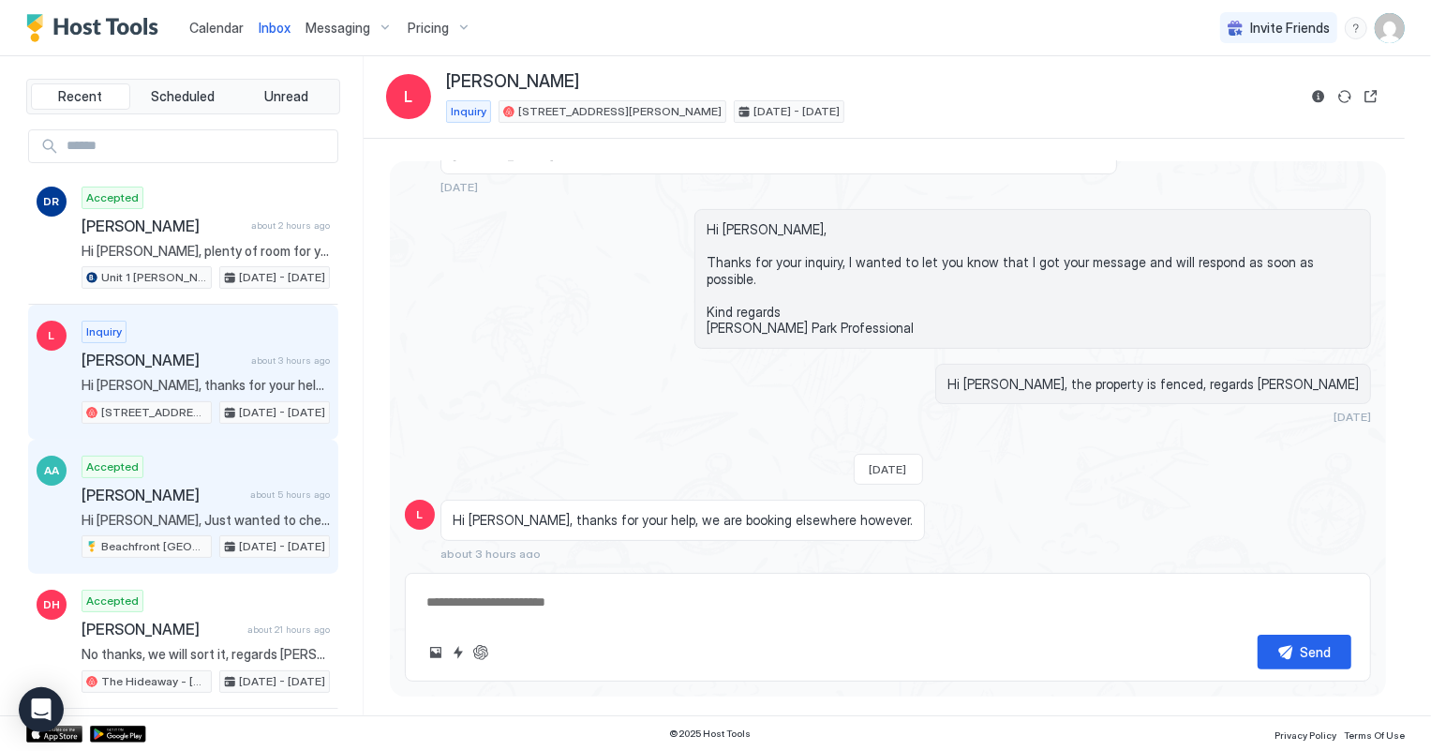
click at [178, 479] on div "Accepted Astrid Allison about 5 hours ago Hi Astrid, Just wanted to check in an…" at bounding box center [206, 506] width 248 height 103
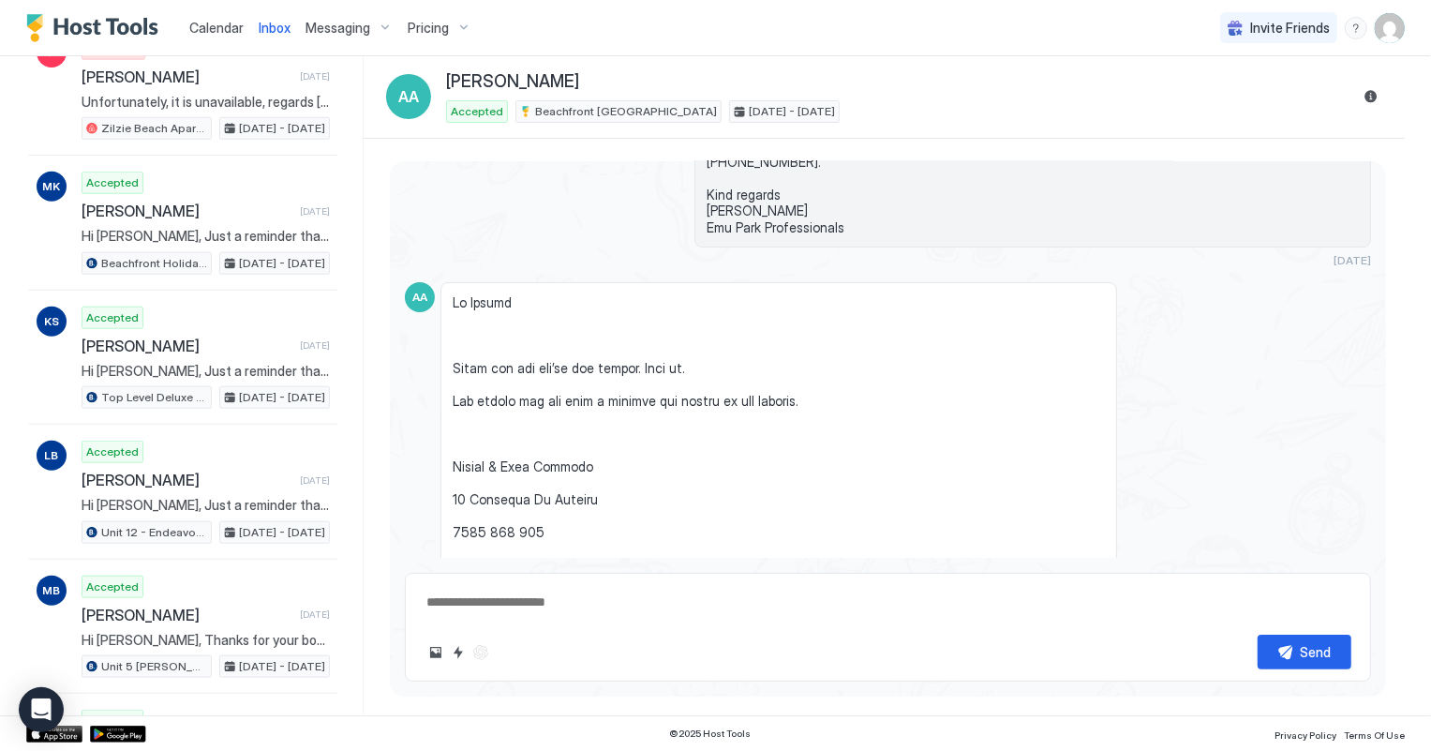
scroll to position [1277, 0]
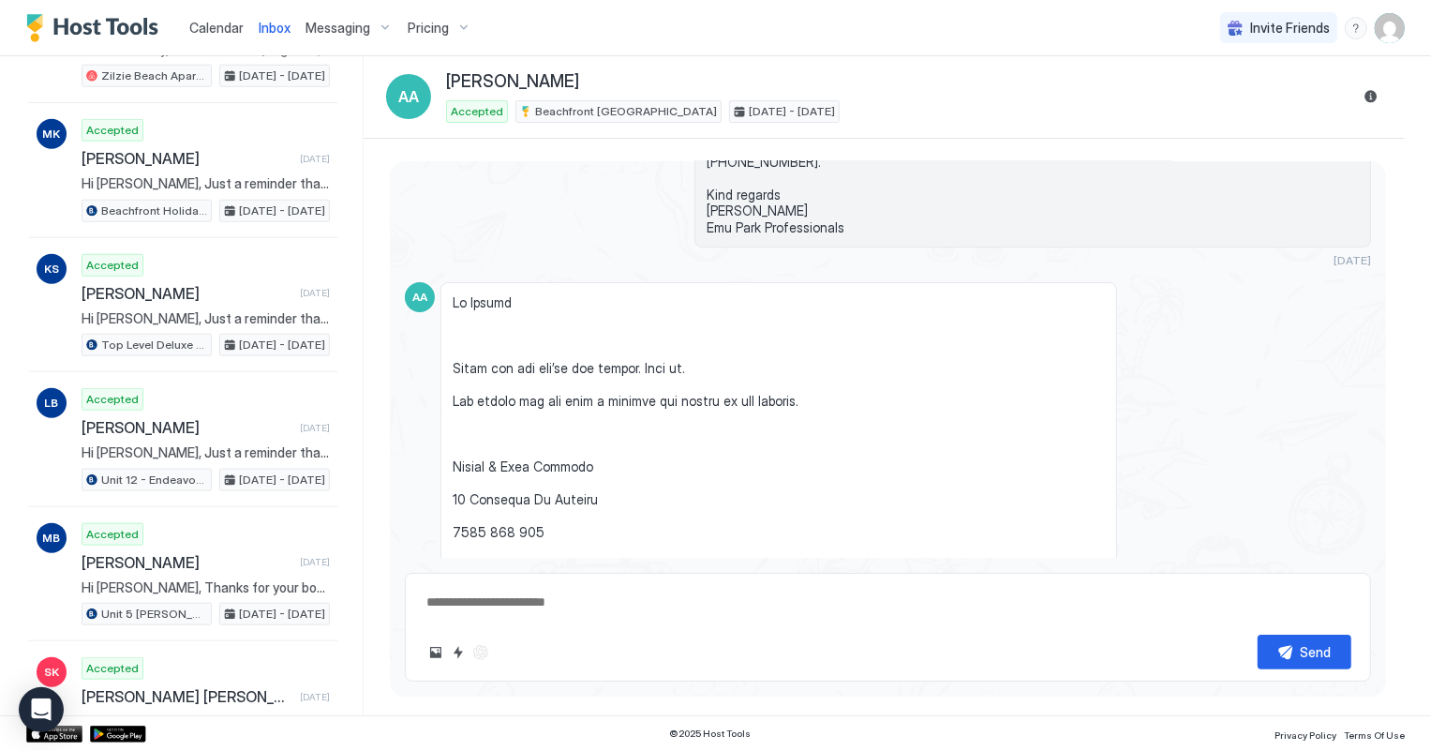
click at [213, 26] on span "Calendar" at bounding box center [216, 28] width 54 height 16
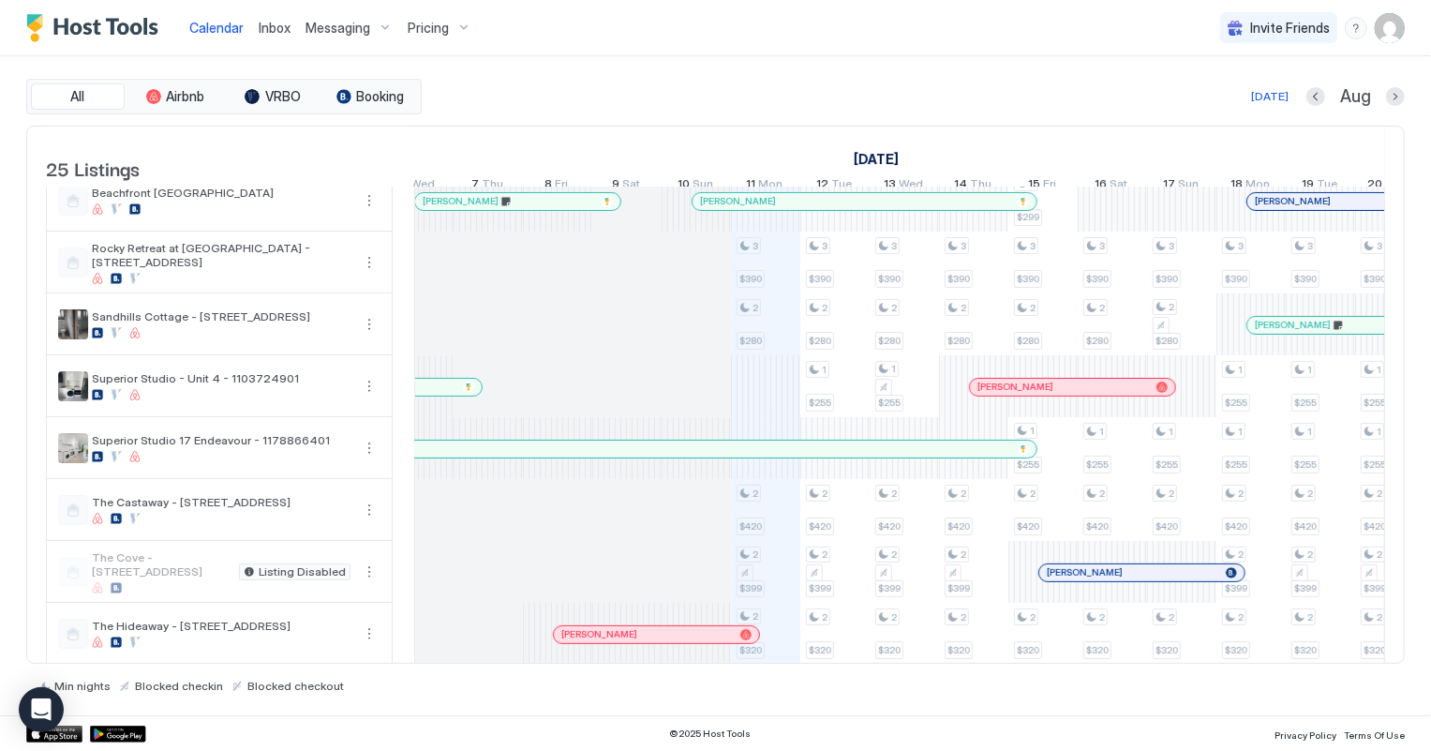
scroll to position [511, 0]
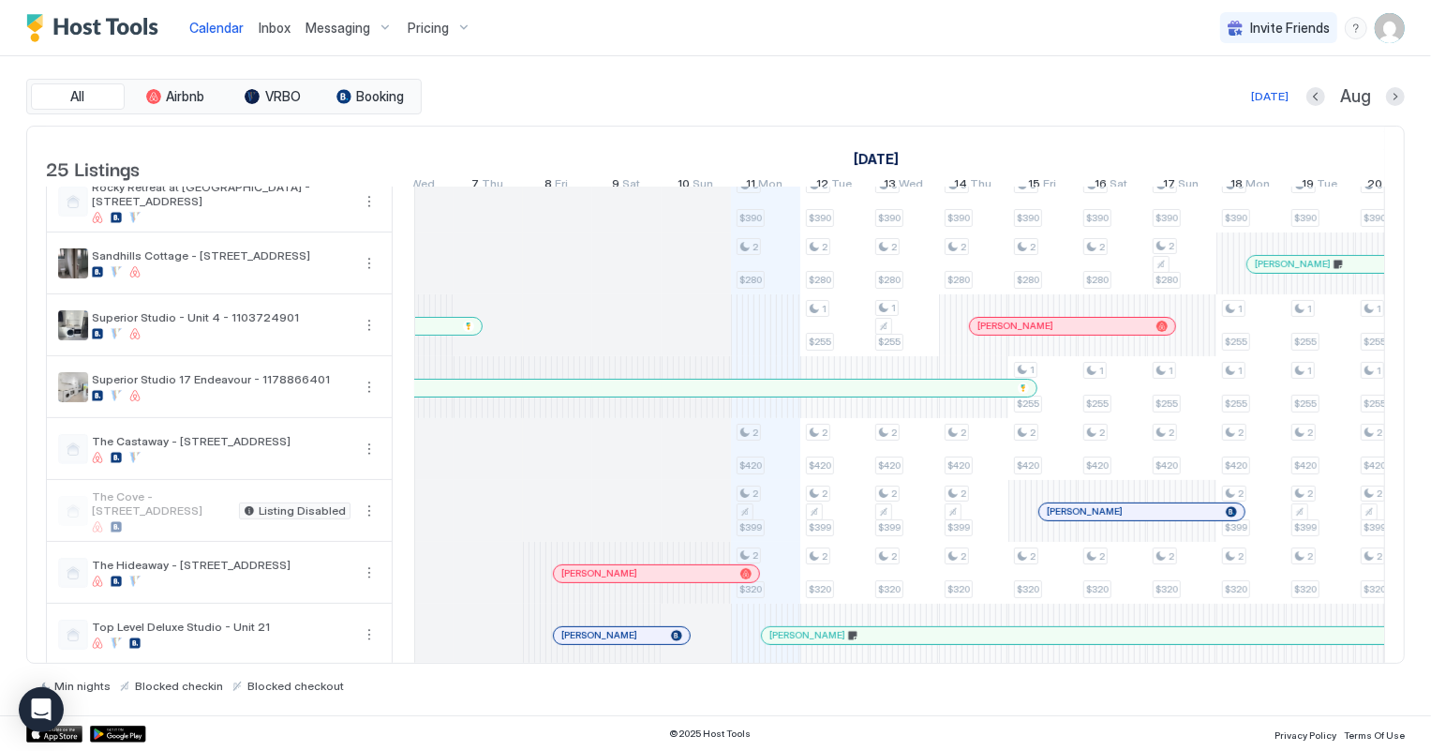
click at [648, 581] on div at bounding box center [640, 573] width 15 height 15
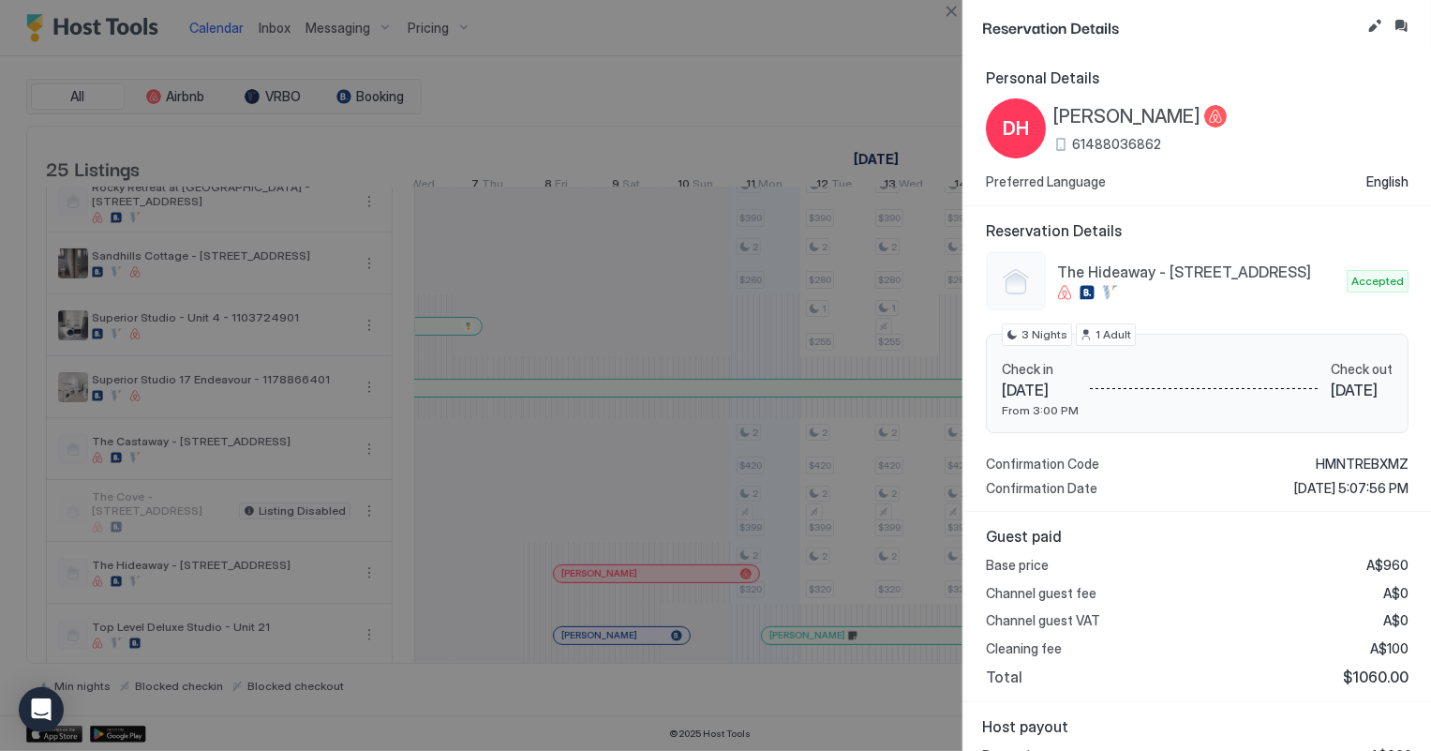
scroll to position [0, 0]
click at [953, 14] on button "Close" at bounding box center [951, 11] width 22 height 22
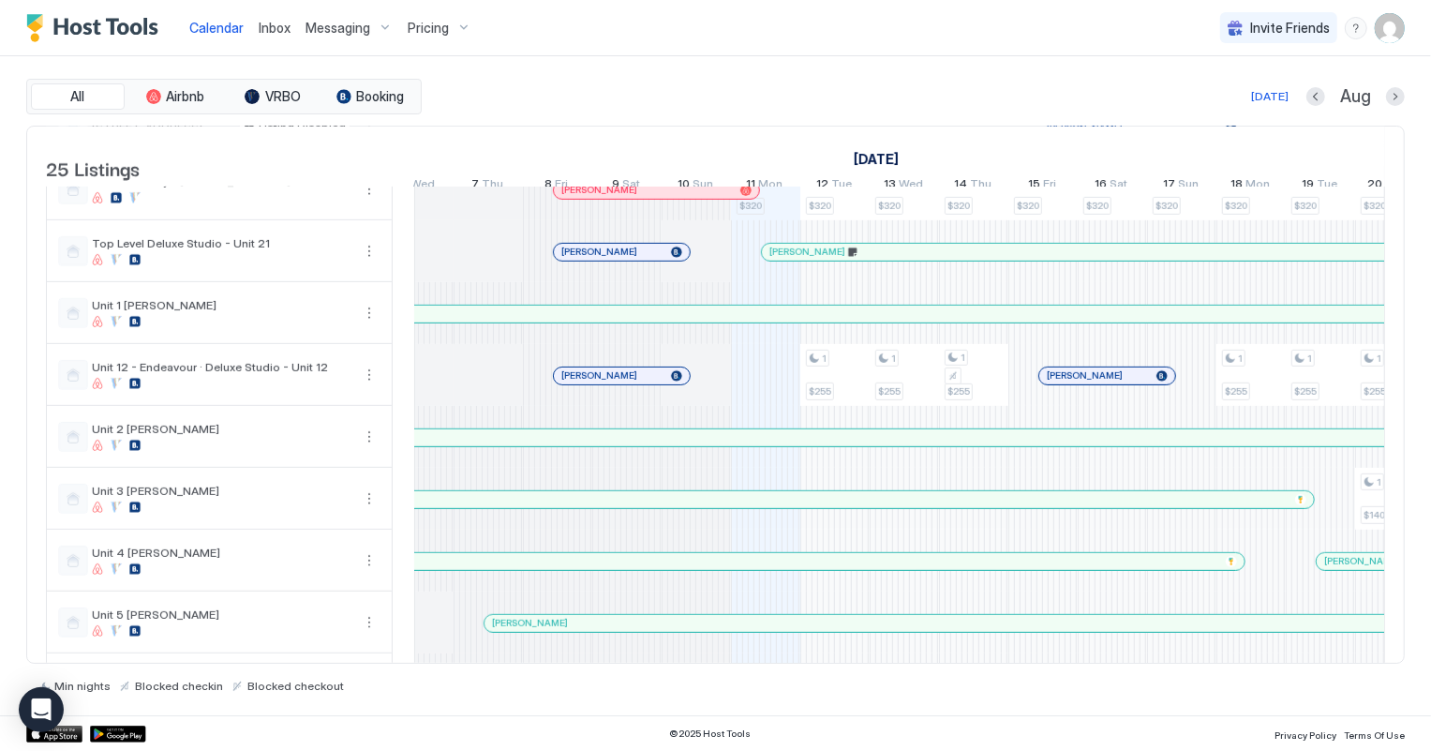
scroll to position [937, 0]
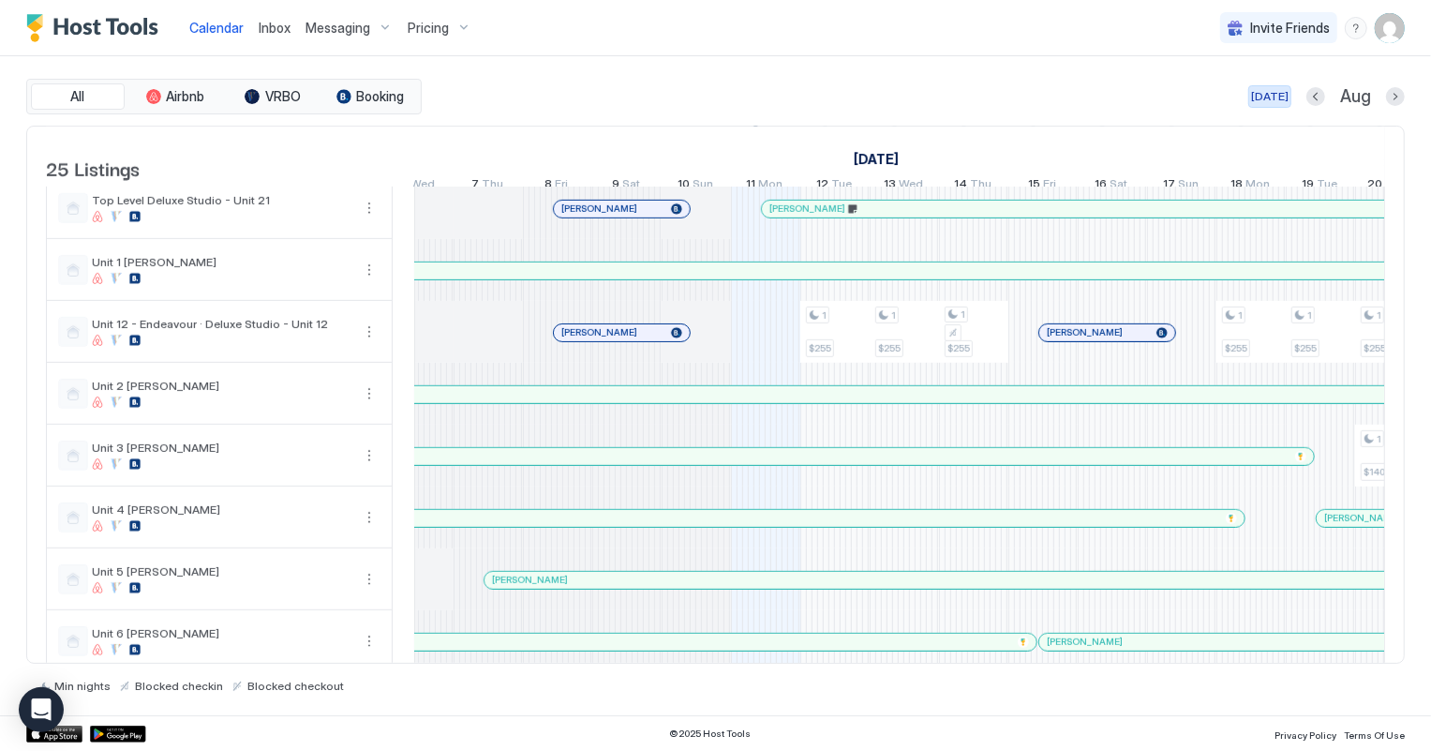
click at [1288, 97] on div "[DATE]" at bounding box center [1269, 96] width 37 height 17
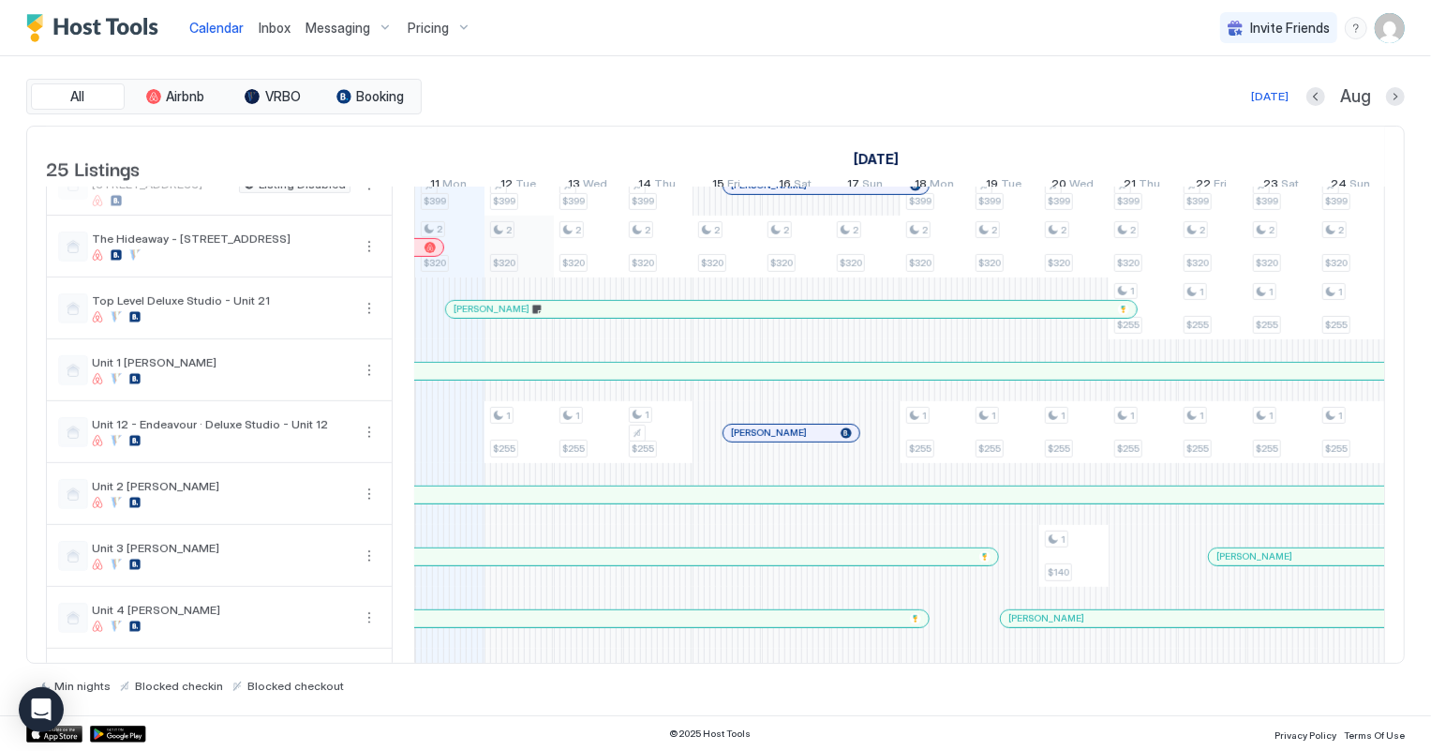
scroll to position [753, 0]
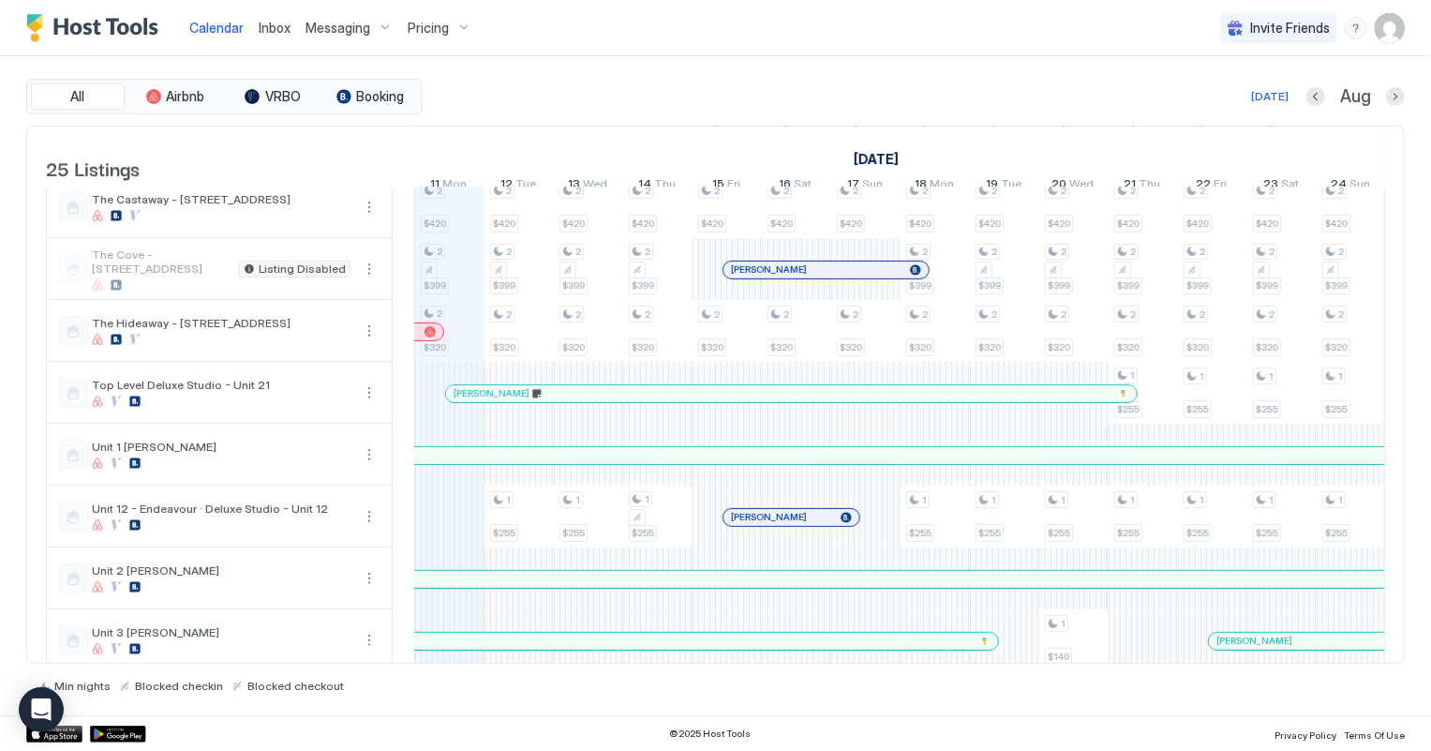
click at [0, 0] on div at bounding box center [0, 0] width 0 height 0
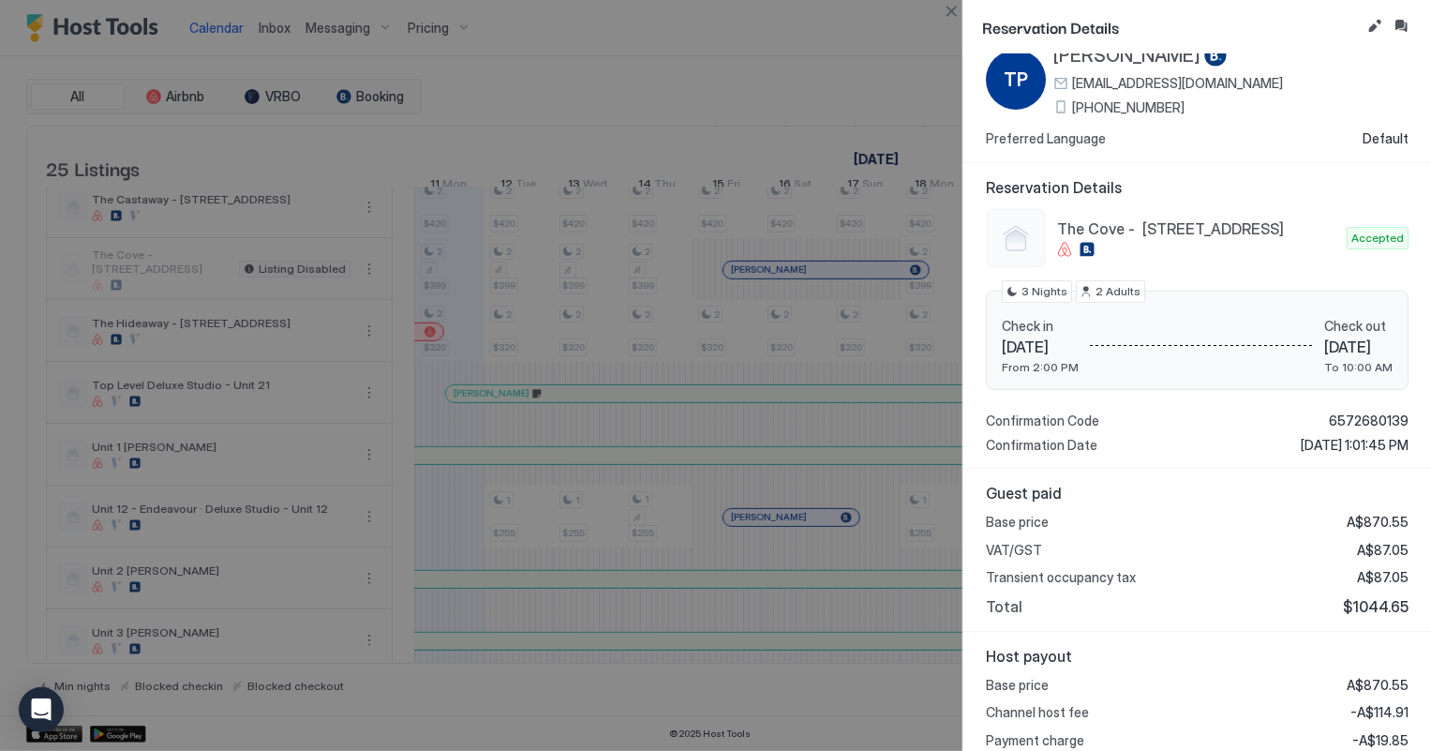
scroll to position [0, 0]
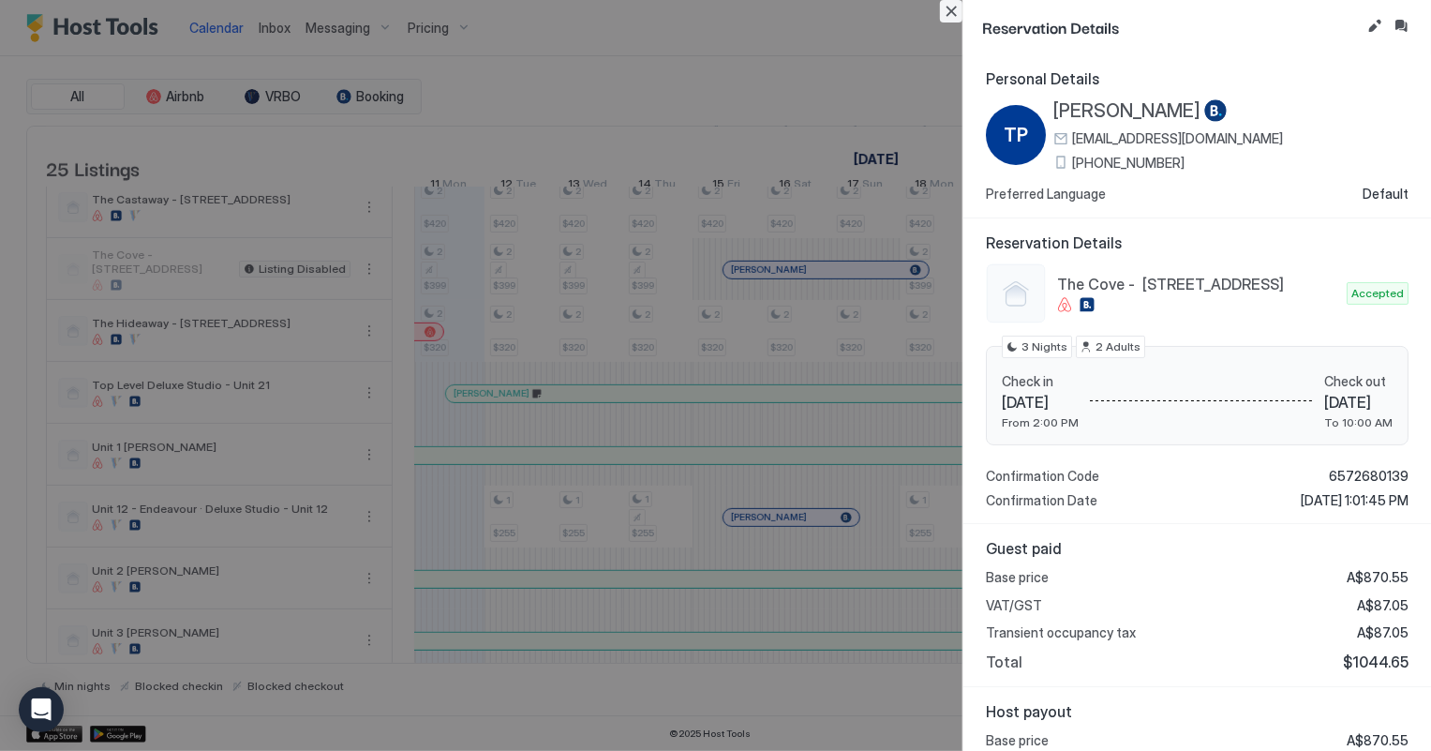
click at [944, 16] on button "Close" at bounding box center [951, 11] width 22 height 22
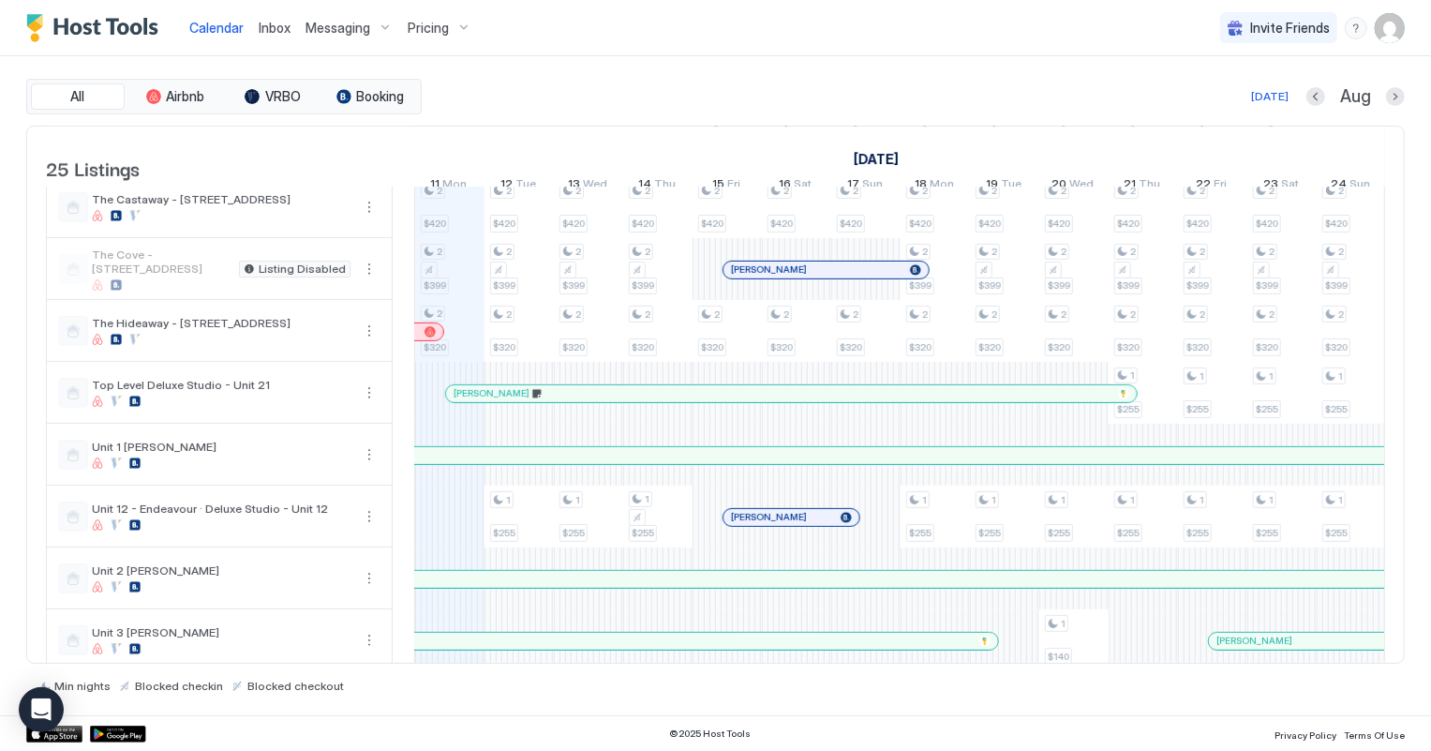
click at [283, 26] on span "Inbox" at bounding box center [275, 28] width 32 height 16
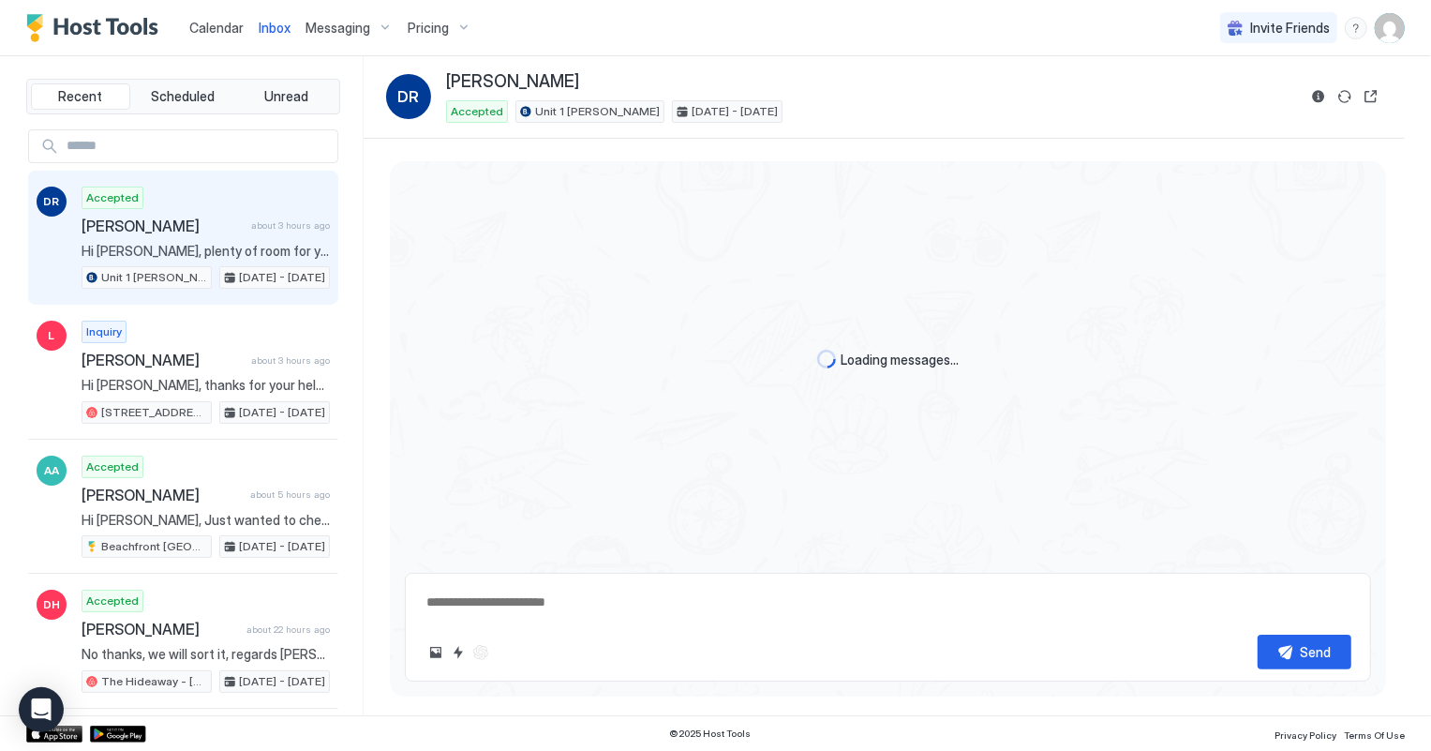
scroll to position [13, 0]
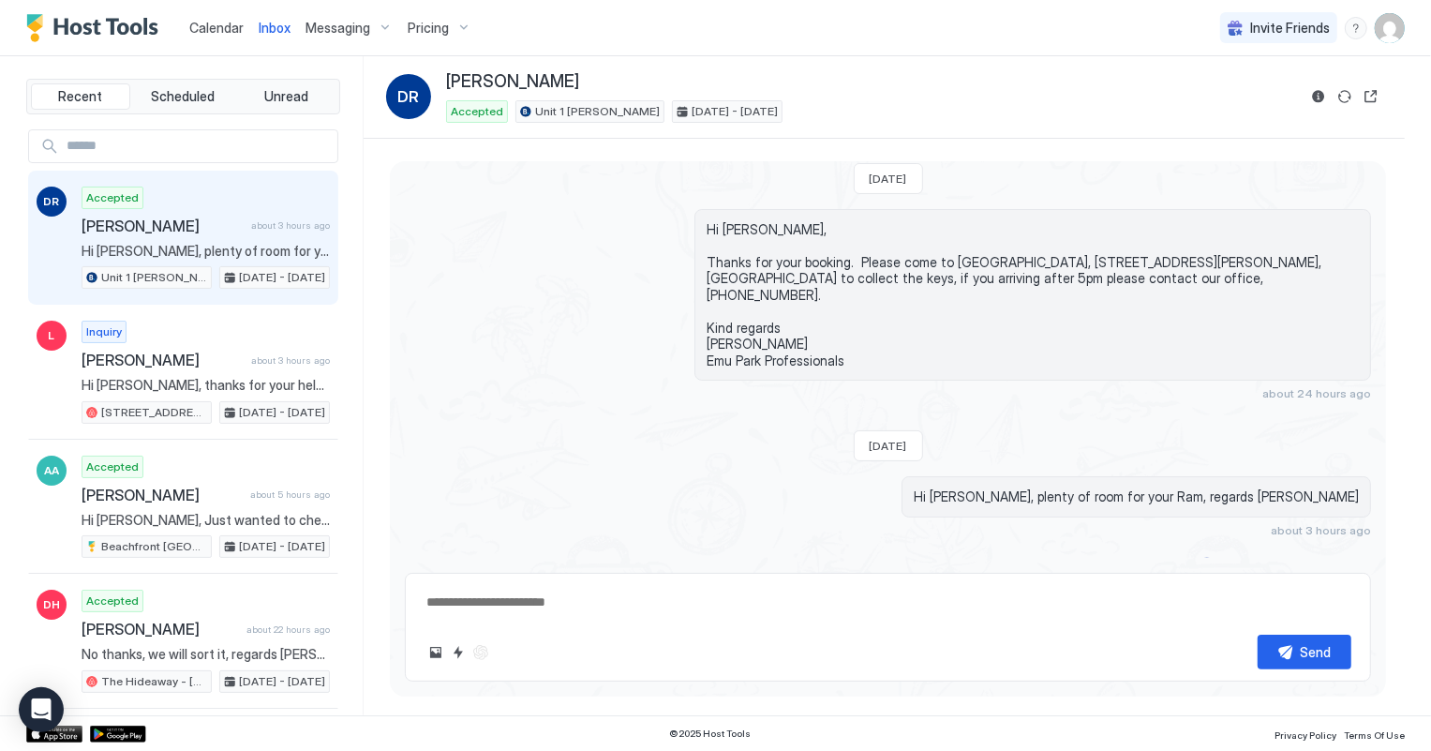
click at [205, 26] on span "Calendar" at bounding box center [216, 28] width 54 height 16
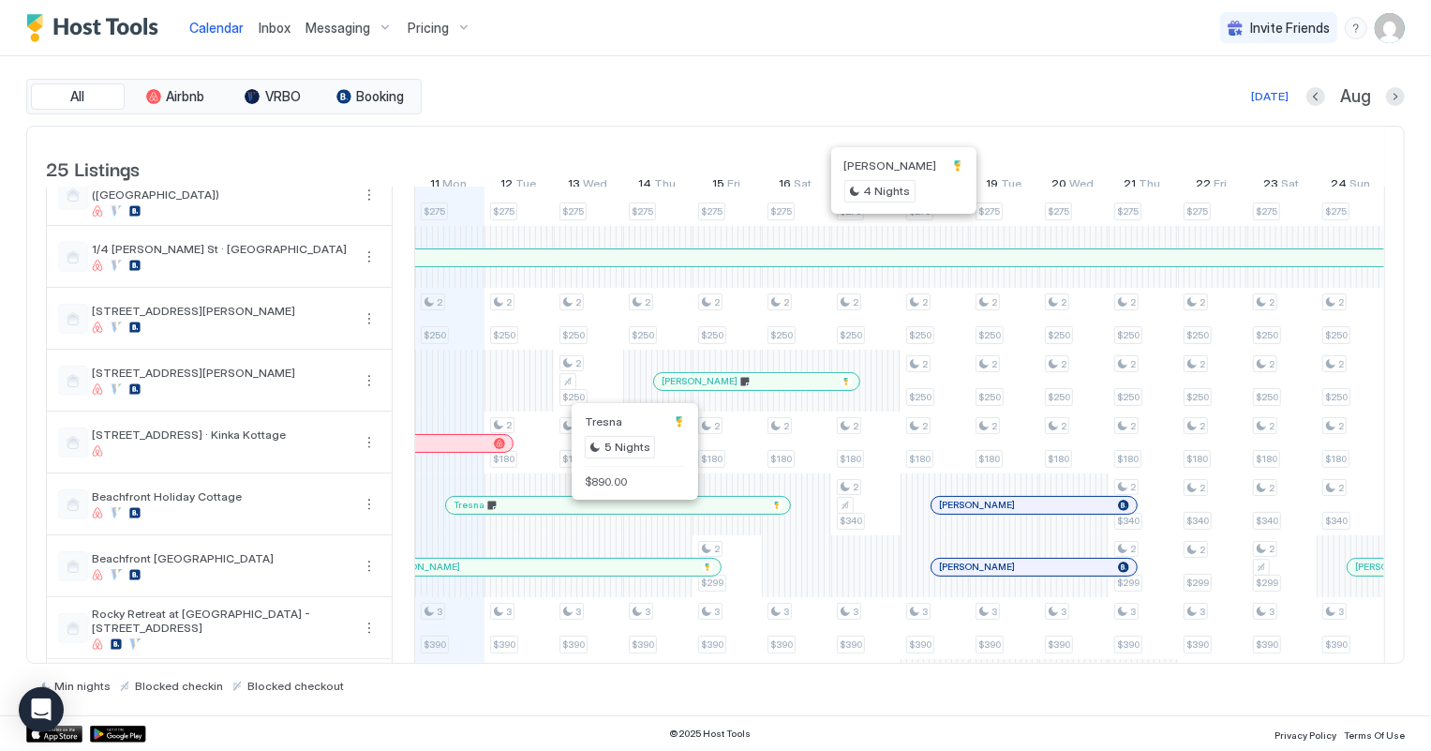
scroll to position [170, 0]
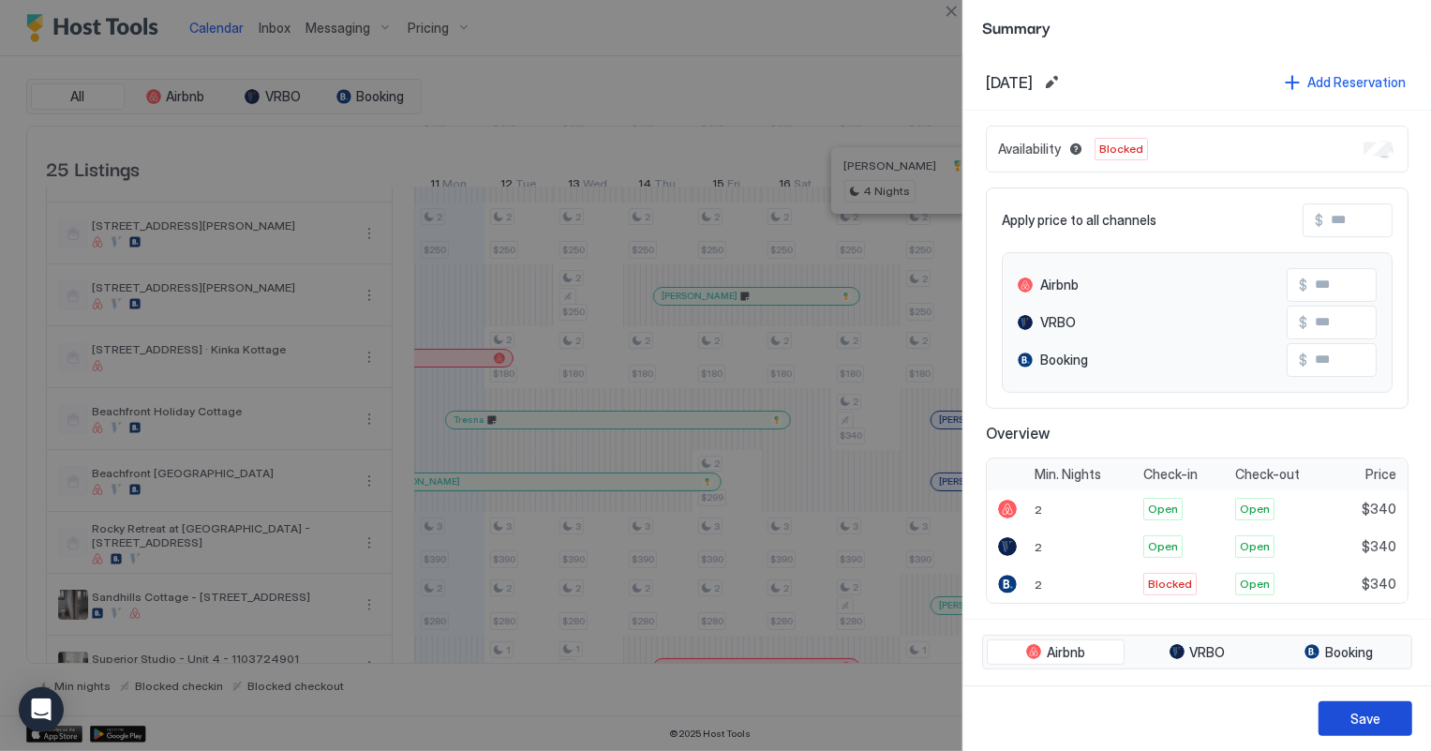
click at [1366, 724] on div "Save" at bounding box center [1366, 719] width 30 height 20
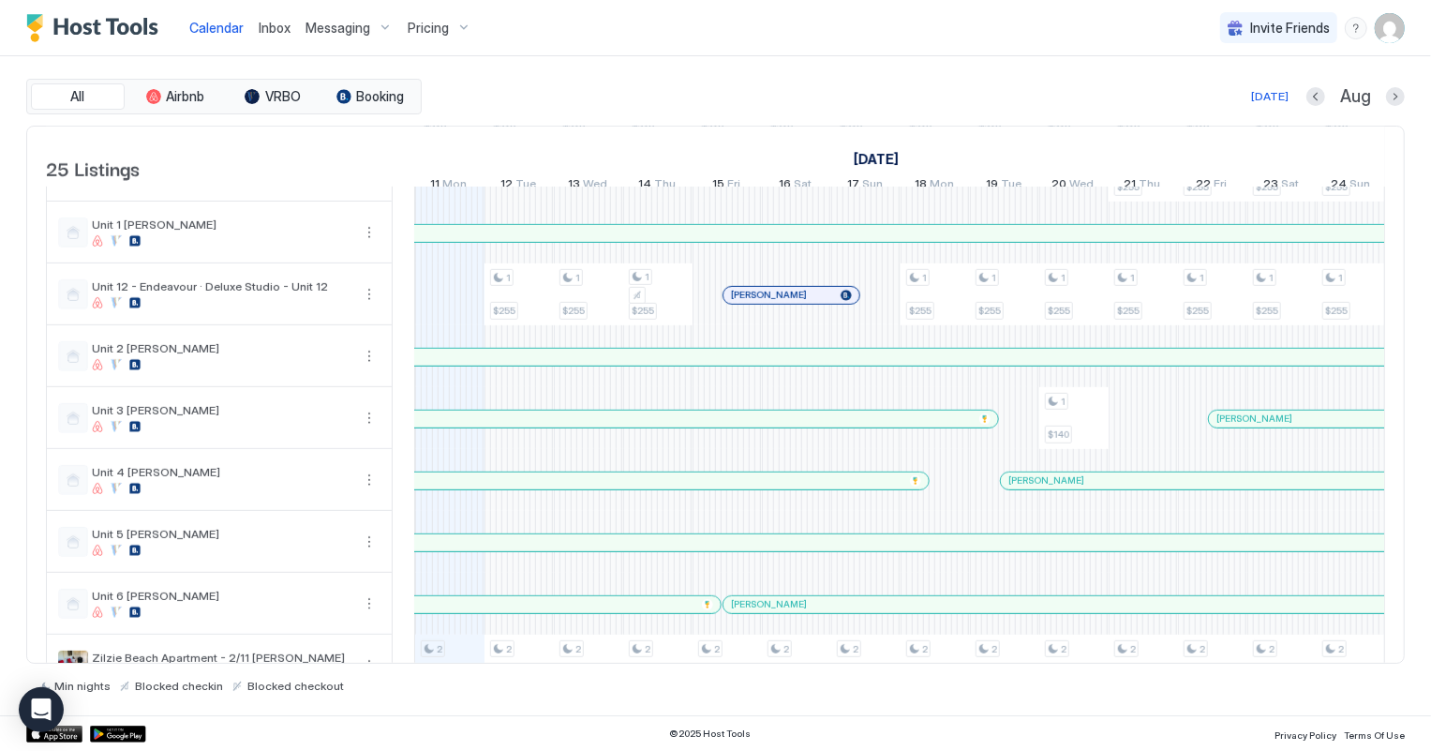
scroll to position [1094, 0]
